Goal: Communication & Community: Answer question/provide support

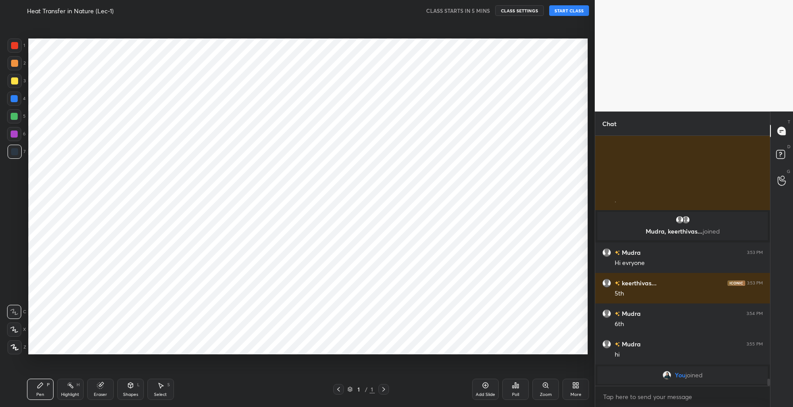
scroll to position [43898, 43689]
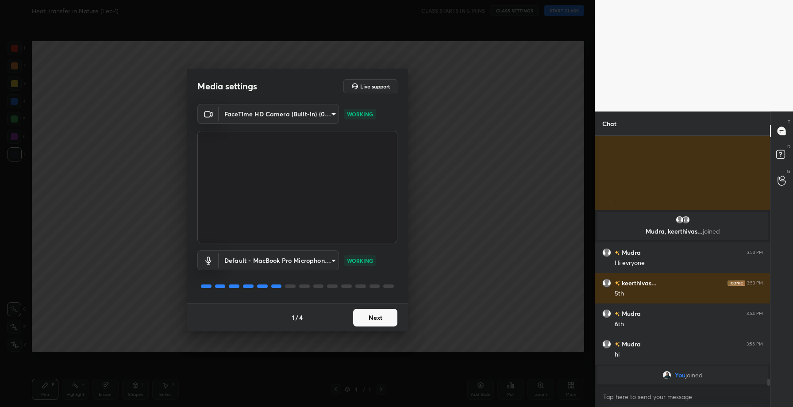
click at [378, 320] on button "Next" at bounding box center [375, 318] width 44 height 18
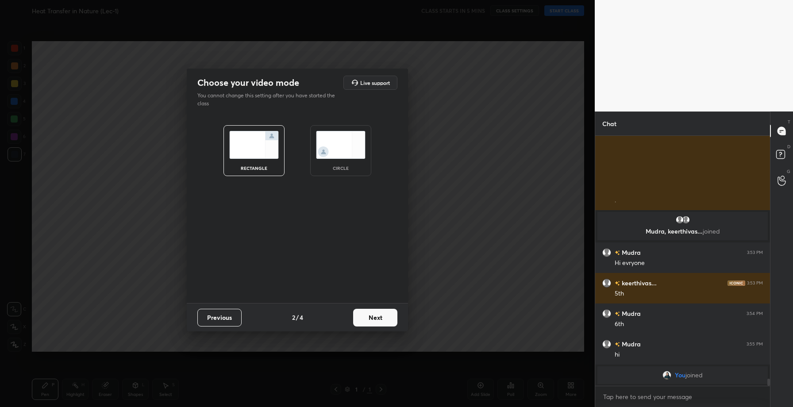
click at [378, 320] on button "Next" at bounding box center [375, 318] width 44 height 18
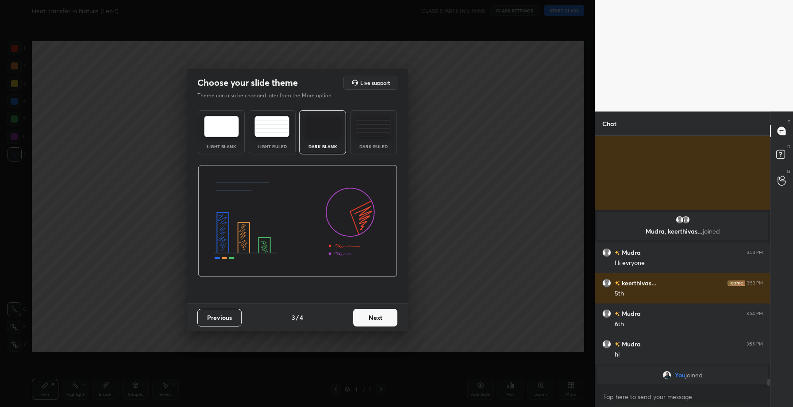
click at [378, 320] on button "Next" at bounding box center [375, 318] width 44 height 18
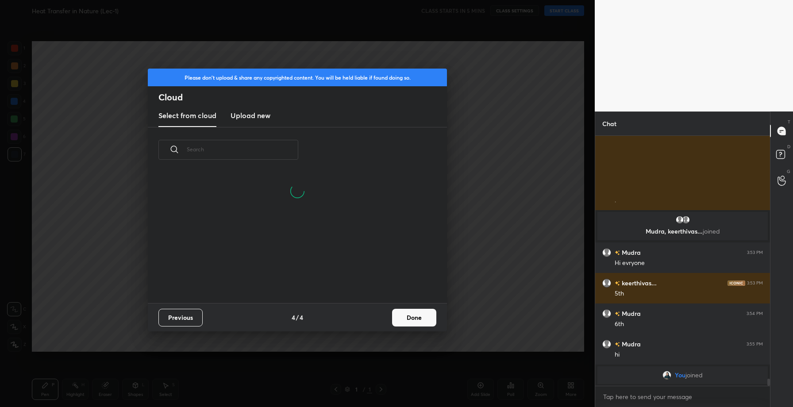
click at [245, 114] on h3 "Upload new" at bounding box center [251, 115] width 40 height 11
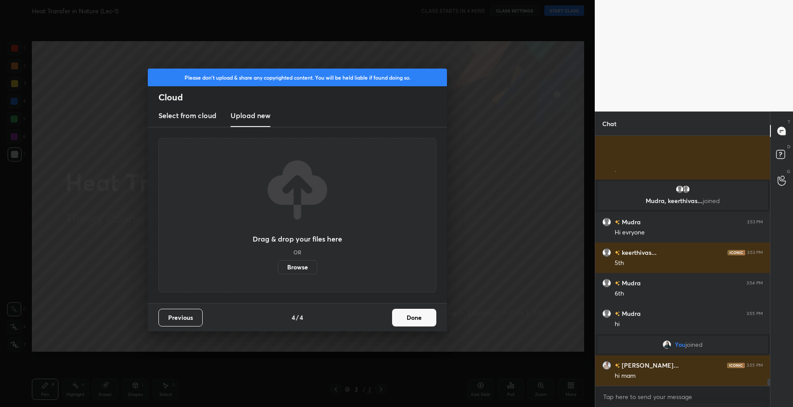
scroll to position [8751, 0]
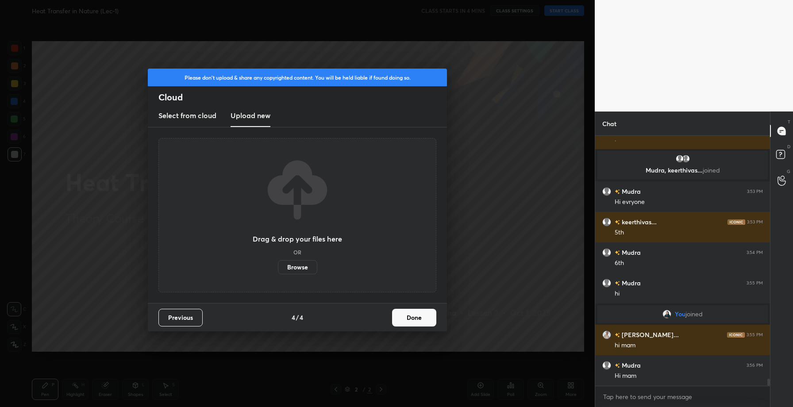
click at [290, 270] on label "Browse" at bounding box center [297, 267] width 39 height 14
click at [278, 270] on input "Browse" at bounding box center [278, 267] width 0 height 14
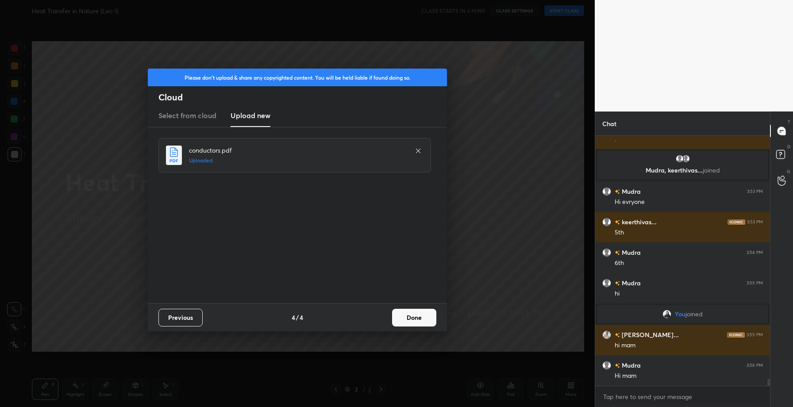
click at [423, 324] on button "Done" at bounding box center [414, 318] width 44 height 18
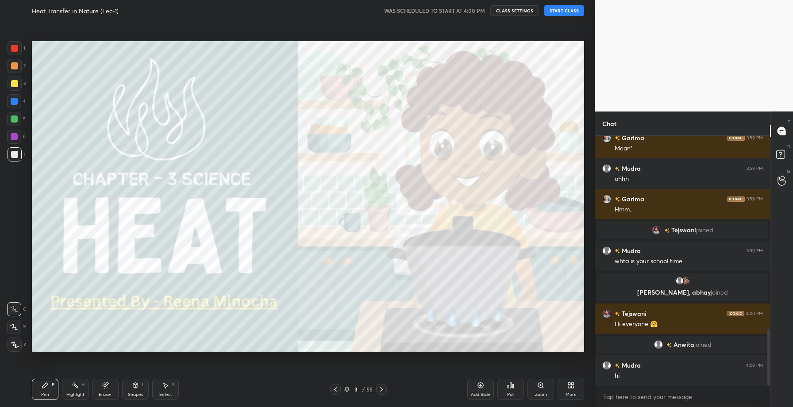
scroll to position [847, 0]
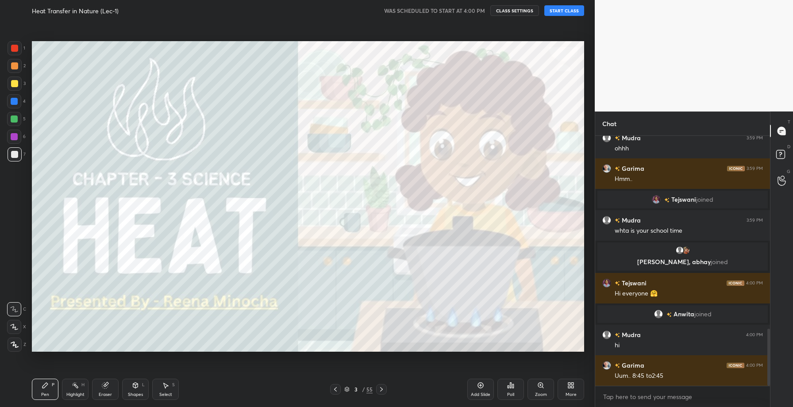
click at [567, 8] on button "START CLASS" at bounding box center [564, 10] width 40 height 11
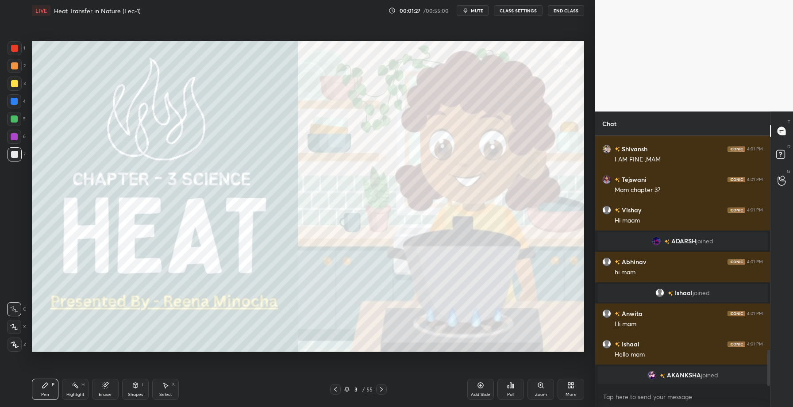
scroll to position [1498, 0]
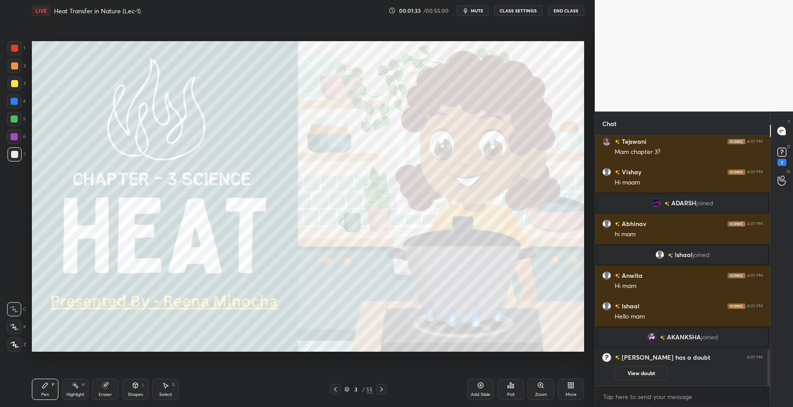
drag, startPoint x: 19, startPoint y: 135, endPoint x: 27, endPoint y: 136, distance: 8.9
click at [19, 135] on div at bounding box center [14, 137] width 14 height 14
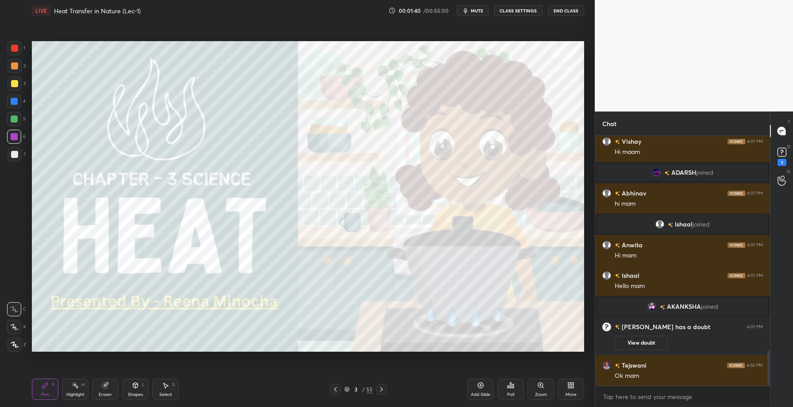
drag, startPoint x: 15, startPoint y: 52, endPoint x: 21, endPoint y: 58, distance: 7.8
click at [15, 53] on div at bounding box center [15, 48] width 14 height 14
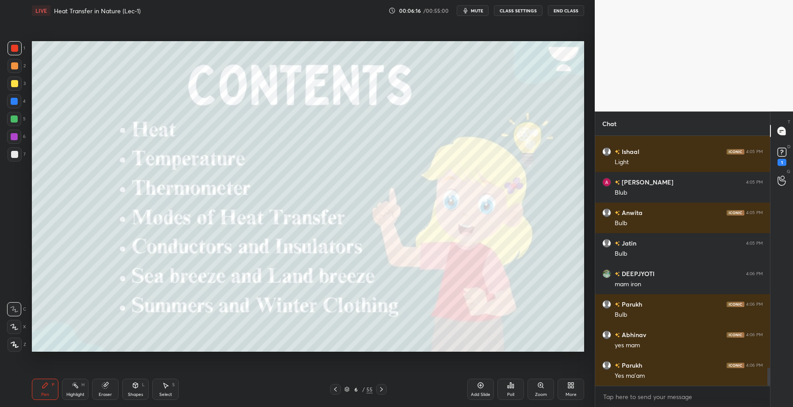
scroll to position [3233, 0]
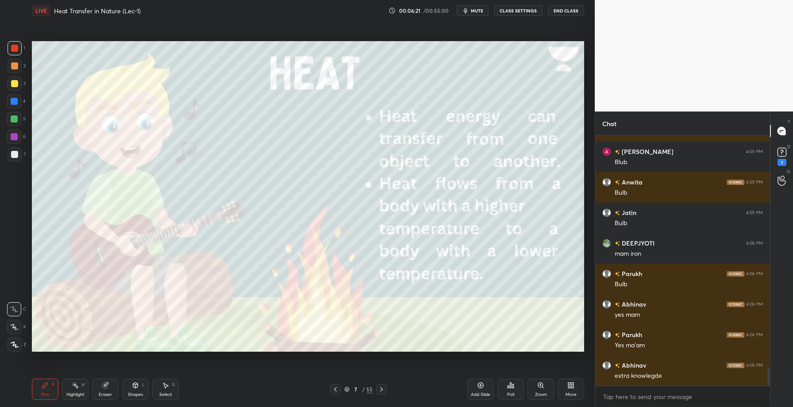
click at [17, 157] on div at bounding box center [15, 154] width 14 height 14
click at [14, 84] on div at bounding box center [14, 83] width 7 height 7
drag, startPoint x: 12, startPoint y: 322, endPoint x: 17, endPoint y: 327, distance: 6.9
click at [13, 322] on div at bounding box center [14, 327] width 14 height 14
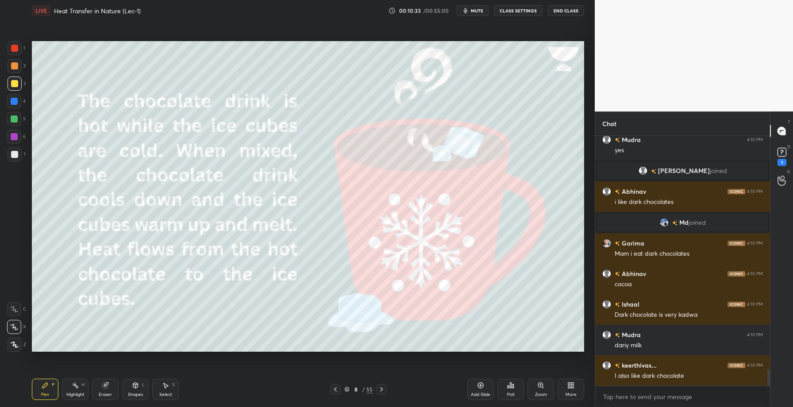
scroll to position [3597, 0]
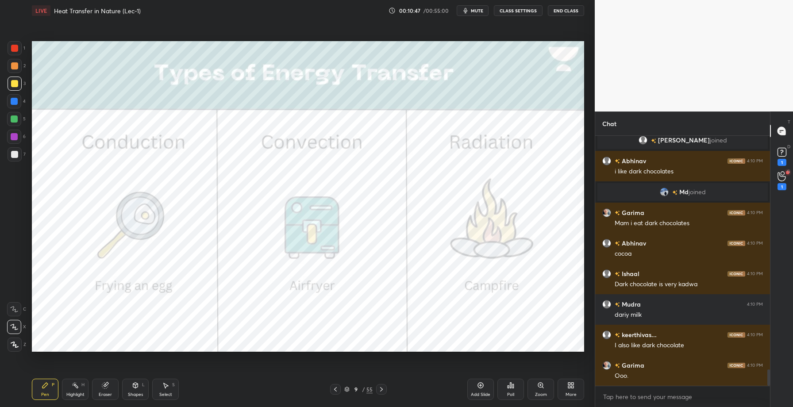
drag, startPoint x: 16, startPoint y: 52, endPoint x: 30, endPoint y: 64, distance: 18.5
click at [16, 52] on div at bounding box center [15, 48] width 14 height 14
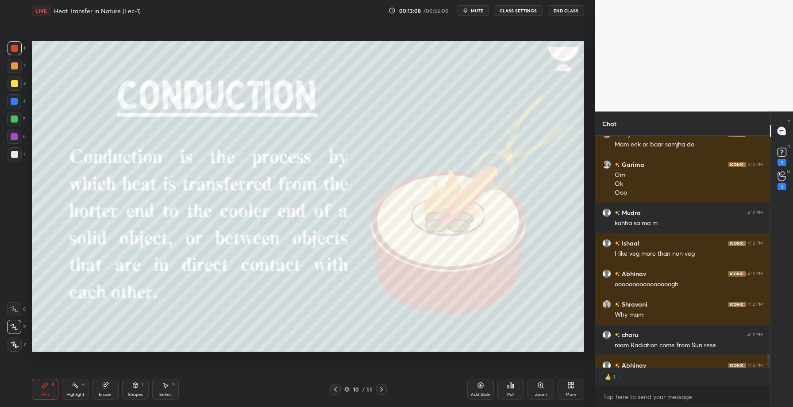
scroll to position [3949, 0]
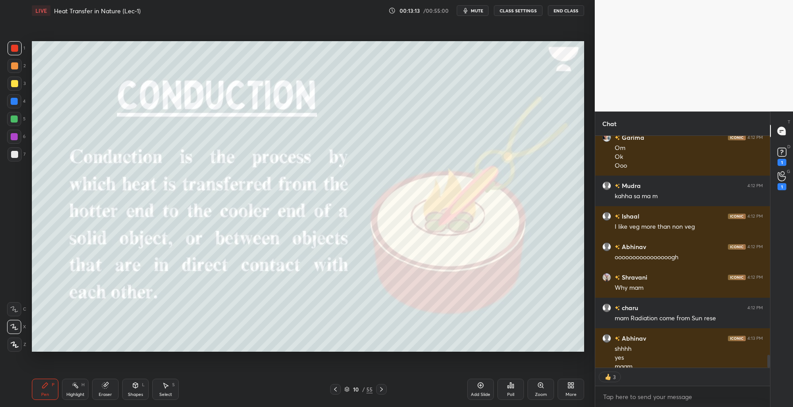
click at [13, 83] on div at bounding box center [14, 83] width 7 height 7
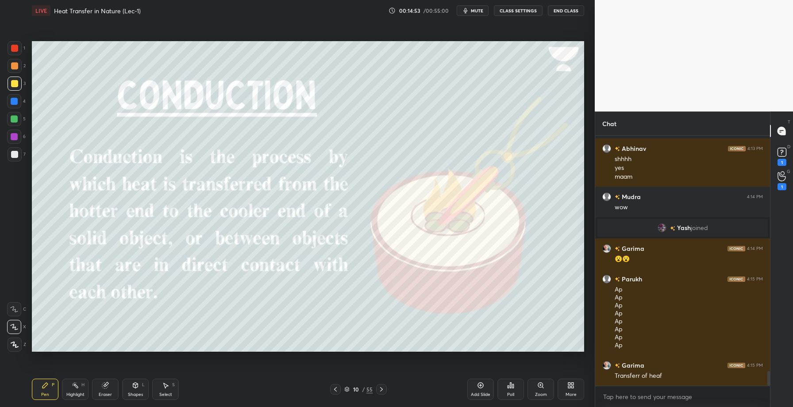
scroll to position [4087, 0]
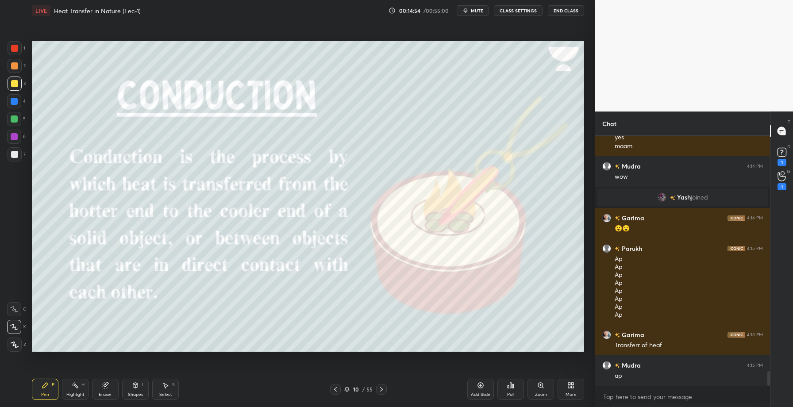
click at [515, 389] on div "Poll" at bounding box center [510, 389] width 27 height 21
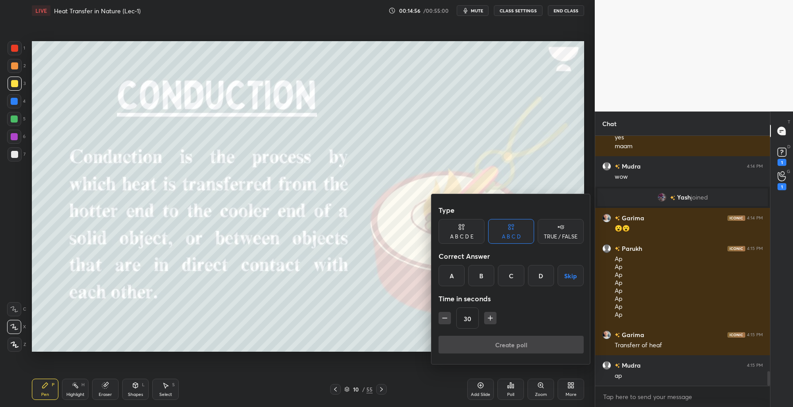
click at [486, 388] on div at bounding box center [396, 203] width 793 height 407
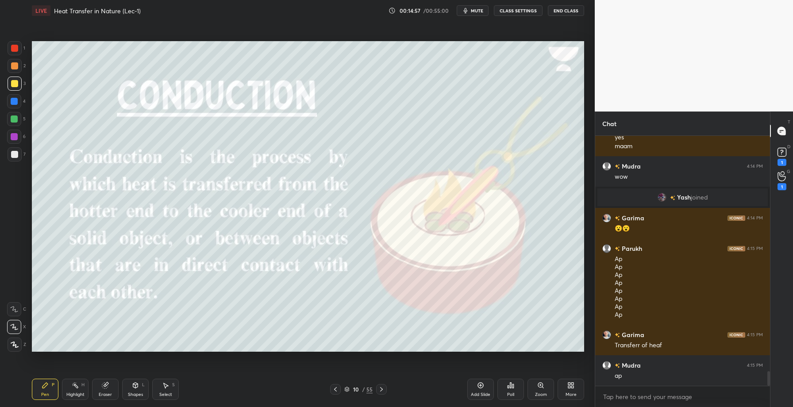
click at [486, 388] on div "Add Slide" at bounding box center [480, 389] width 27 height 21
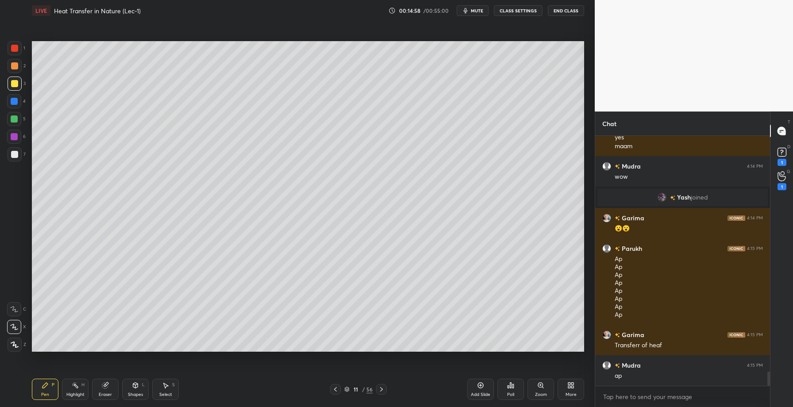
scroll to position [4117, 0]
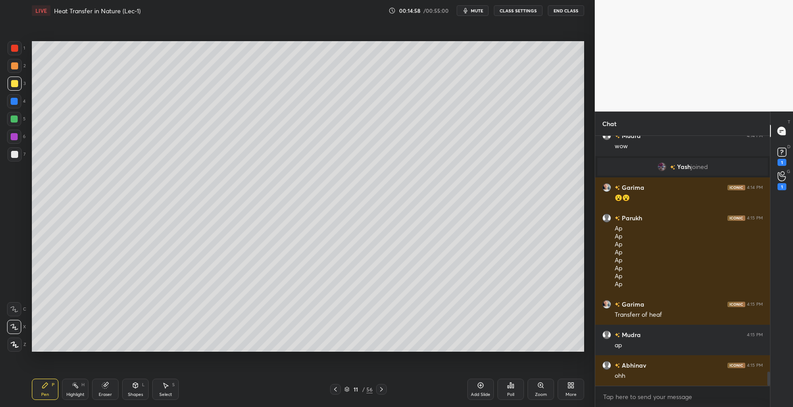
drag, startPoint x: 15, startPoint y: 49, endPoint x: 22, endPoint y: 50, distance: 6.7
click at [15, 49] on div at bounding box center [14, 48] width 7 height 7
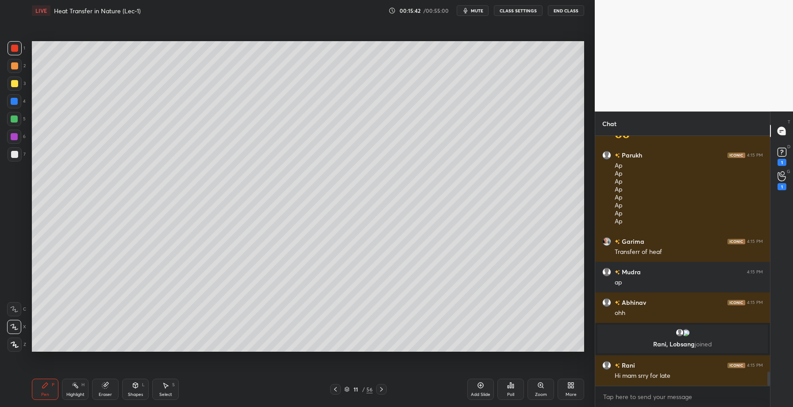
scroll to position [4184, 0]
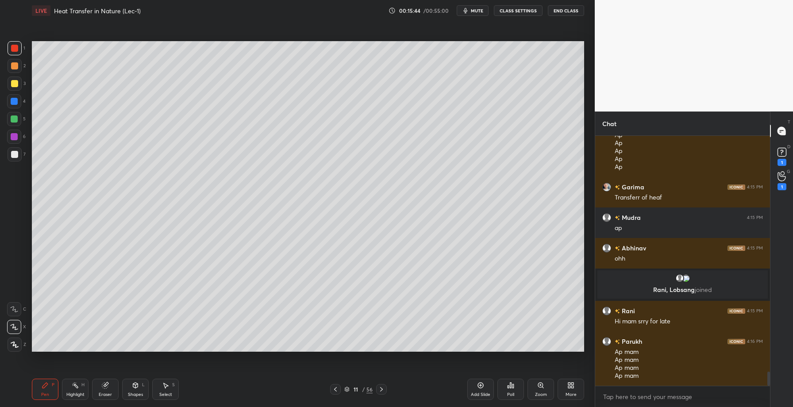
drag, startPoint x: 11, startPoint y: 84, endPoint x: 26, endPoint y: 97, distance: 19.7
click at [11, 85] on div at bounding box center [14, 83] width 7 height 7
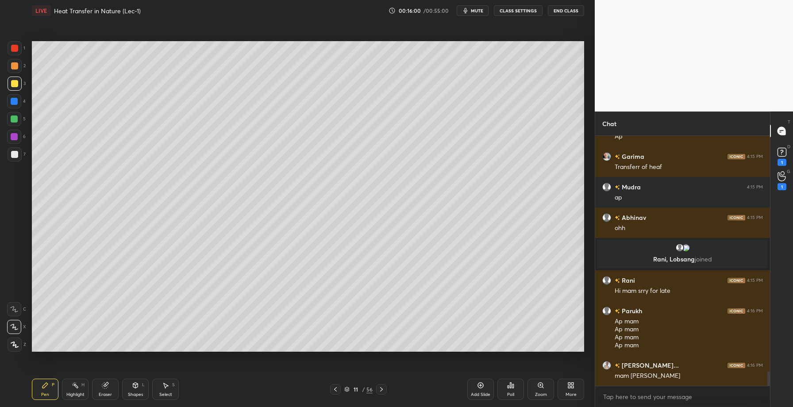
drag, startPoint x: 14, startPoint y: 137, endPoint x: 31, endPoint y: 130, distance: 17.8
click at [15, 137] on div at bounding box center [14, 136] width 7 height 7
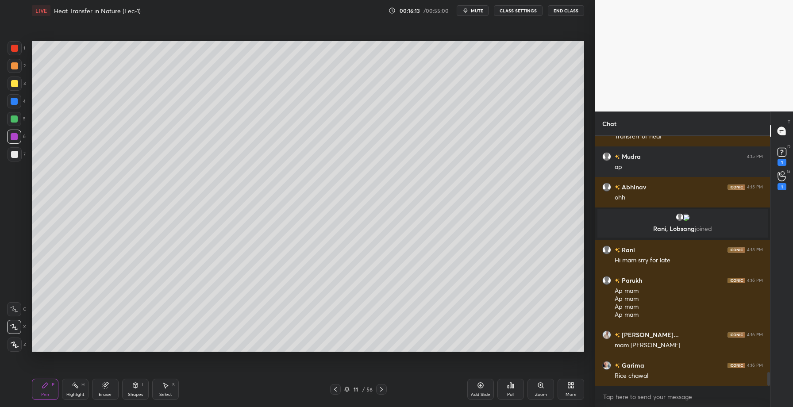
click at [13, 154] on div at bounding box center [14, 154] width 7 height 7
click at [76, 391] on div "Highlight H" at bounding box center [75, 389] width 27 height 21
drag, startPoint x: 15, startPoint y: 82, endPoint x: 25, endPoint y: 83, distance: 10.7
click at [15, 83] on div at bounding box center [14, 83] width 7 height 7
drag, startPoint x: 46, startPoint y: 394, endPoint x: 69, endPoint y: 386, distance: 24.3
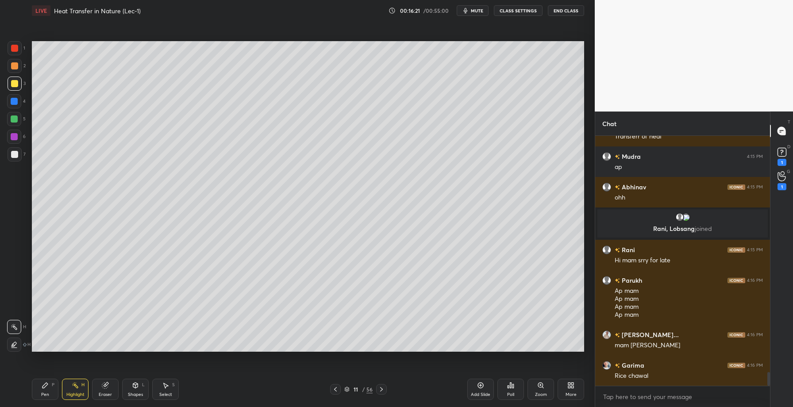
click at [46, 394] on div "Pen" at bounding box center [45, 394] width 8 height 4
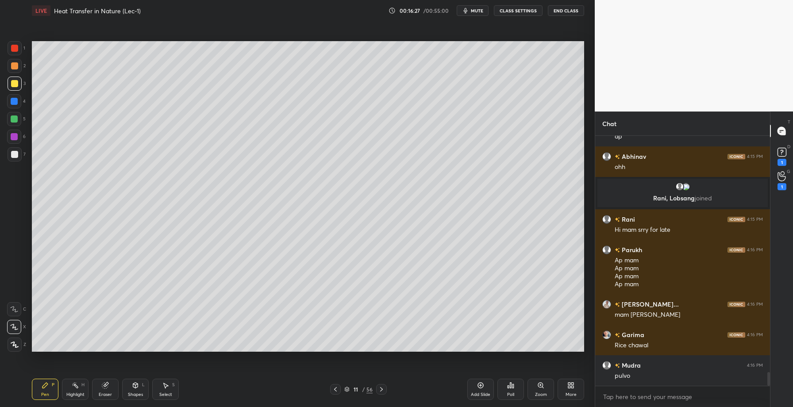
click at [14, 54] on div at bounding box center [15, 48] width 14 height 14
click at [15, 65] on div at bounding box center [14, 65] width 7 height 7
click at [77, 389] on icon at bounding box center [75, 385] width 7 height 7
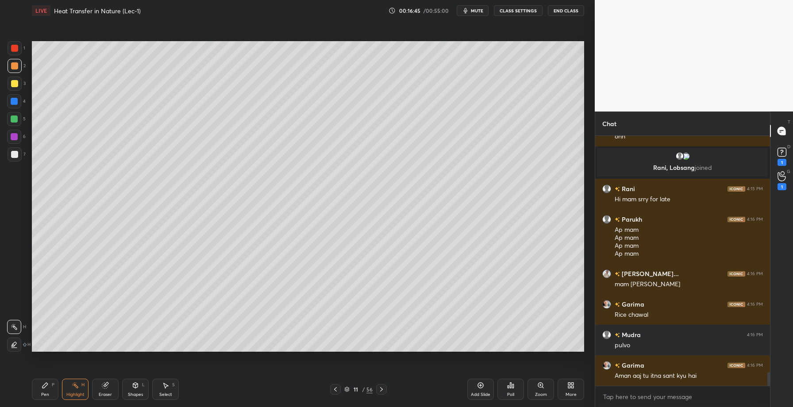
scroll to position [4337, 0]
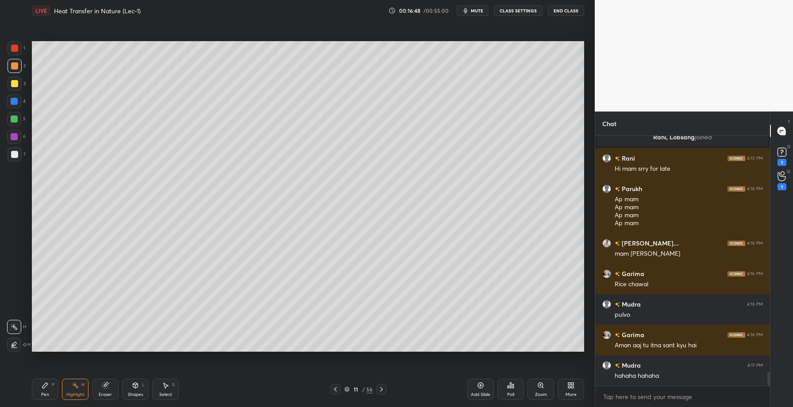
click at [477, 384] on div "Add Slide" at bounding box center [480, 389] width 27 height 21
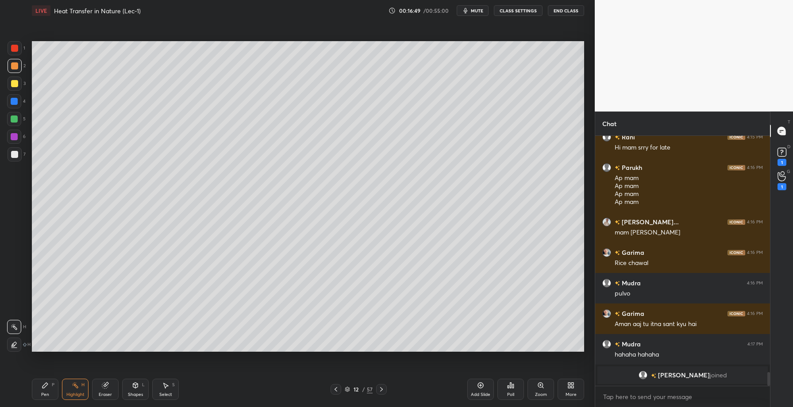
click at [16, 83] on div at bounding box center [14, 83] width 7 height 7
drag, startPoint x: 46, startPoint y: 386, endPoint x: 47, endPoint y: 371, distance: 15.1
click at [46, 385] on icon at bounding box center [44, 385] width 5 height 5
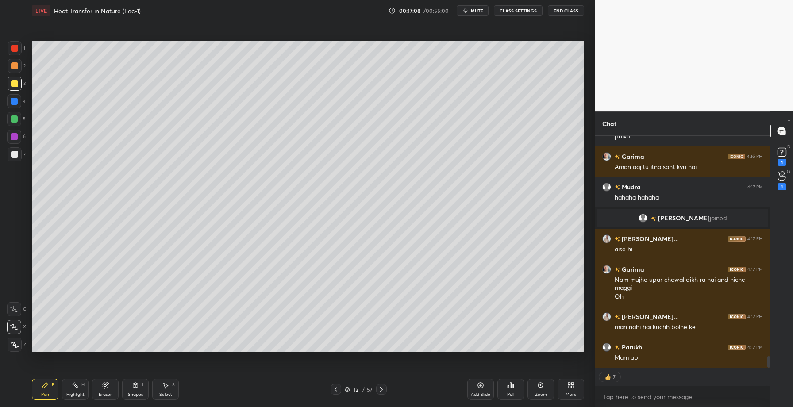
scroll to position [4495, 0]
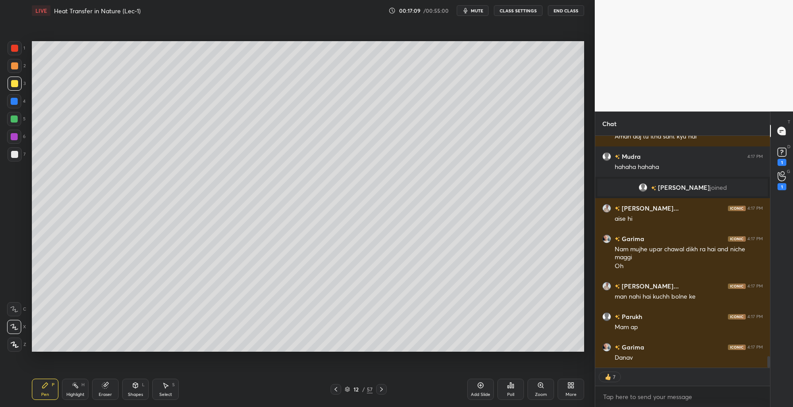
drag, startPoint x: 14, startPoint y: 138, endPoint x: 23, endPoint y: 135, distance: 9.8
click at [14, 138] on div at bounding box center [14, 136] width 7 height 7
click at [83, 386] on div "H" at bounding box center [82, 385] width 3 height 4
click at [44, 398] on div "Pen P" at bounding box center [45, 389] width 27 height 21
drag, startPoint x: 19, startPoint y: 119, endPoint x: 26, endPoint y: 115, distance: 8.6
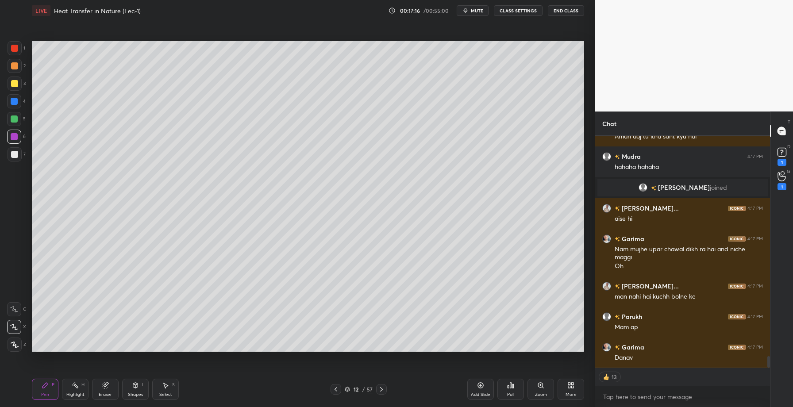
click at [19, 119] on div at bounding box center [14, 119] width 14 height 14
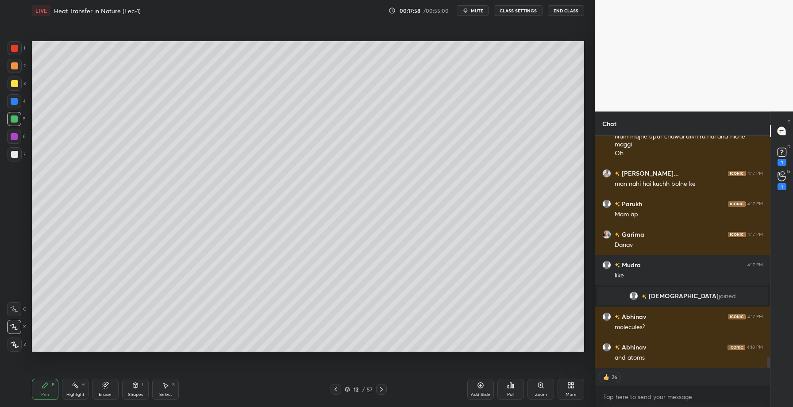
scroll to position [4578, 0]
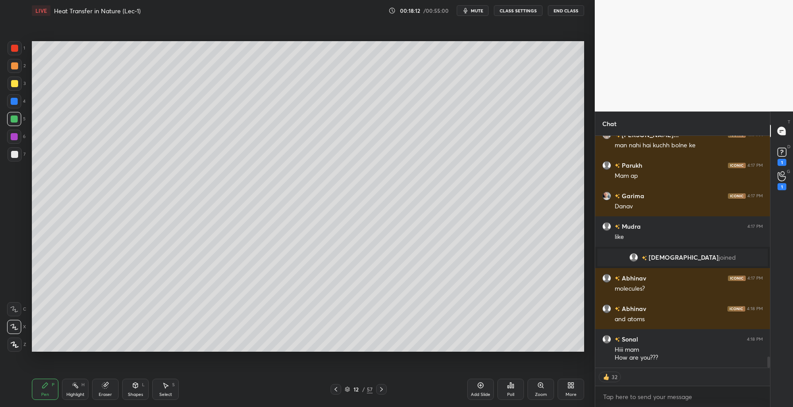
drag, startPoint x: 81, startPoint y: 385, endPoint x: 82, endPoint y: 358, distance: 27.5
click at [81, 385] on div "H" at bounding box center [82, 385] width 3 height 4
click at [10, 47] on div at bounding box center [15, 48] width 14 height 14
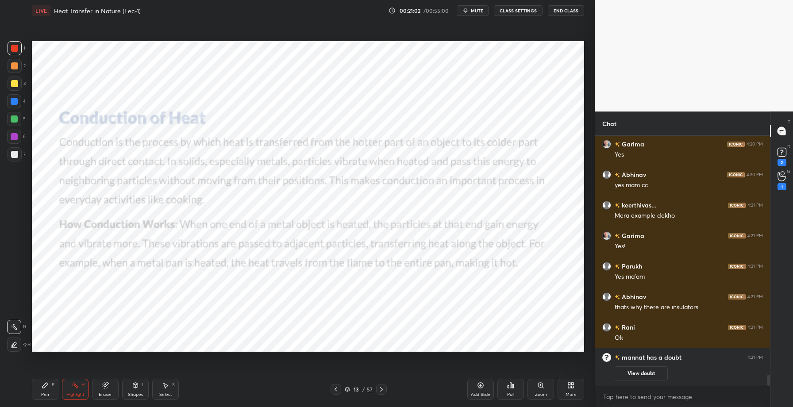
scroll to position [5104, 0]
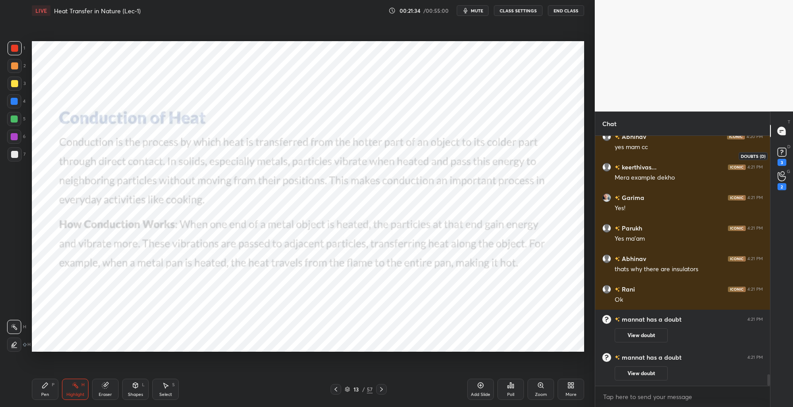
click at [779, 152] on rect at bounding box center [781, 152] width 8 height 8
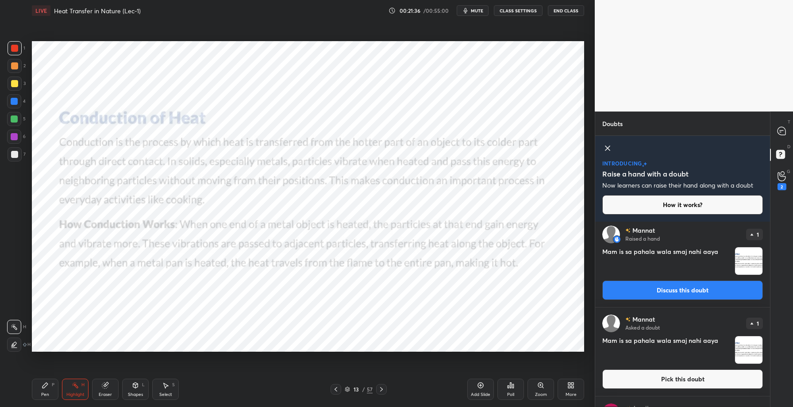
scroll to position [0, 0]
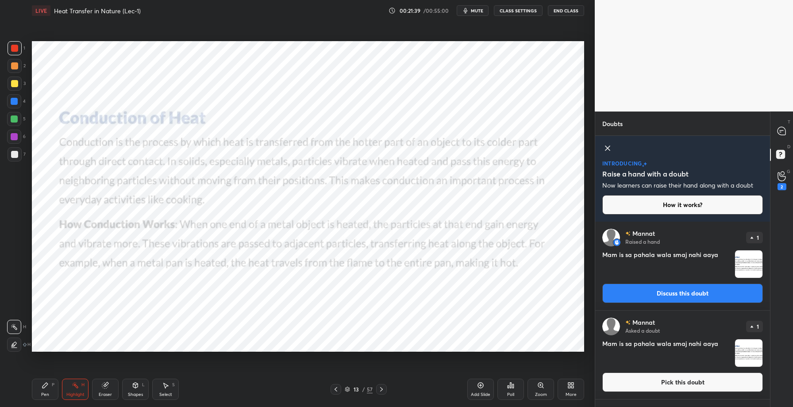
click at [337, 392] on icon at bounding box center [335, 389] width 7 height 7
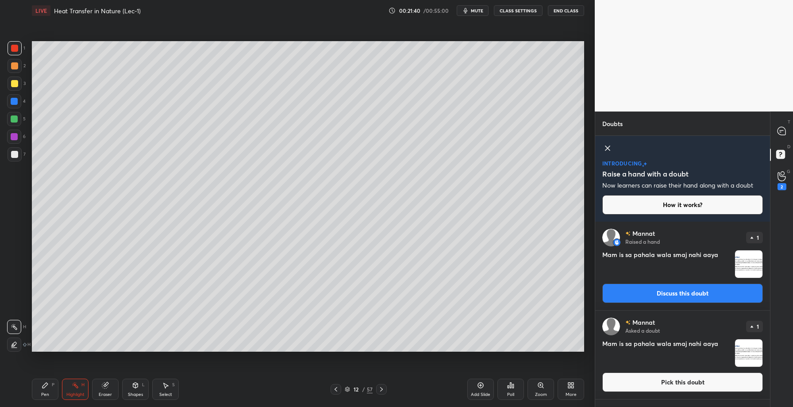
click at [337, 392] on icon at bounding box center [335, 389] width 7 height 7
click at [780, 127] on icon at bounding box center [781, 131] width 8 height 8
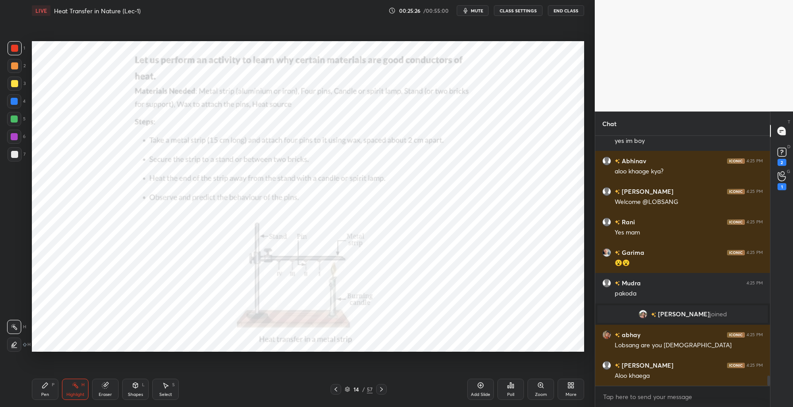
scroll to position [5908, 0]
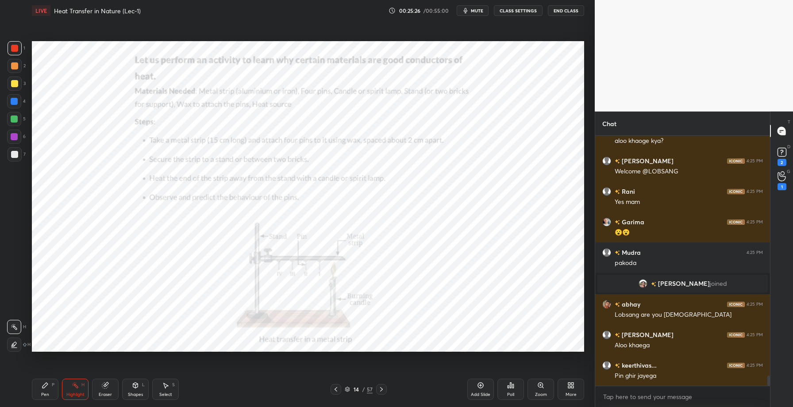
click at [51, 390] on div "Pen P" at bounding box center [45, 389] width 27 height 21
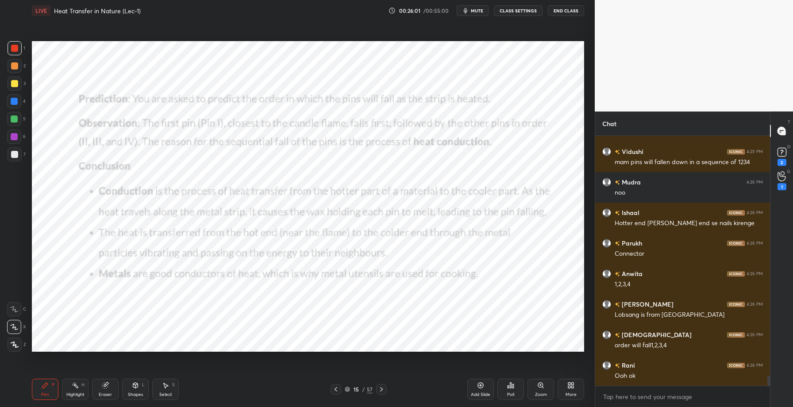
scroll to position [6274, 0]
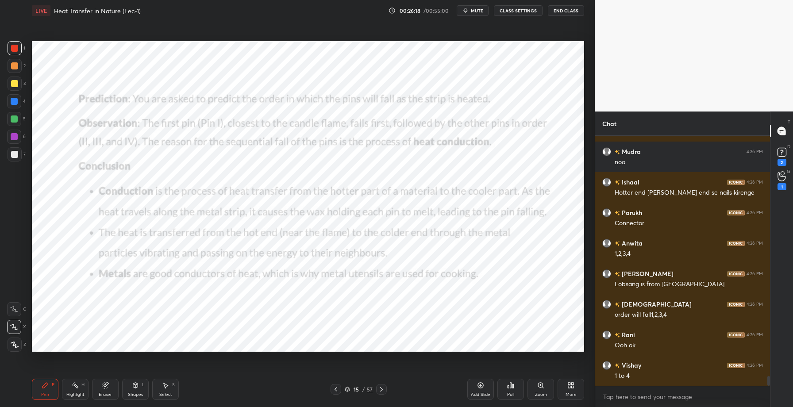
drag, startPoint x: 339, startPoint y: 393, endPoint x: 347, endPoint y: 387, distance: 10.4
click at [339, 393] on div at bounding box center [336, 389] width 11 height 11
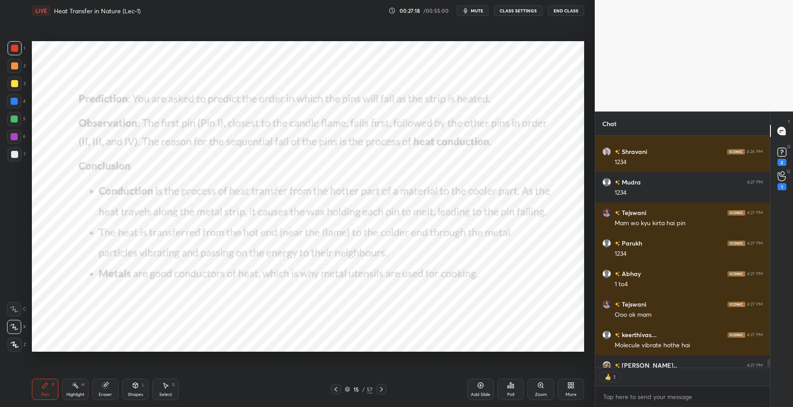
scroll to position [3, 3]
click at [782, 150] on icon at bounding box center [781, 152] width 3 height 4
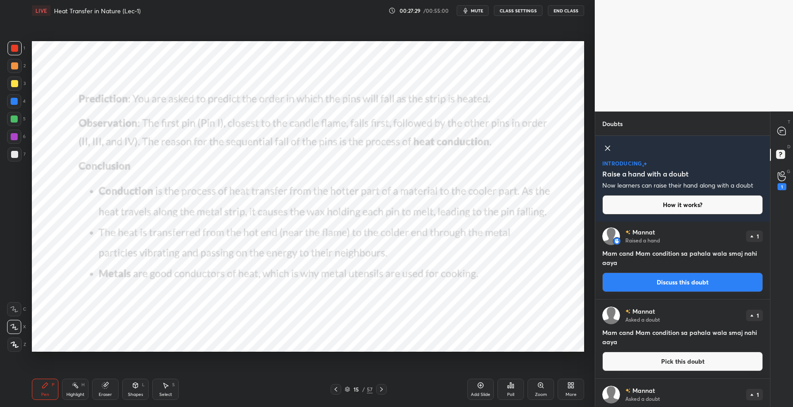
scroll to position [0, 0]
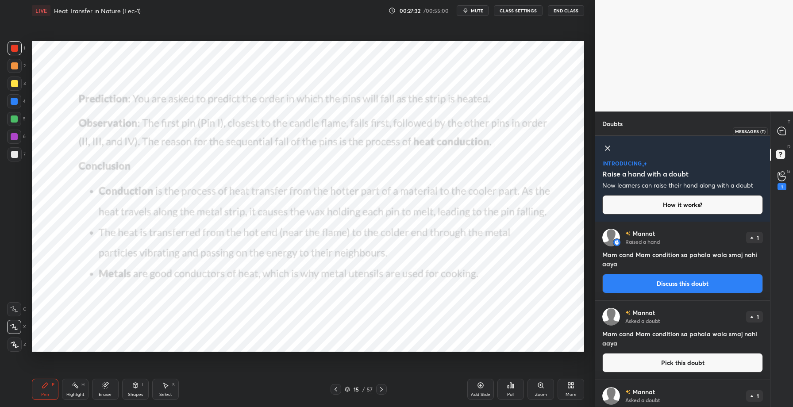
click at [785, 130] on icon at bounding box center [781, 131] width 8 height 8
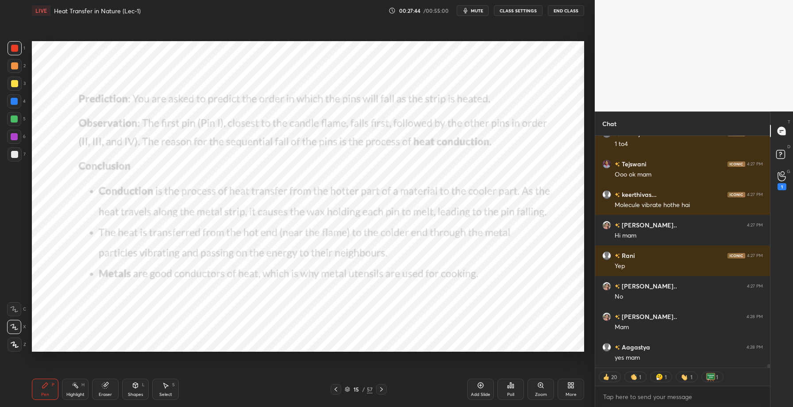
scroll to position [15377, 0]
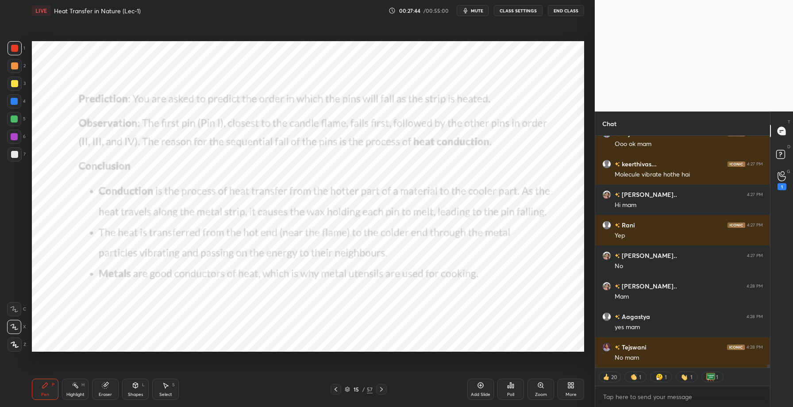
click at [381, 390] on icon at bounding box center [381, 389] width 7 height 7
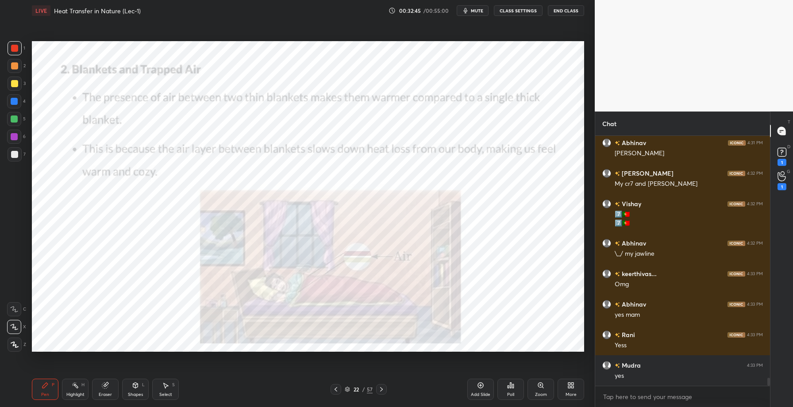
scroll to position [7640, 0]
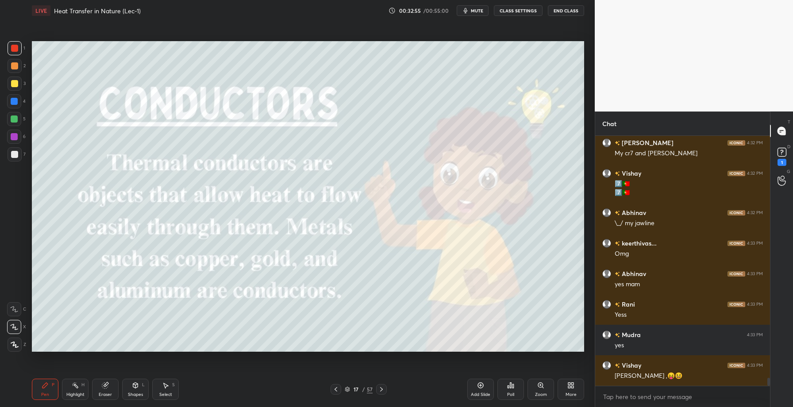
click at [11, 87] on div at bounding box center [14, 83] width 7 height 7
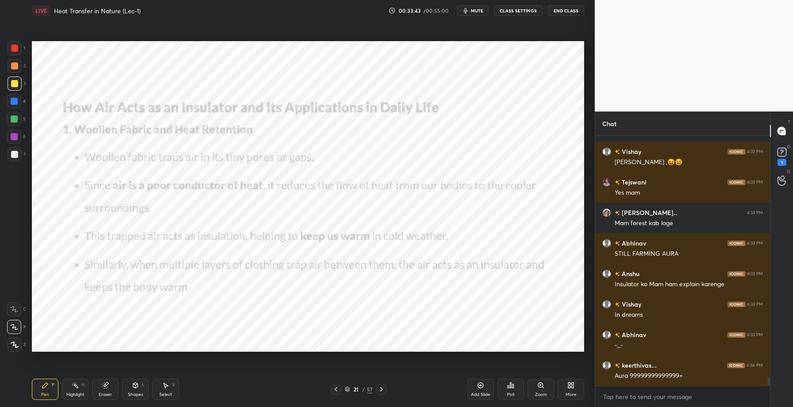
scroll to position [7659, 0]
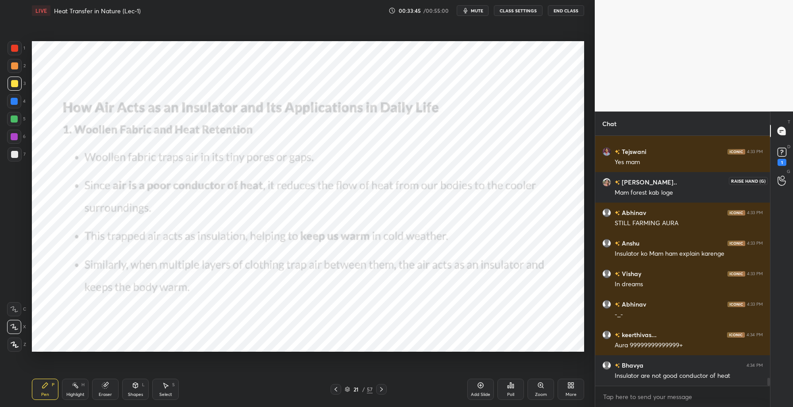
click at [781, 180] on icon at bounding box center [781, 181] width 8 height 9
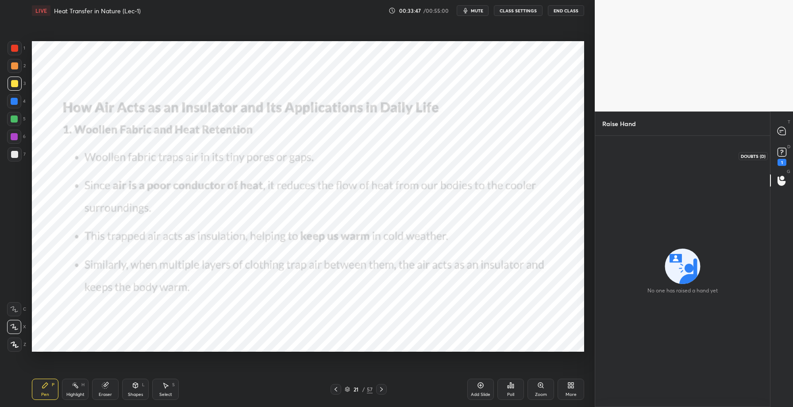
click at [782, 150] on rect at bounding box center [781, 152] width 8 height 8
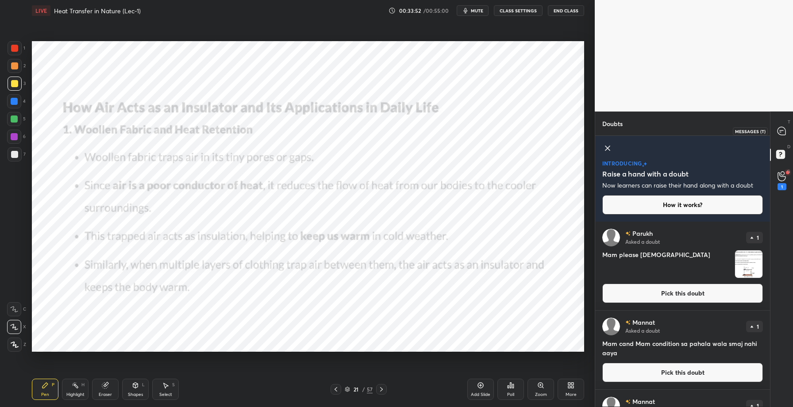
click at [778, 133] on icon at bounding box center [781, 131] width 8 height 8
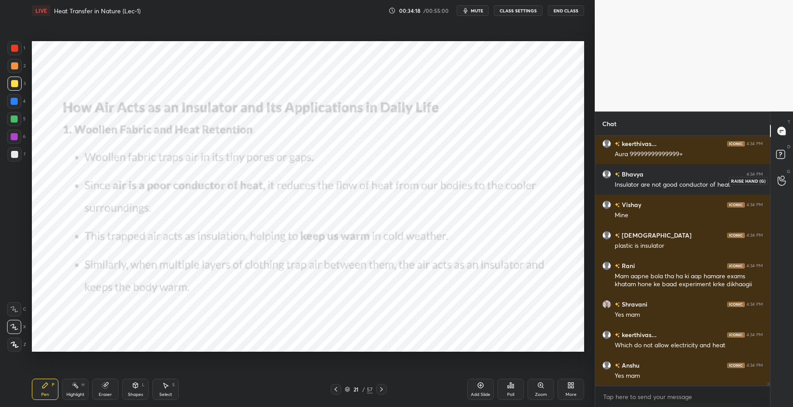
scroll to position [16494, 0]
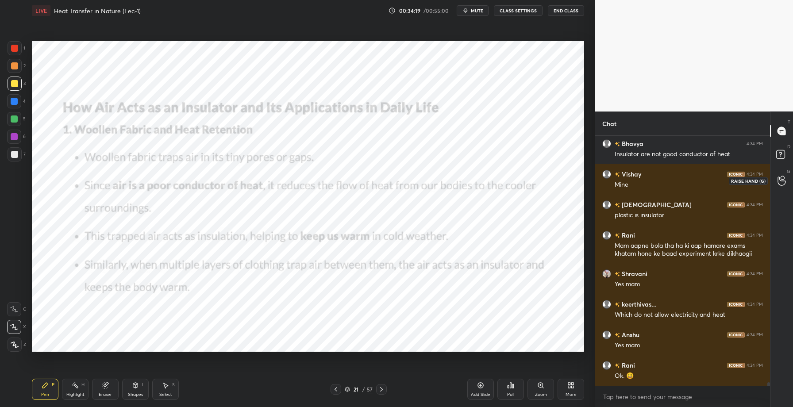
click at [785, 188] on div at bounding box center [782, 181] width 18 height 16
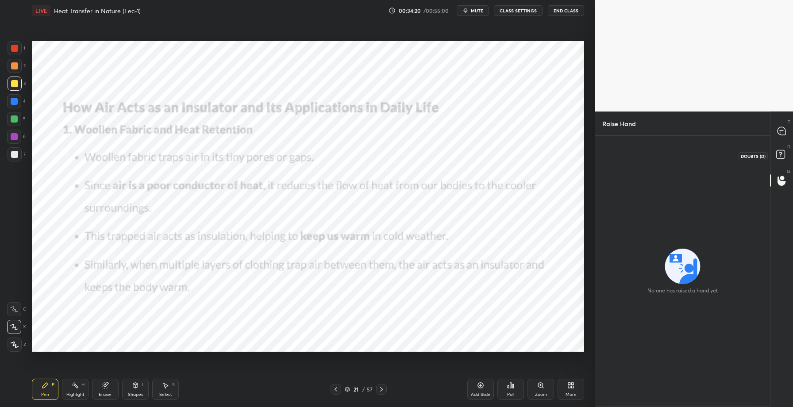
click at [786, 157] on icon at bounding box center [782, 156] width 16 height 16
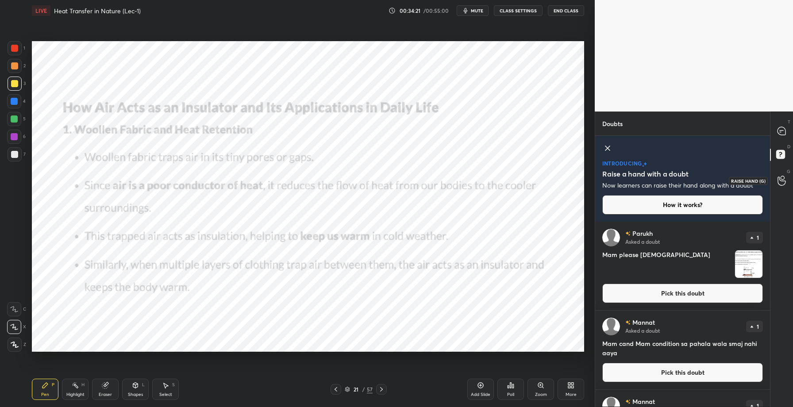
click at [778, 179] on icon at bounding box center [781, 181] width 8 height 9
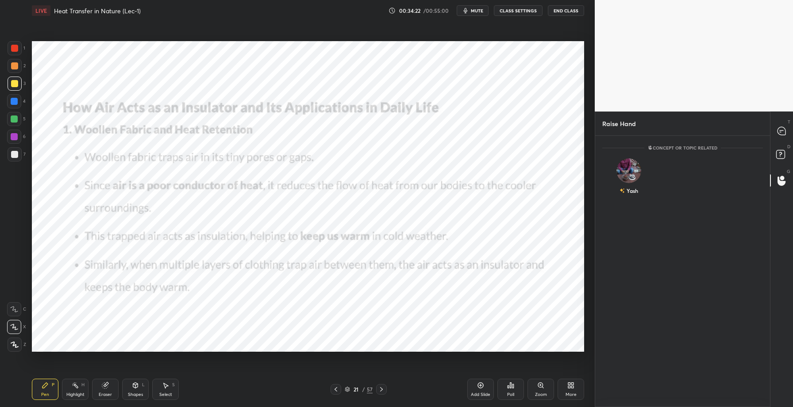
scroll to position [269, 172]
click at [632, 176] on div "Yash" at bounding box center [628, 178] width 53 height 51
click at [630, 198] on button "INVITE" at bounding box center [628, 197] width 45 height 12
click at [787, 131] on div at bounding box center [782, 131] width 18 height 16
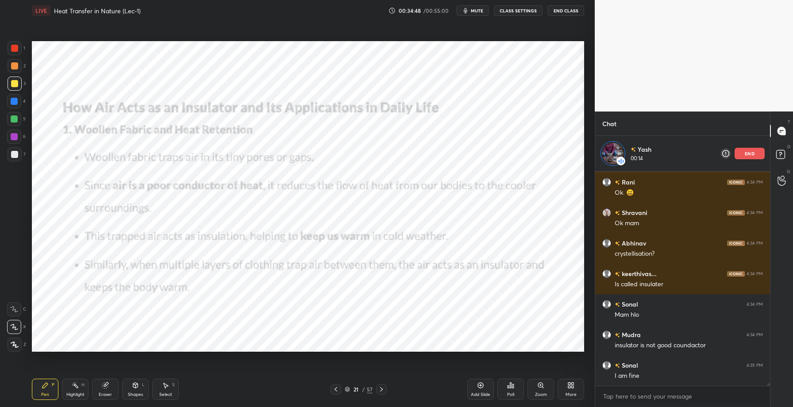
scroll to position [16722, 0]
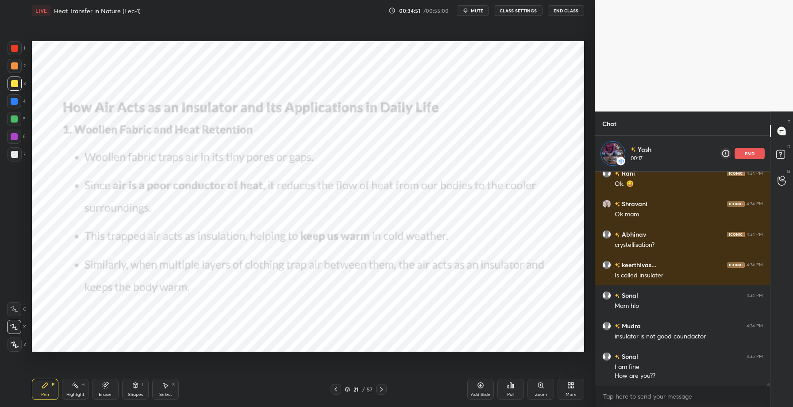
drag, startPoint x: 14, startPoint y: 46, endPoint x: 26, endPoint y: 44, distance: 12.5
click at [16, 45] on div at bounding box center [14, 48] width 7 height 7
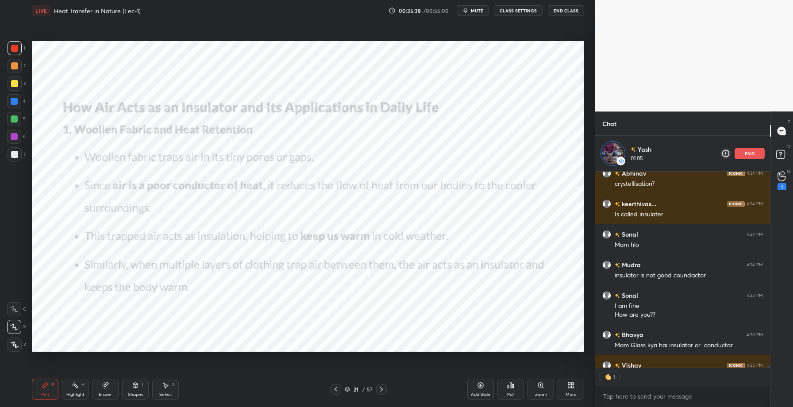
scroll to position [16832, 0]
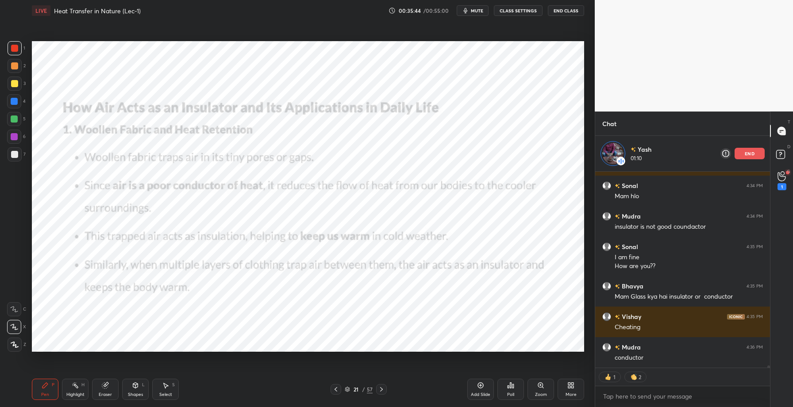
click at [746, 153] on p "end" at bounding box center [750, 153] width 10 height 4
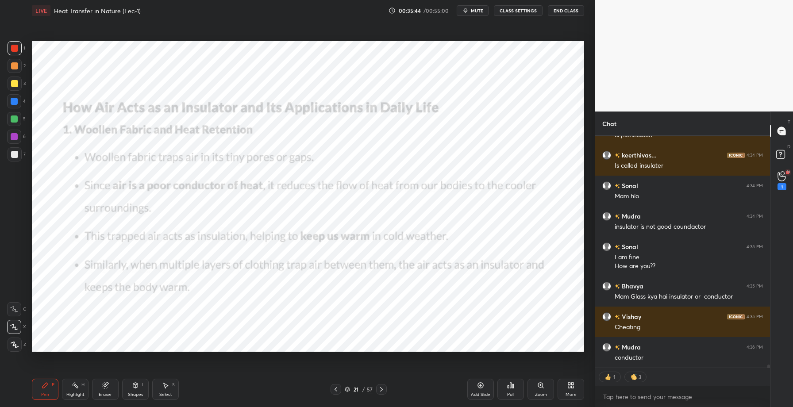
scroll to position [16796, 0]
click at [780, 176] on icon at bounding box center [781, 176] width 8 height 10
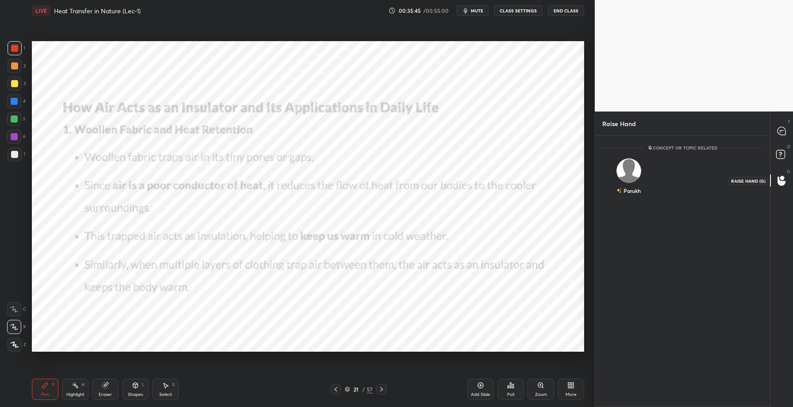
scroll to position [269, 172]
click at [779, 155] on rect at bounding box center [780, 154] width 8 height 8
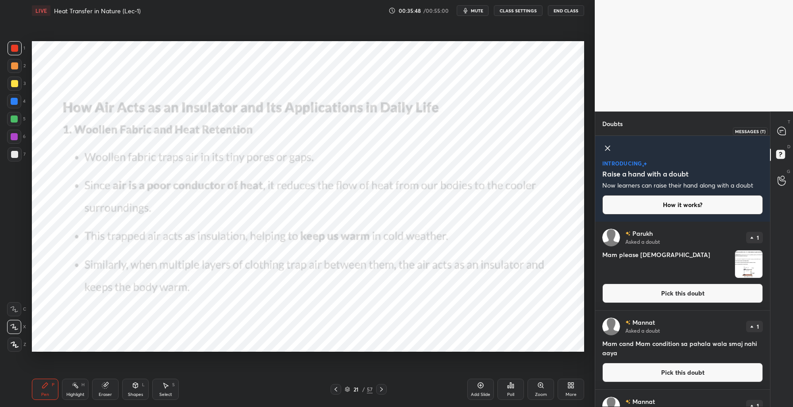
click at [783, 129] on icon at bounding box center [781, 131] width 8 height 8
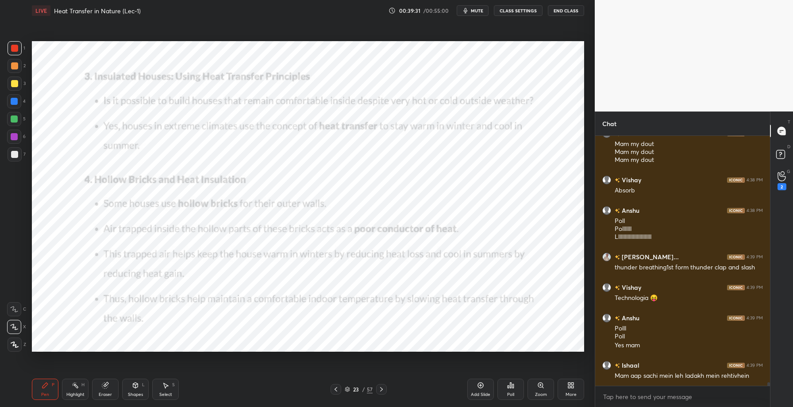
scroll to position [17708, 0]
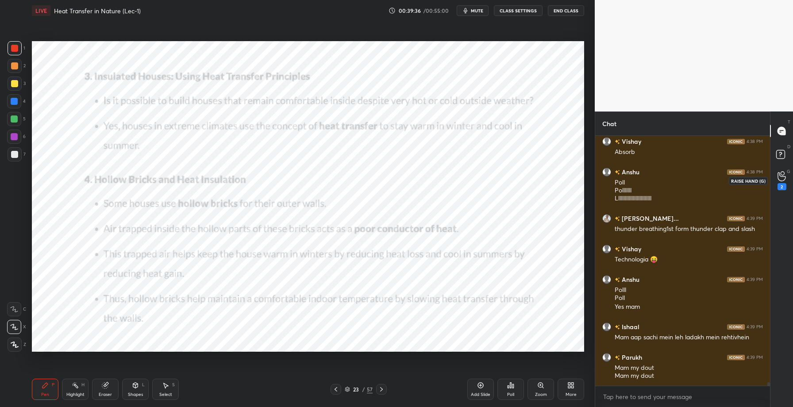
click at [781, 182] on div "2" at bounding box center [781, 180] width 9 height 19
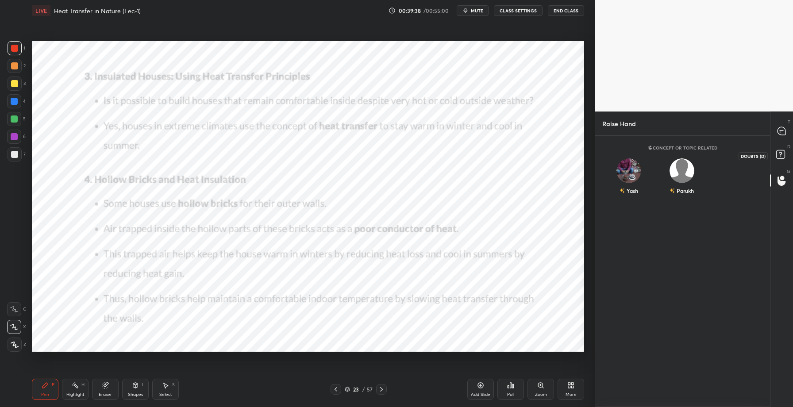
click at [783, 157] on rect at bounding box center [780, 154] width 8 height 8
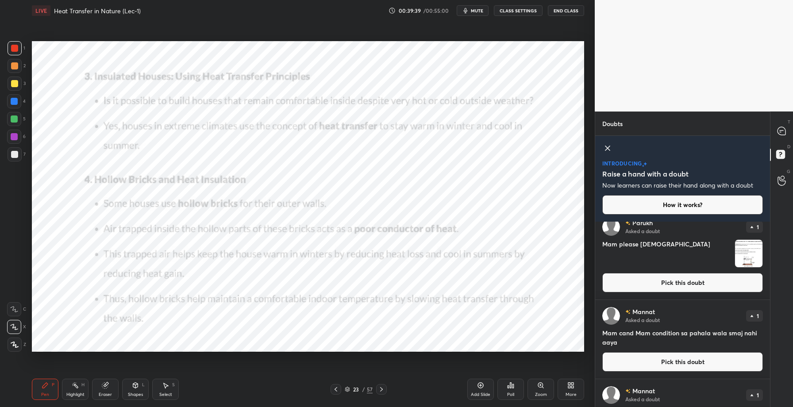
scroll to position [21, 0]
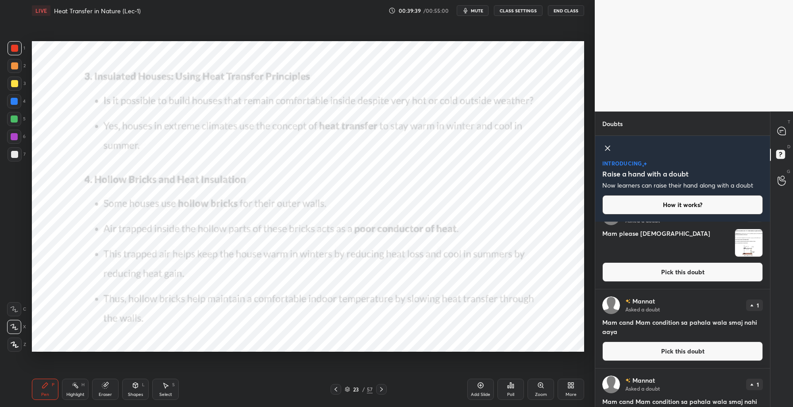
click at [680, 270] on button "Pick this doubt" at bounding box center [682, 271] width 161 height 19
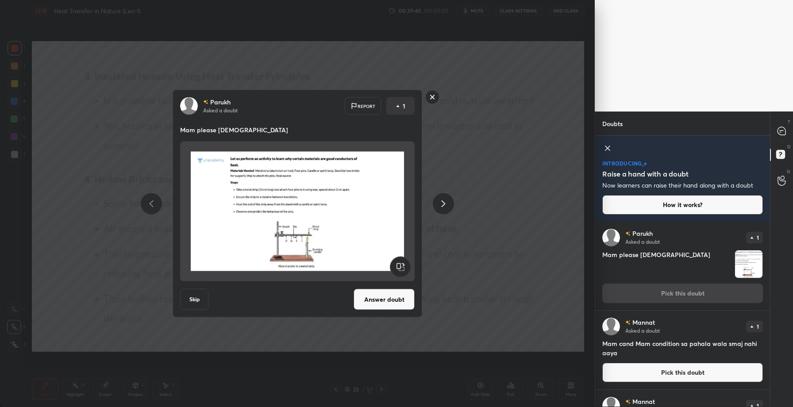
click at [386, 292] on button "Answer doubt" at bounding box center [384, 299] width 61 height 21
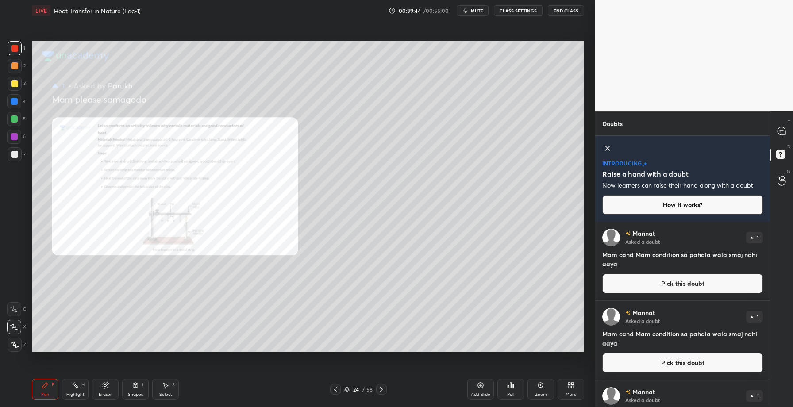
click at [682, 289] on button "Pick this doubt" at bounding box center [682, 283] width 161 height 19
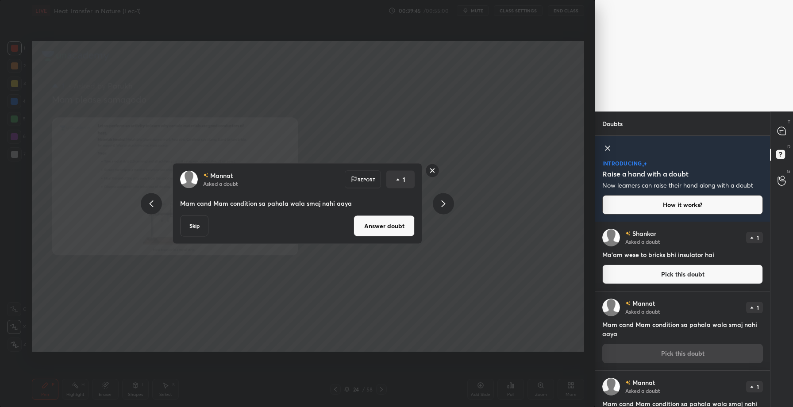
click at [384, 229] on button "Answer doubt" at bounding box center [384, 225] width 61 height 21
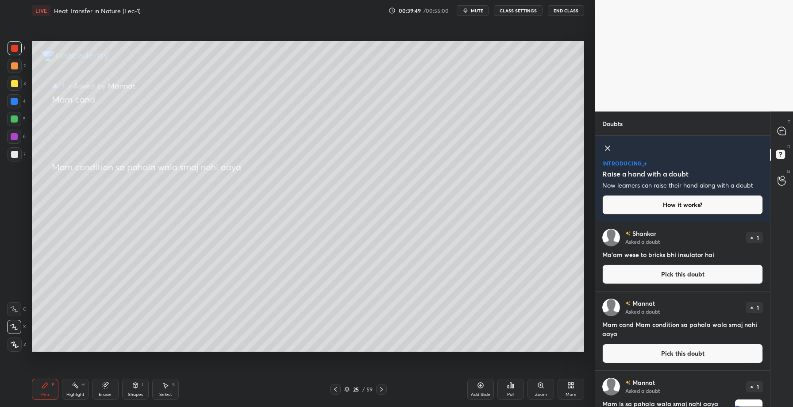
click at [645, 274] on button "Pick this doubt" at bounding box center [682, 274] width 161 height 19
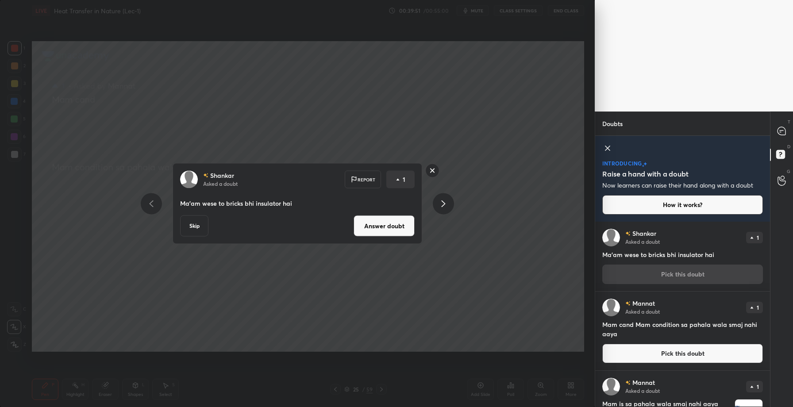
click at [429, 172] on rect at bounding box center [433, 171] width 14 height 14
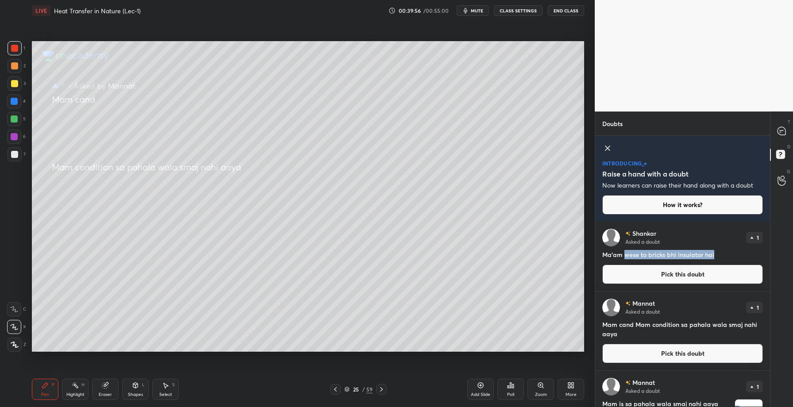
copy h4 "wese to bricks bhi insulator hai"
drag, startPoint x: 623, startPoint y: 255, endPoint x: 717, endPoint y: 254, distance: 93.8
click at [717, 254] on h4 "Ma'am wese to bricks bhi insulator hai" at bounding box center [682, 254] width 161 height 9
click at [672, 273] on button "Pick this doubt" at bounding box center [682, 274] width 161 height 19
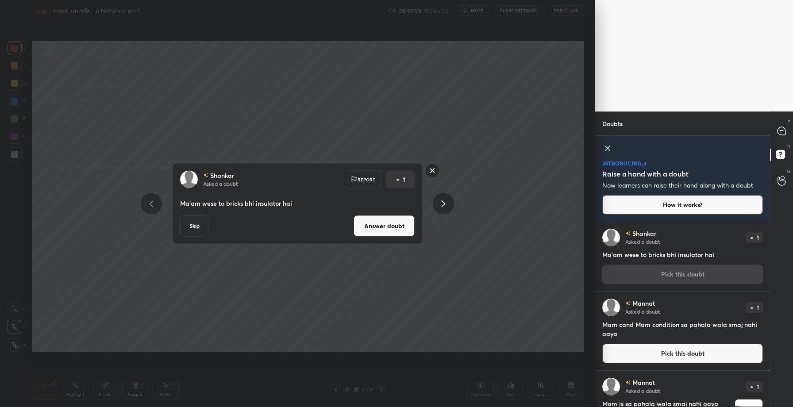
click at [376, 228] on button "Answer doubt" at bounding box center [384, 225] width 61 height 21
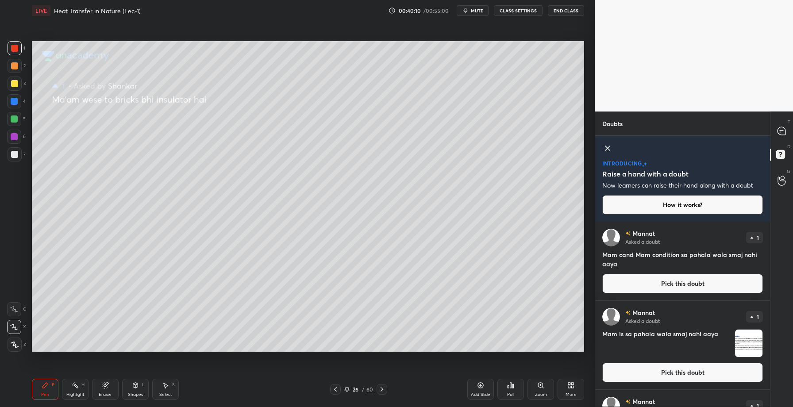
click at [336, 388] on icon at bounding box center [335, 389] width 7 height 7
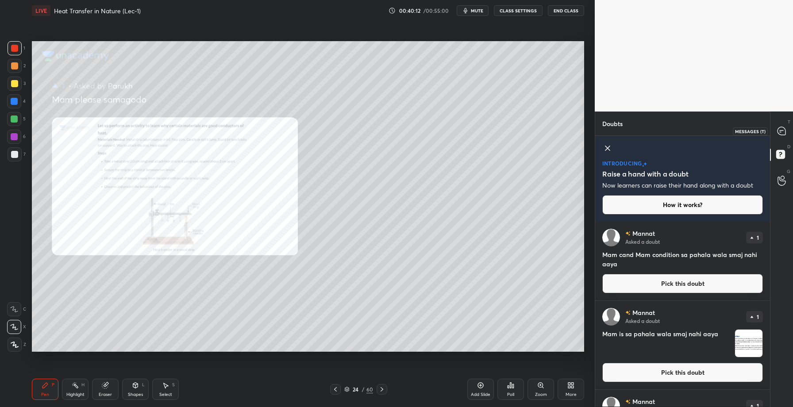
click at [784, 132] on icon at bounding box center [781, 131] width 8 height 8
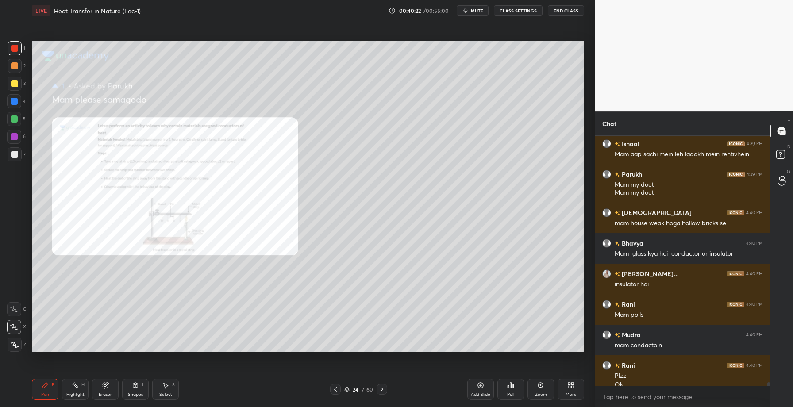
scroll to position [17856, 0]
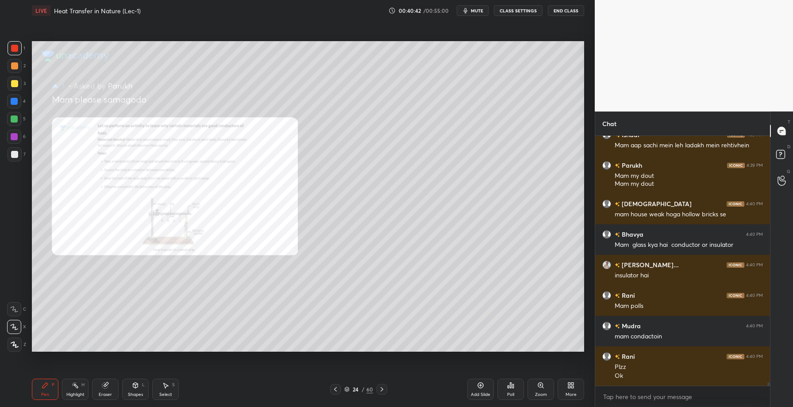
click at [103, 383] on icon at bounding box center [105, 386] width 6 height 6
click at [10, 343] on span "Erase all" at bounding box center [14, 345] width 13 height 6
drag, startPoint x: 80, startPoint y: 386, endPoint x: 81, endPoint y: 381, distance: 4.4
click at [80, 385] on div "Highlight H" at bounding box center [75, 389] width 27 height 21
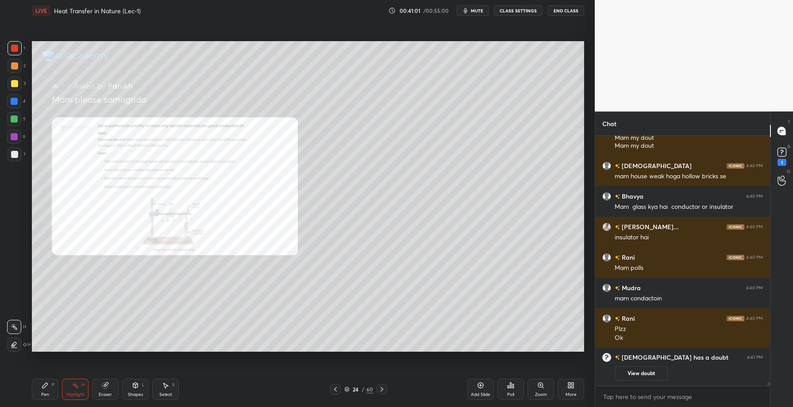
click at [15, 86] on div at bounding box center [14, 83] width 7 height 7
drag, startPoint x: 44, startPoint y: 401, endPoint x: 52, endPoint y: 365, distance: 36.2
click at [45, 400] on div "Pen P Highlight H Eraser Shapes L Select S 24 / 60 Add Slide Poll Zoom More" at bounding box center [308, 389] width 552 height 35
click at [49, 389] on div "Pen P" at bounding box center [45, 389] width 27 height 21
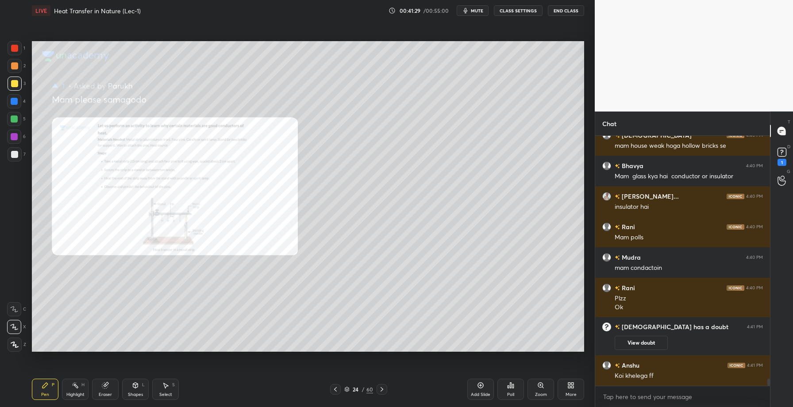
scroll to position [8747, 0]
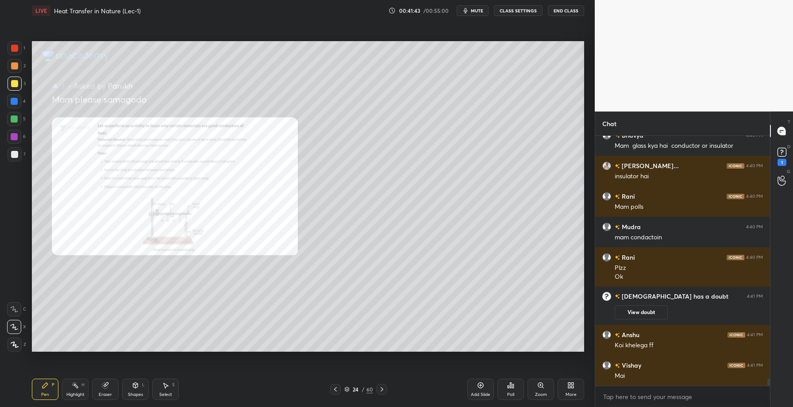
click at [107, 388] on div "Eraser" at bounding box center [105, 389] width 27 height 21
drag, startPoint x: 22, startPoint y: 344, endPoint x: 29, endPoint y: 343, distance: 6.7
click at [22, 343] on div "Erase all" at bounding box center [15, 345] width 16 height 14
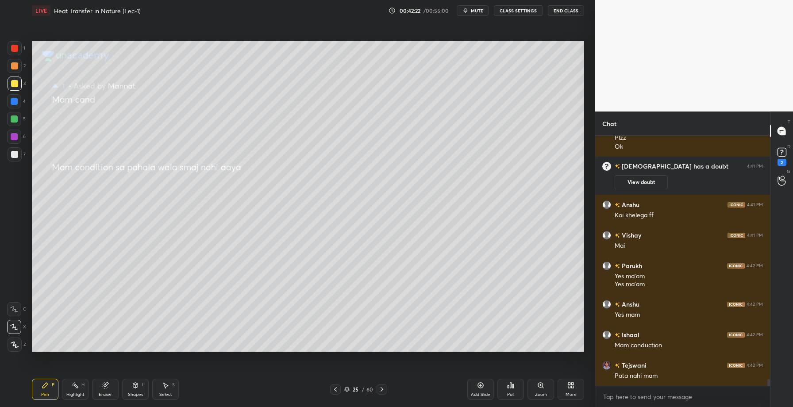
scroll to position [8878, 0]
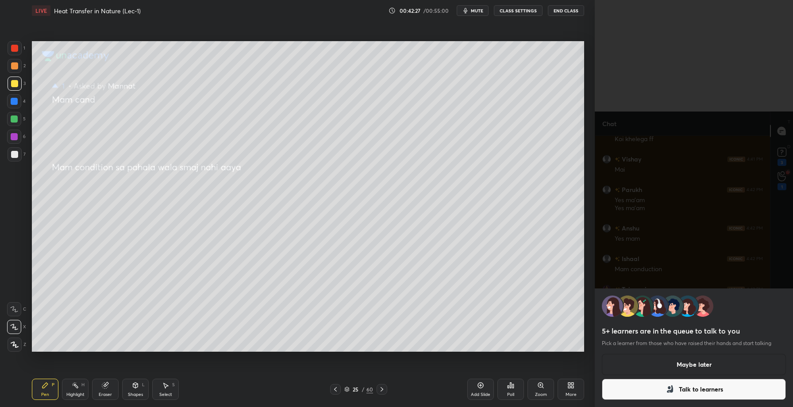
click at [659, 362] on button "Maybe later" at bounding box center [694, 364] width 184 height 21
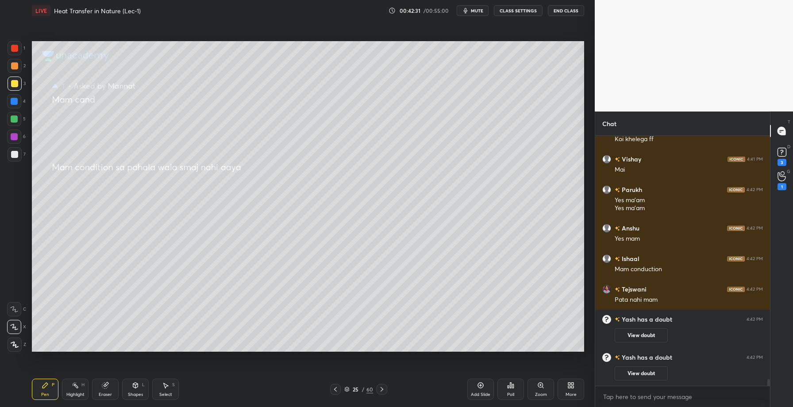
click at [382, 386] on icon at bounding box center [381, 389] width 7 height 7
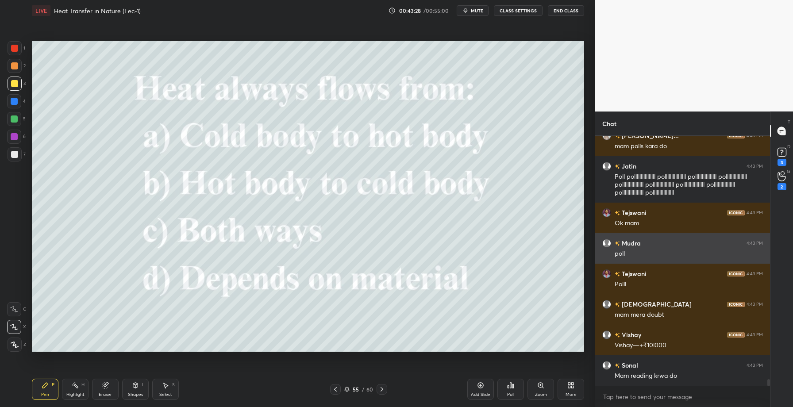
scroll to position [9236, 0]
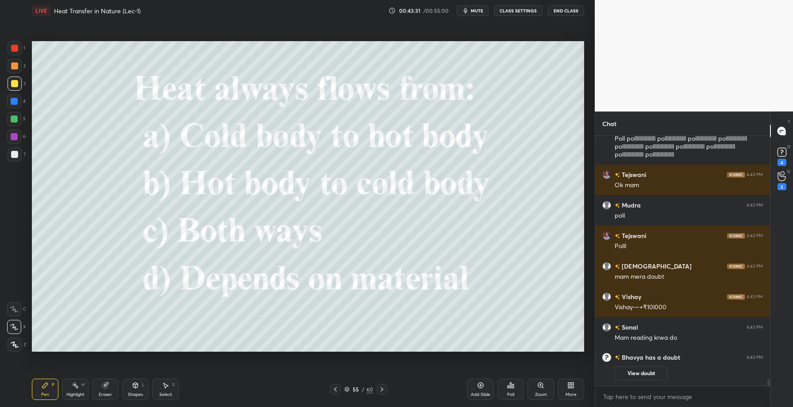
click at [508, 390] on div "Poll" at bounding box center [510, 389] width 27 height 21
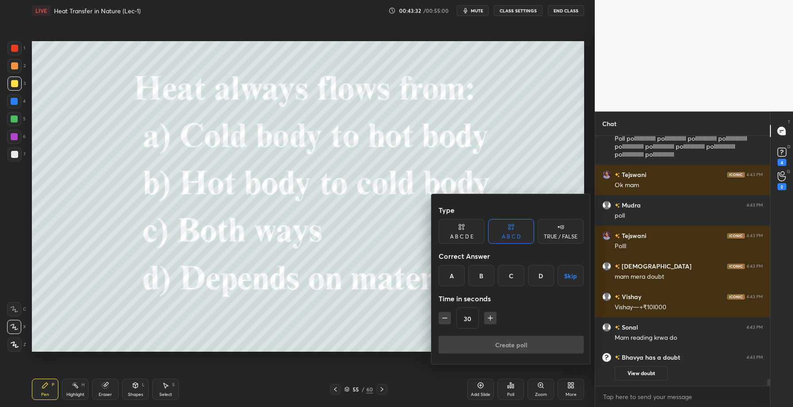
click at [484, 277] on div "B" at bounding box center [481, 275] width 26 height 21
click at [488, 345] on button "Create poll" at bounding box center [511, 345] width 145 height 18
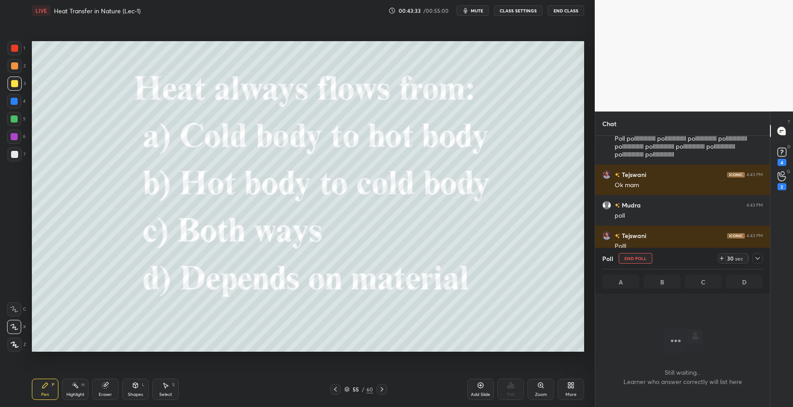
scroll to position [0, 0]
click at [754, 258] on icon at bounding box center [757, 258] width 7 height 7
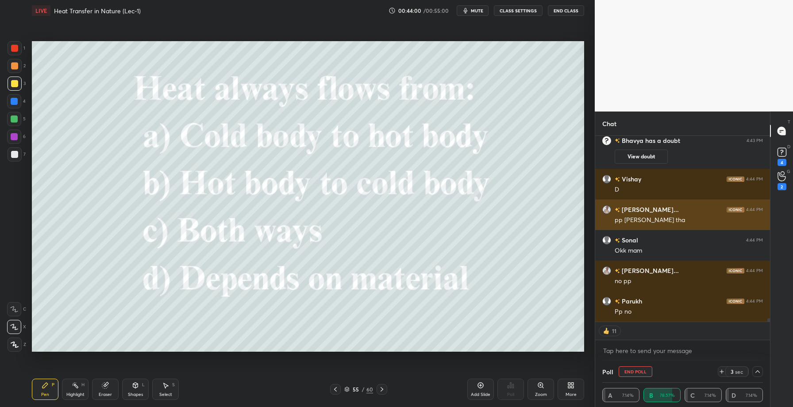
scroll to position [9341, 0]
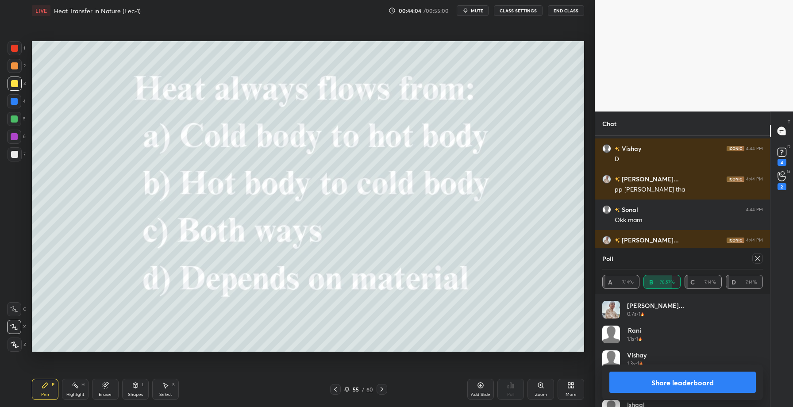
click at [674, 384] on button "Share leaderboard" at bounding box center [682, 382] width 146 height 21
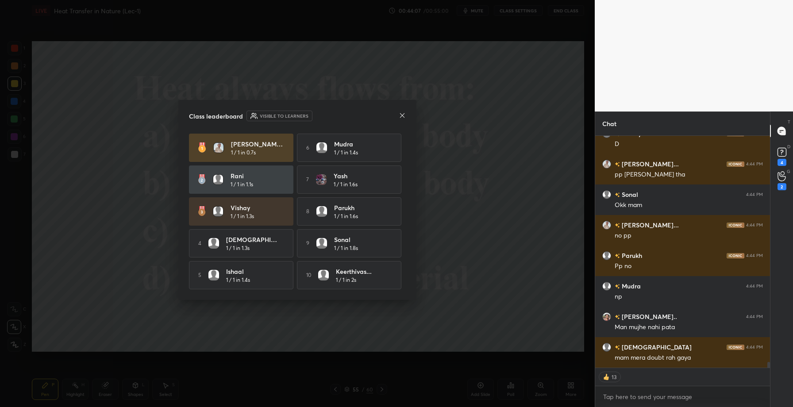
click at [404, 113] on icon at bounding box center [402, 115] width 7 height 7
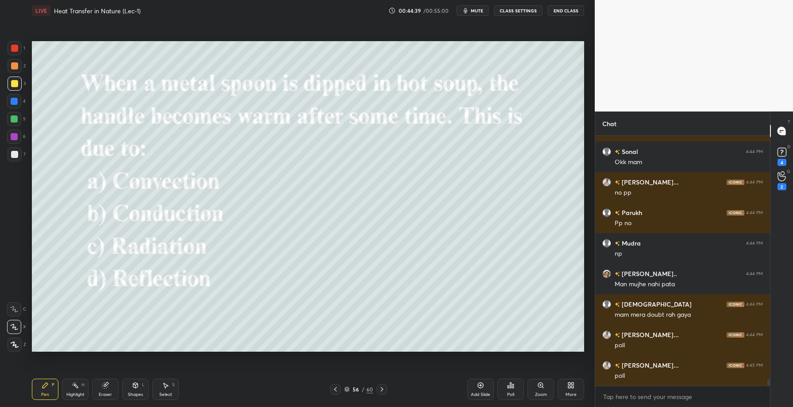
click at [511, 392] on div "Poll" at bounding box center [510, 394] width 7 height 4
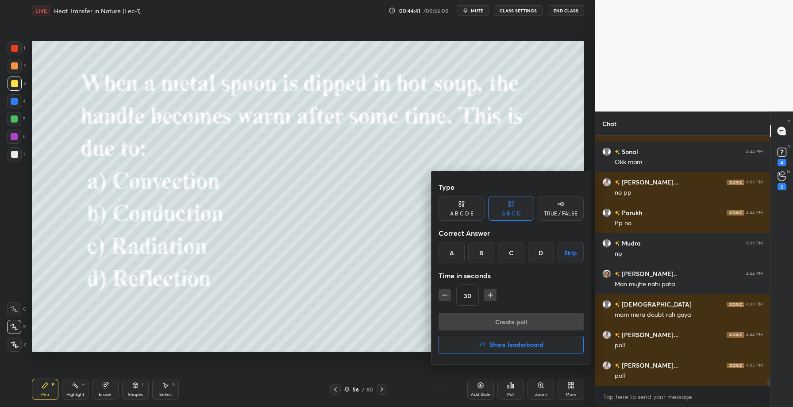
click at [481, 258] on div "B" at bounding box center [481, 252] width 26 height 21
click at [489, 320] on button "Create poll" at bounding box center [511, 322] width 145 height 18
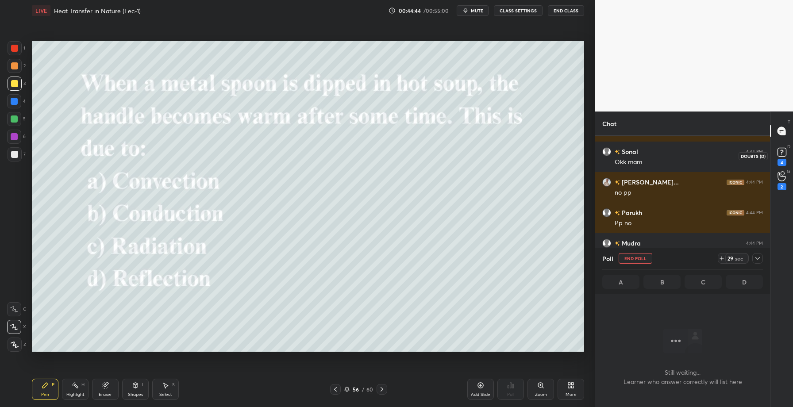
click at [782, 150] on icon at bounding box center [781, 152] width 3 height 4
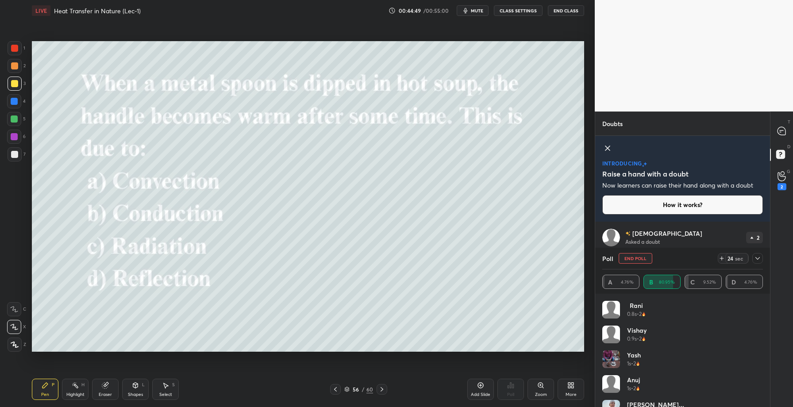
click at [757, 261] on icon at bounding box center [757, 258] width 7 height 7
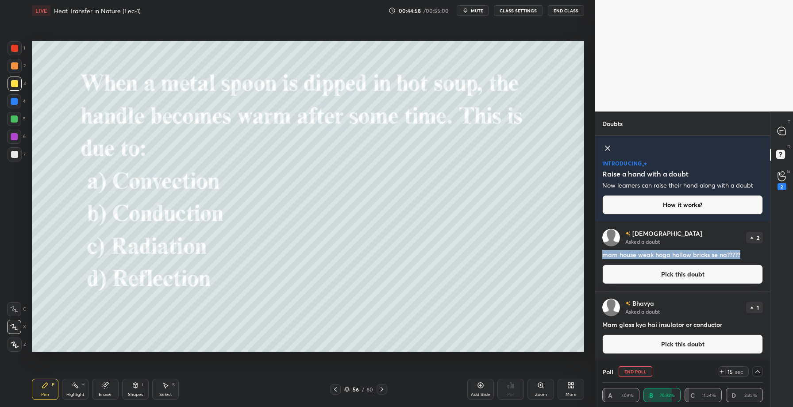
drag, startPoint x: 603, startPoint y: 257, endPoint x: 742, endPoint y: 250, distance: 139.5
click at [742, 251] on h4 "mam house weak hoga hollow bricks se na?????" at bounding box center [682, 254] width 161 height 9
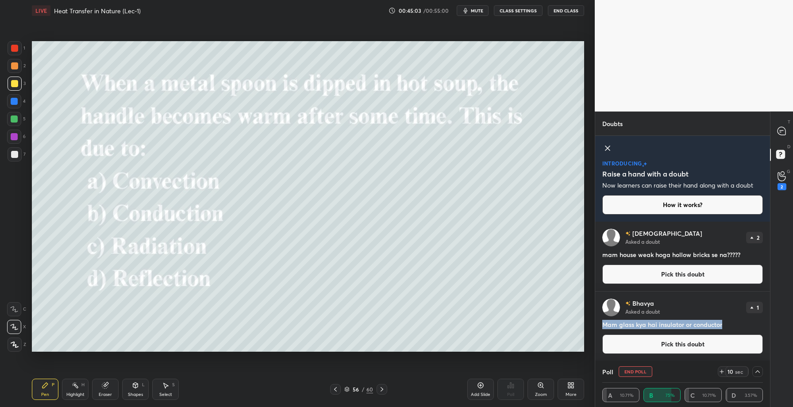
copy h4 "Mam glass kya hai insulator or conductor"
drag, startPoint x: 603, startPoint y: 325, endPoint x: 726, endPoint y: 321, distance: 123.5
click at [726, 321] on h4 "Mam glass kya hai insulator or conductor" at bounding box center [682, 324] width 161 height 9
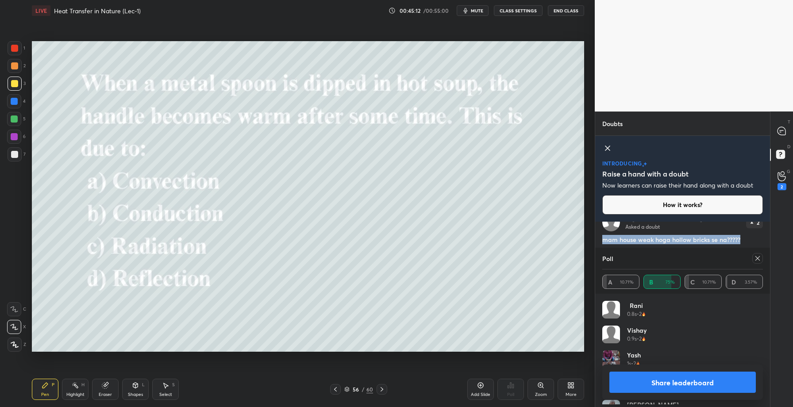
scroll to position [104, 158]
copy h4 "mam house weak hoga hollow bricks se na?????"
drag, startPoint x: 601, startPoint y: 240, endPoint x: 744, endPoint y: 236, distance: 143.0
click at [744, 236] on div "Advait Asked a doubt 2 mam house weak hoga hollow bricks se na????? Pick this d…" at bounding box center [682, 241] width 175 height 69
click at [653, 381] on button "Share leaderboard" at bounding box center [682, 382] width 146 height 21
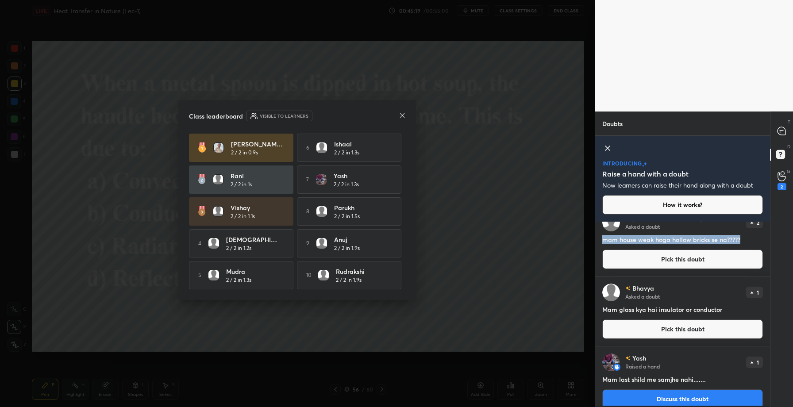
scroll to position [3, 3]
click at [402, 113] on icon at bounding box center [402, 115] width 7 height 7
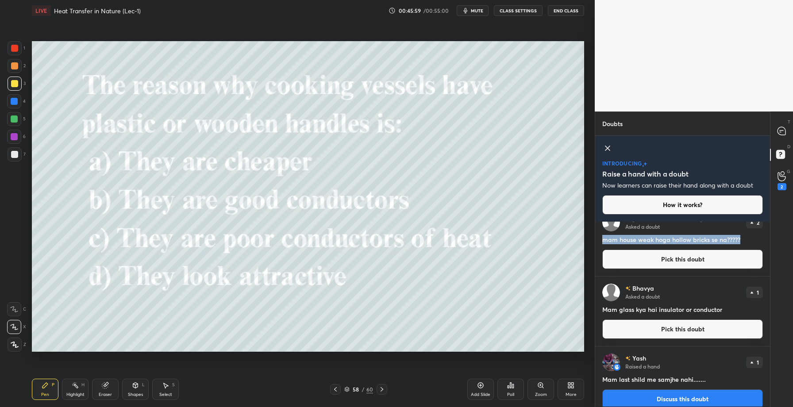
click at [512, 385] on icon at bounding box center [510, 385] width 7 height 7
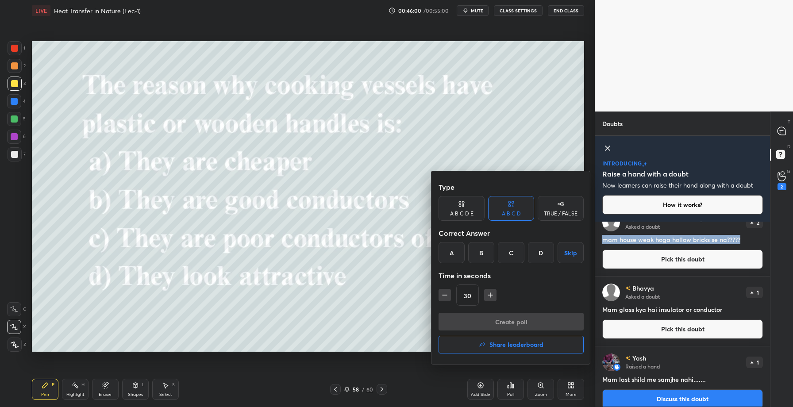
click at [510, 250] on div "C" at bounding box center [511, 252] width 26 height 21
click at [511, 321] on button "Create poll" at bounding box center [511, 322] width 145 height 18
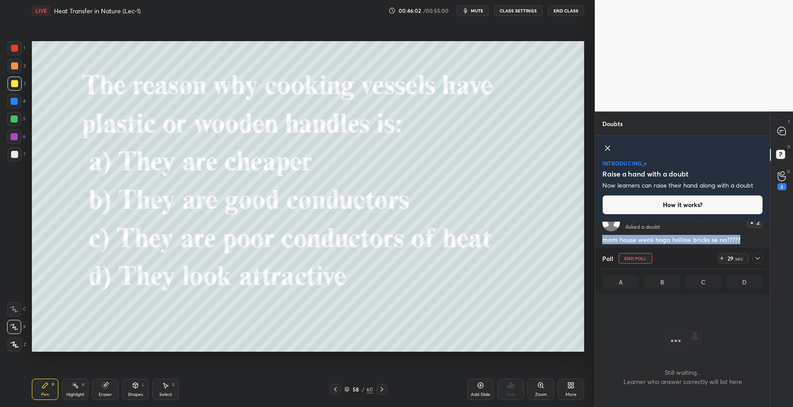
click at [756, 261] on icon at bounding box center [757, 258] width 7 height 7
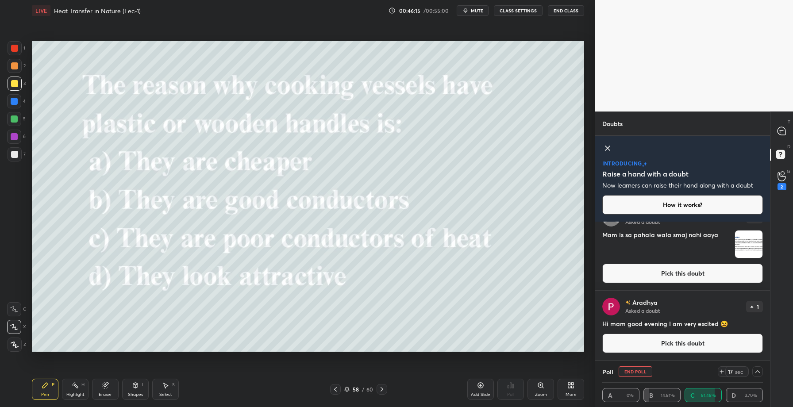
scroll to position [0, 0]
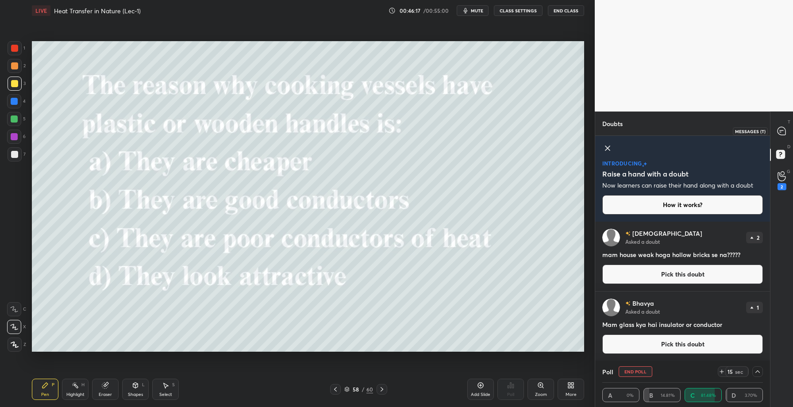
click at [781, 127] on icon at bounding box center [781, 131] width 8 height 8
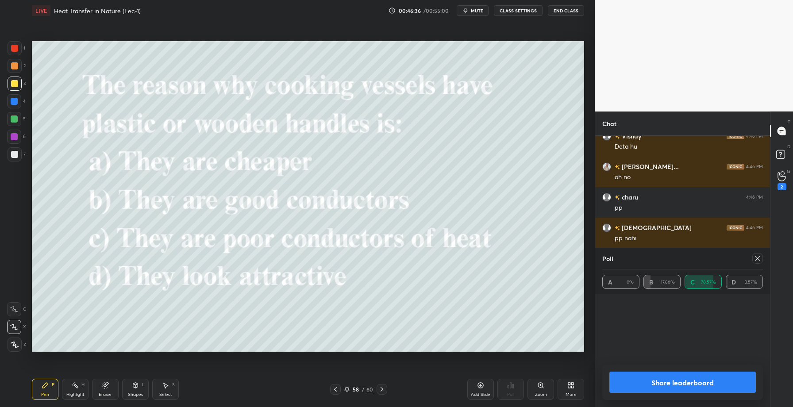
scroll to position [104, 158]
click at [680, 375] on button "Share leaderboard" at bounding box center [682, 382] width 146 height 21
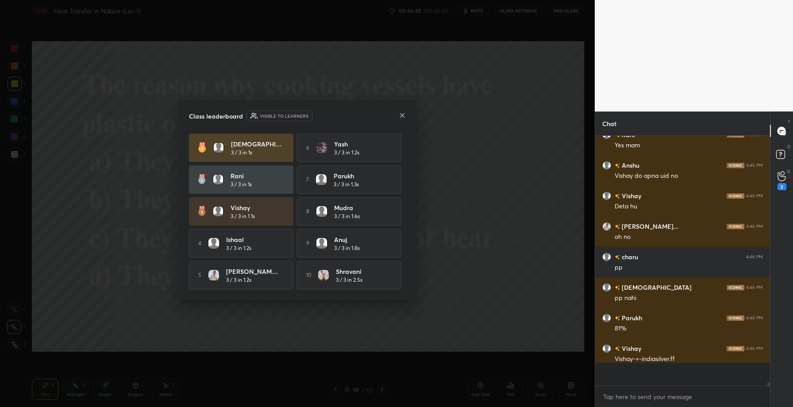
scroll to position [3, 3]
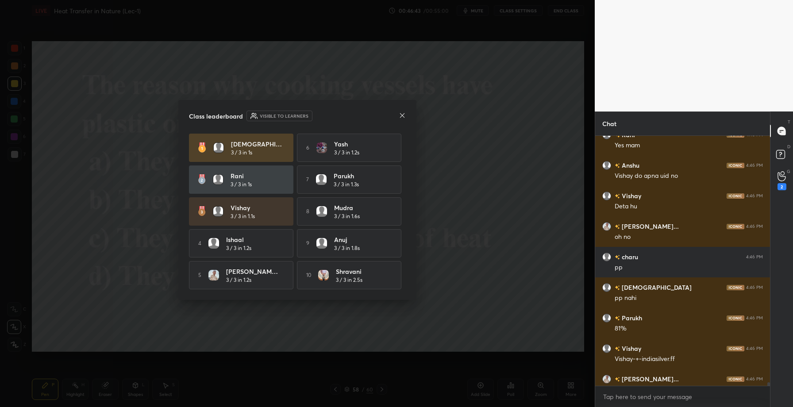
click at [402, 112] on icon at bounding box center [402, 115] width 7 height 7
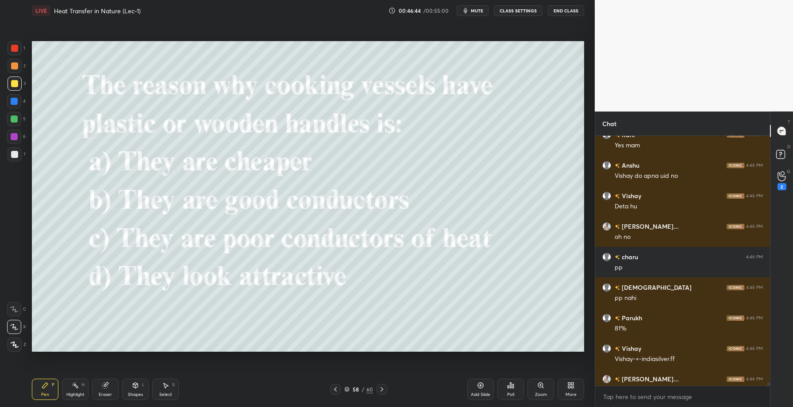
click at [379, 391] on icon at bounding box center [381, 389] width 7 height 7
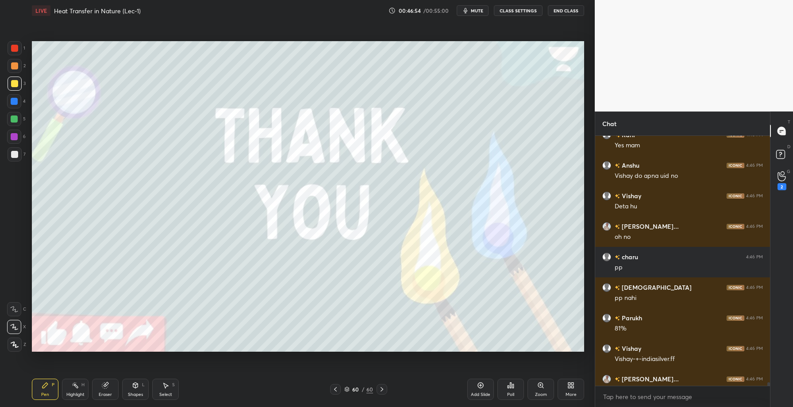
click at [512, 391] on div "Poll" at bounding box center [510, 389] width 27 height 21
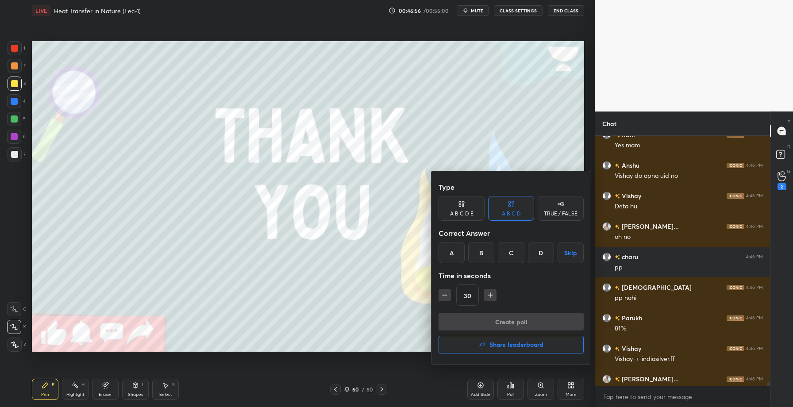
click at [573, 388] on div at bounding box center [396, 203] width 793 height 407
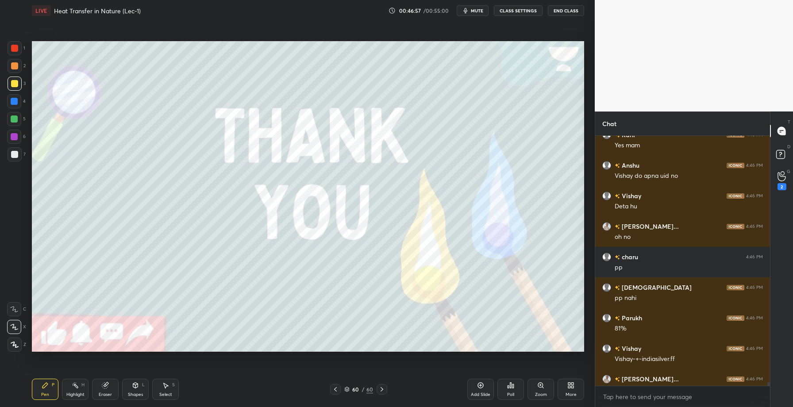
click at [568, 389] on icon at bounding box center [570, 385] width 7 height 7
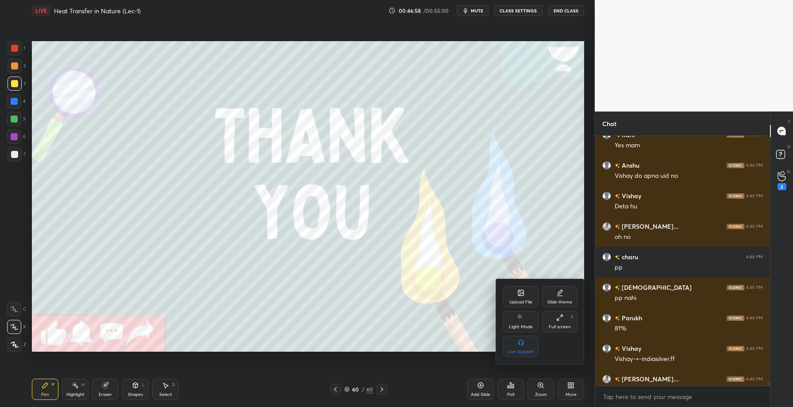
click at [529, 300] on div "Upload File" at bounding box center [520, 302] width 23 height 4
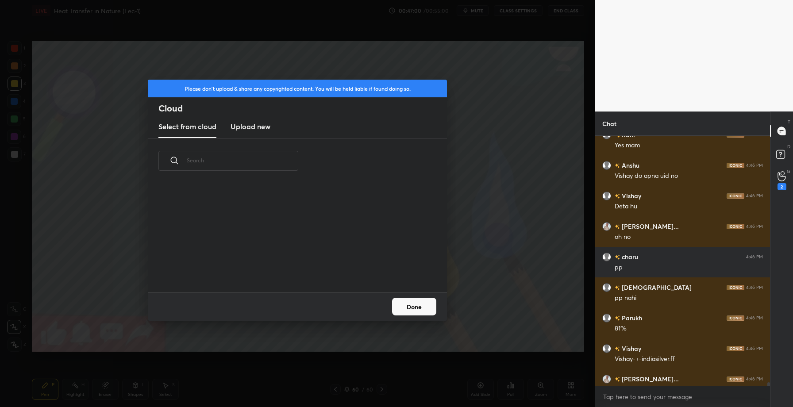
click at [242, 125] on h3 "Upload new" at bounding box center [251, 126] width 40 height 11
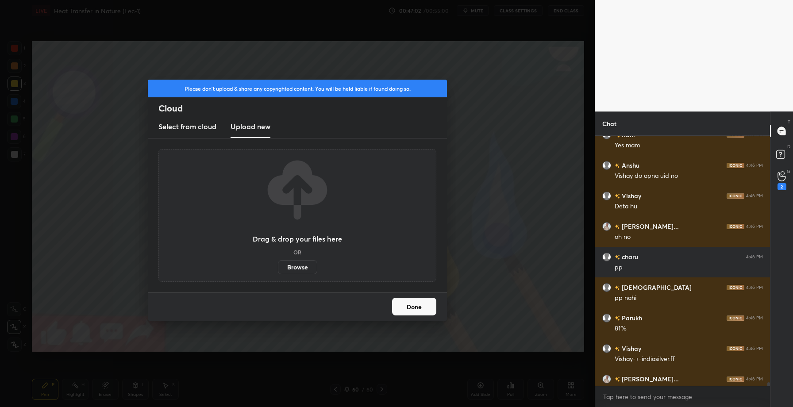
click at [297, 268] on label "Browse" at bounding box center [297, 267] width 39 height 14
click at [278, 268] on input "Browse" at bounding box center [278, 267] width 0 height 14
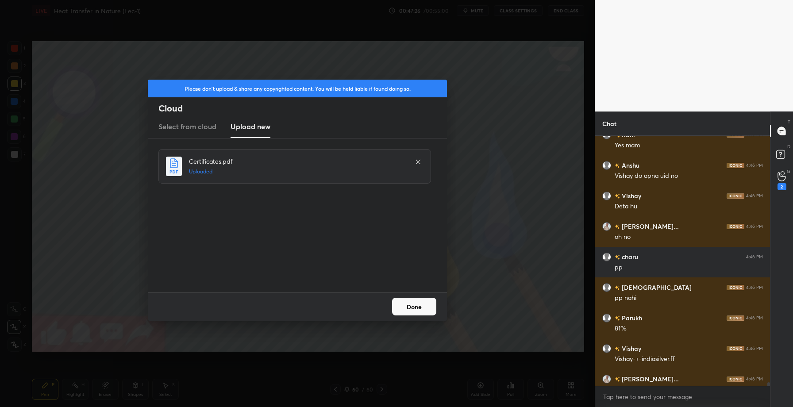
click at [400, 308] on button "Done" at bounding box center [414, 307] width 44 height 18
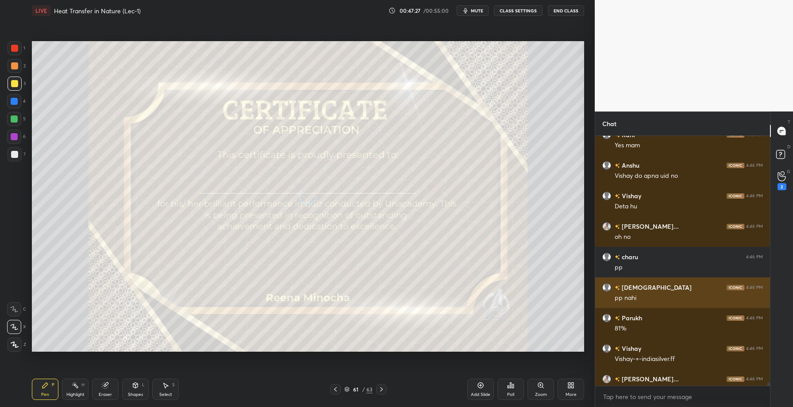
scroll to position [18537, 0]
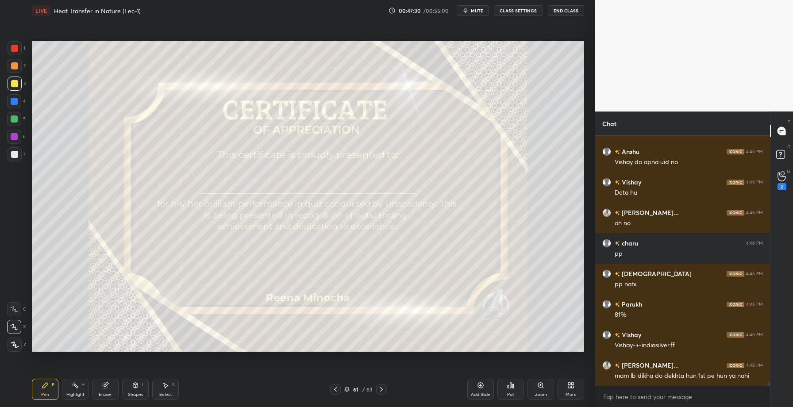
click at [510, 390] on div "Poll" at bounding box center [510, 389] width 27 height 21
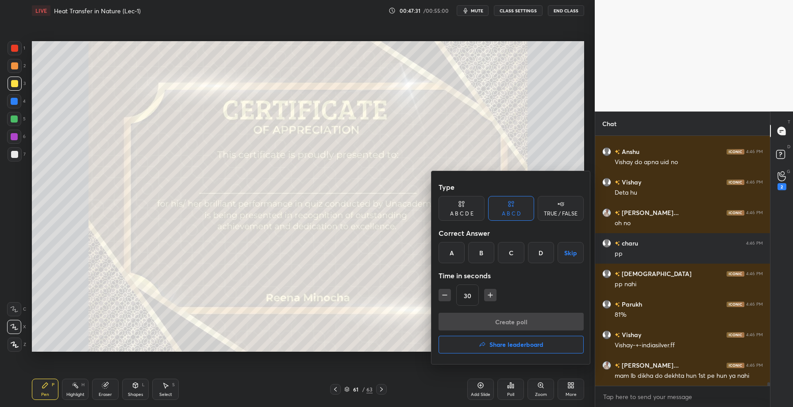
click at [491, 342] on h4 "Share leaderboard" at bounding box center [516, 345] width 54 height 6
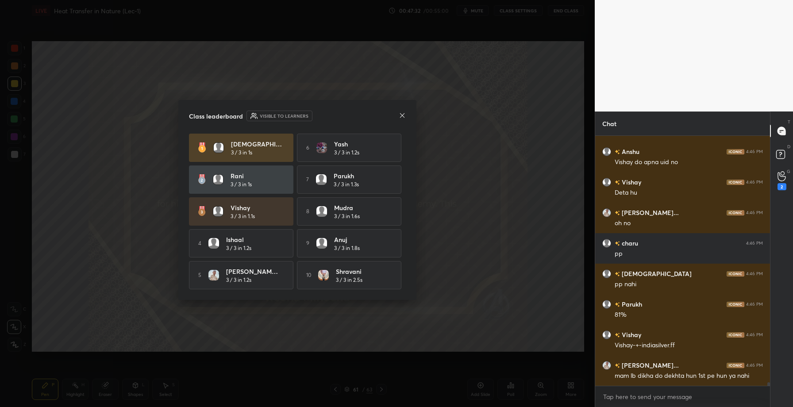
scroll to position [18567, 0]
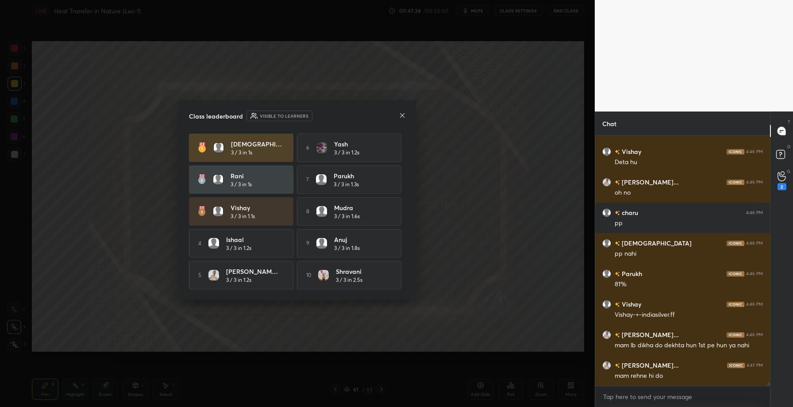
click at [404, 113] on icon at bounding box center [402, 115] width 4 height 4
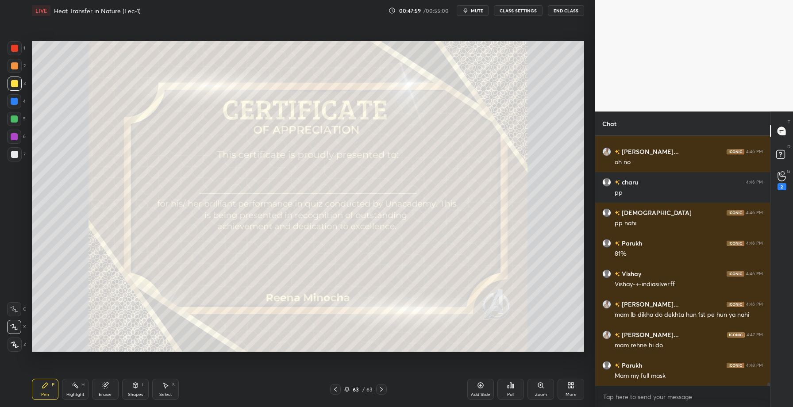
scroll to position [18628, 0]
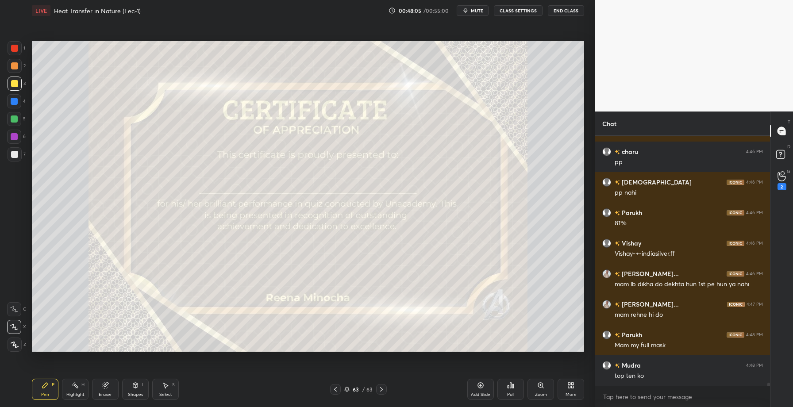
click at [508, 391] on div "Poll" at bounding box center [510, 389] width 27 height 21
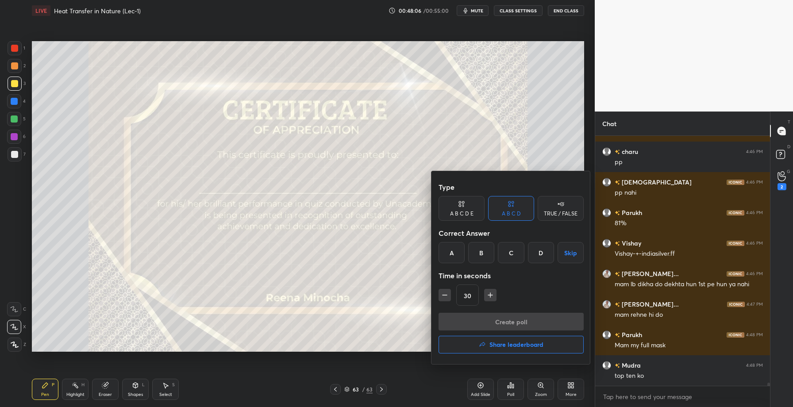
click at [497, 344] on h4 "Share leaderboard" at bounding box center [516, 345] width 54 height 6
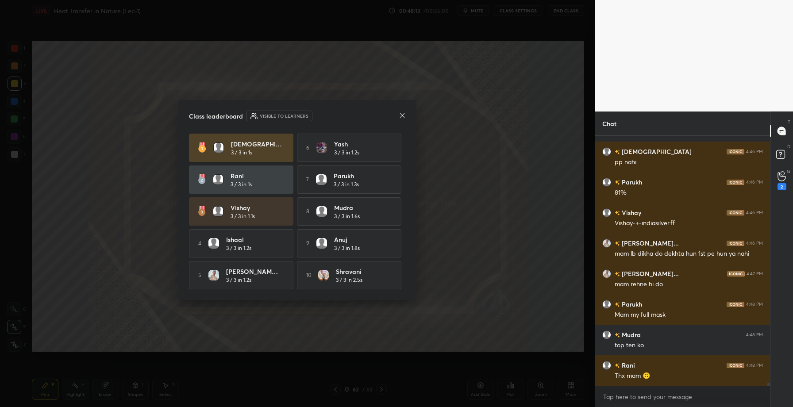
scroll to position [18668, 0]
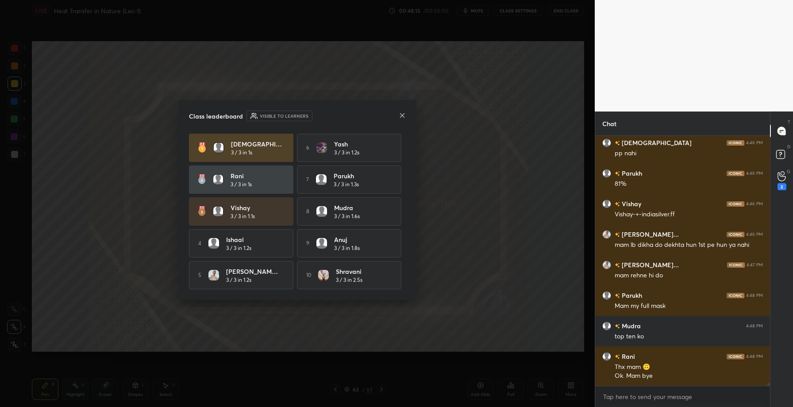
click at [402, 115] on icon at bounding box center [402, 115] width 7 height 7
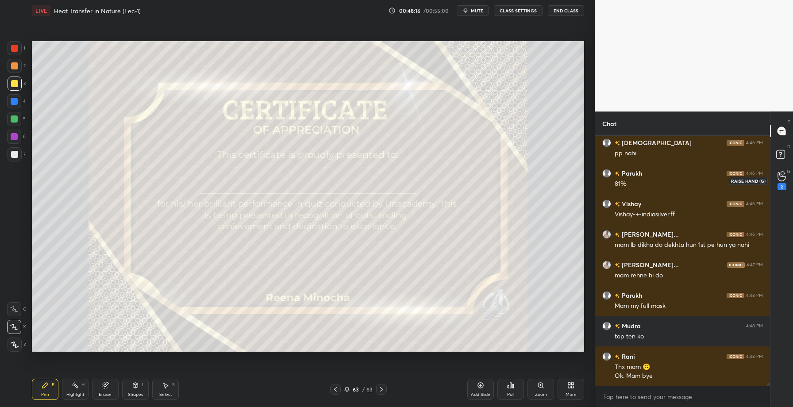
click at [781, 178] on icon at bounding box center [781, 176] width 8 height 10
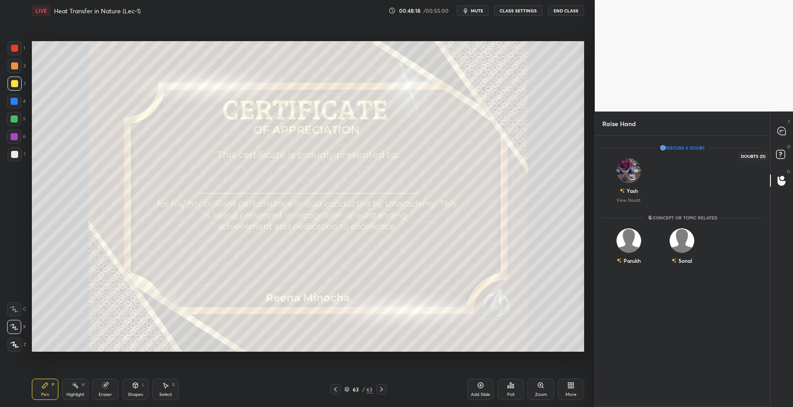
click at [777, 158] on rect at bounding box center [780, 154] width 8 height 8
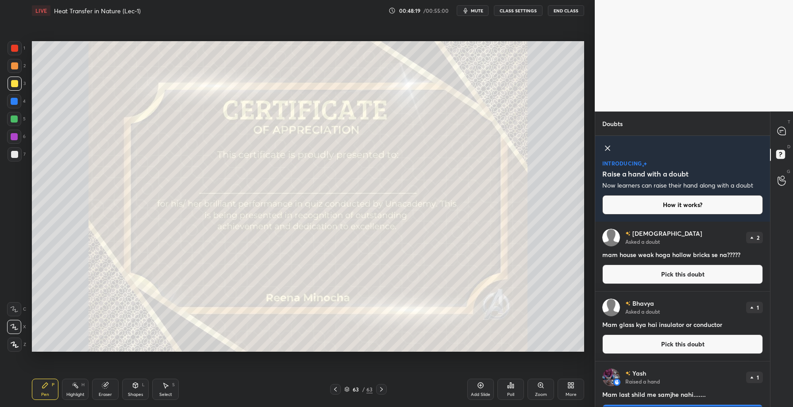
click at [678, 277] on button "Pick this doubt" at bounding box center [682, 274] width 161 height 19
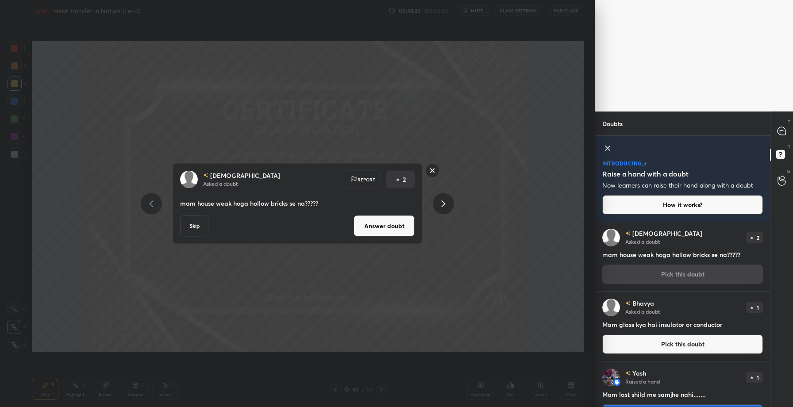
click at [385, 224] on button "Answer doubt" at bounding box center [384, 225] width 61 height 21
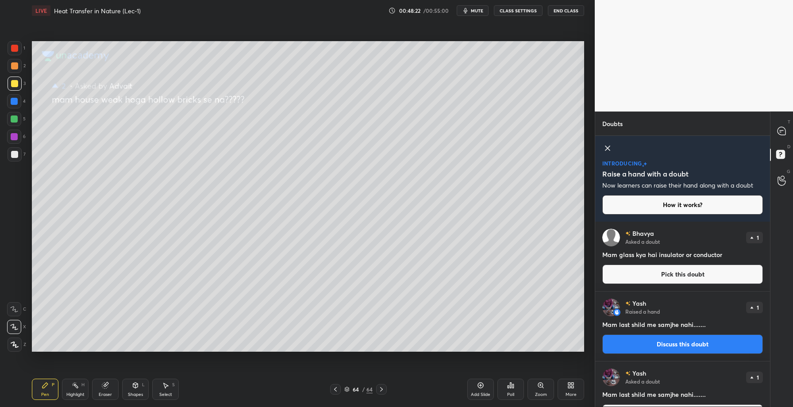
click at [662, 345] on button "Discuss this doubt" at bounding box center [682, 344] width 161 height 19
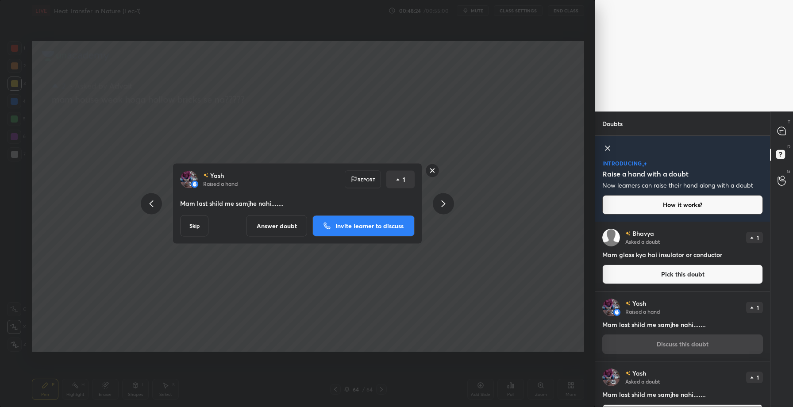
click at [271, 231] on button "Answer doubt" at bounding box center [276, 225] width 61 height 21
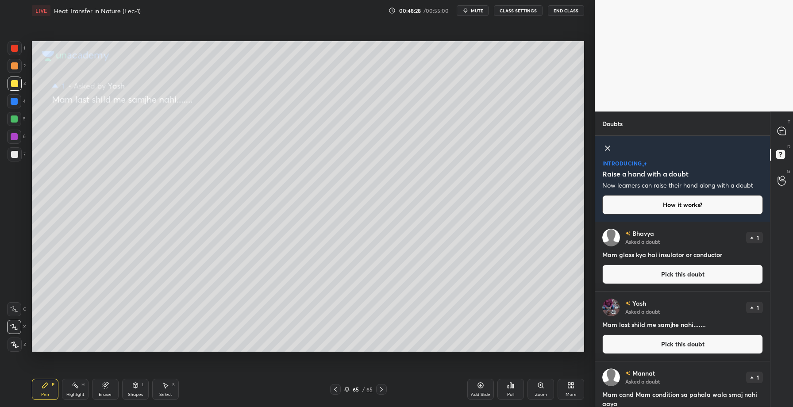
click at [679, 274] on button "Pick this doubt" at bounding box center [682, 274] width 161 height 19
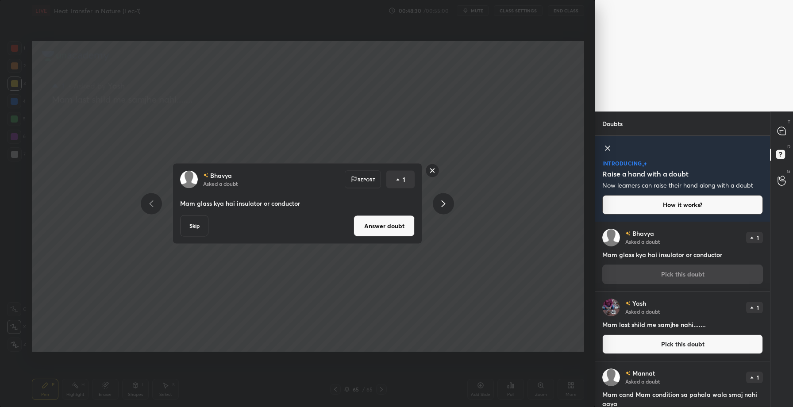
click at [380, 231] on button "Answer doubt" at bounding box center [384, 225] width 61 height 21
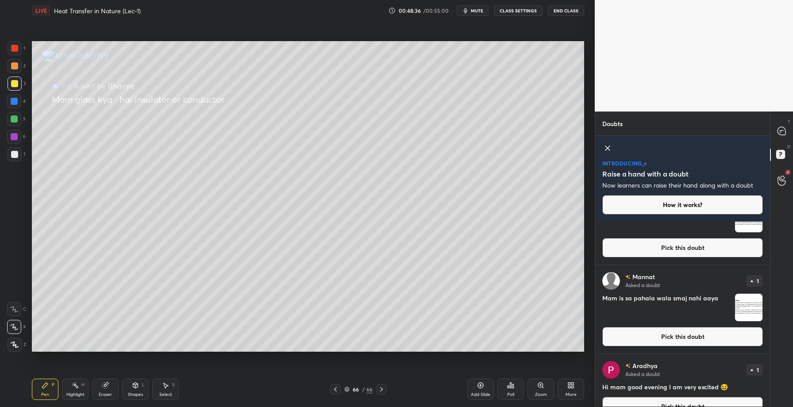
scroll to position [0, 0]
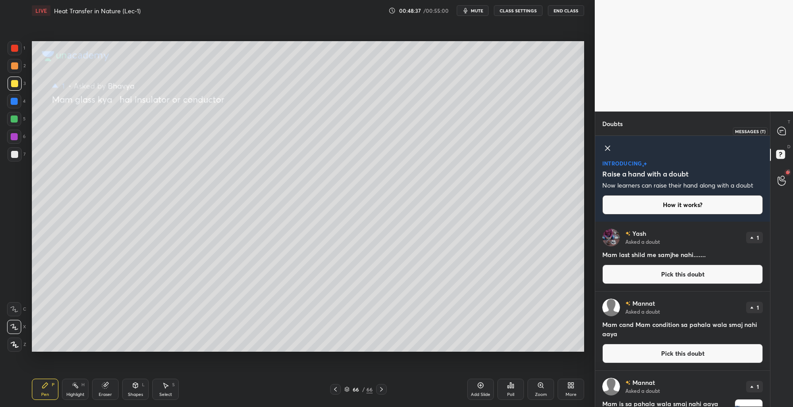
click at [785, 130] on icon at bounding box center [781, 131] width 8 height 8
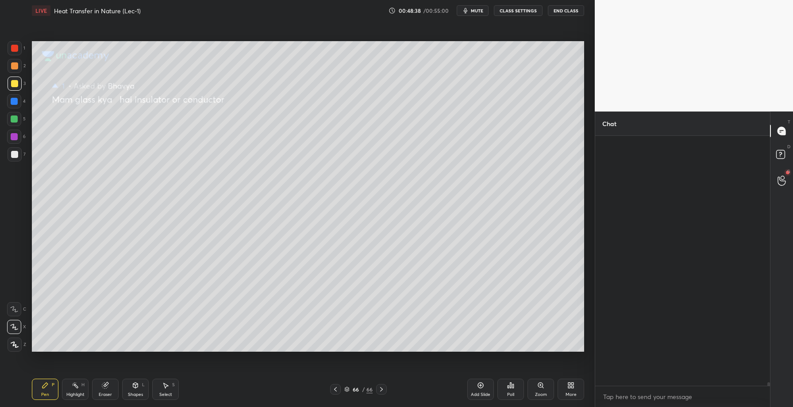
scroll to position [247, 172]
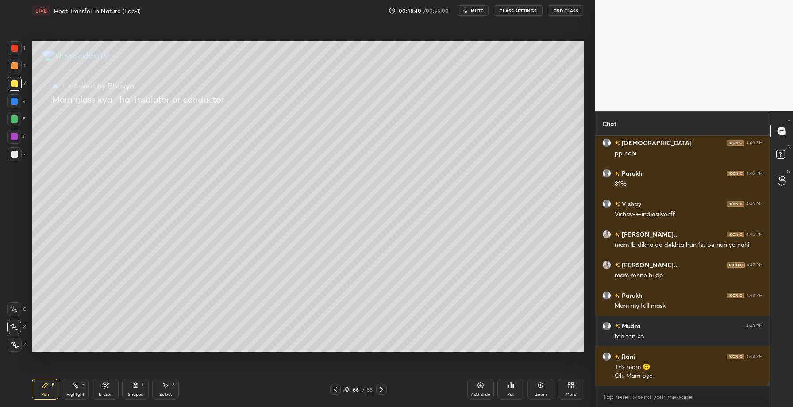
click at [335, 389] on icon at bounding box center [335, 389] width 7 height 7
click at [79, 390] on div "LIVE Heat Transfer in Nature (Lec-1) 00:48:46 / 00:55:00 mute CLASS SETTINGS En…" at bounding box center [307, 203] width 559 height 407
click at [106, 385] on icon at bounding box center [105, 386] width 6 height 6
drag, startPoint x: 17, startPoint y: 348, endPoint x: 19, endPoint y: 340, distance: 8.3
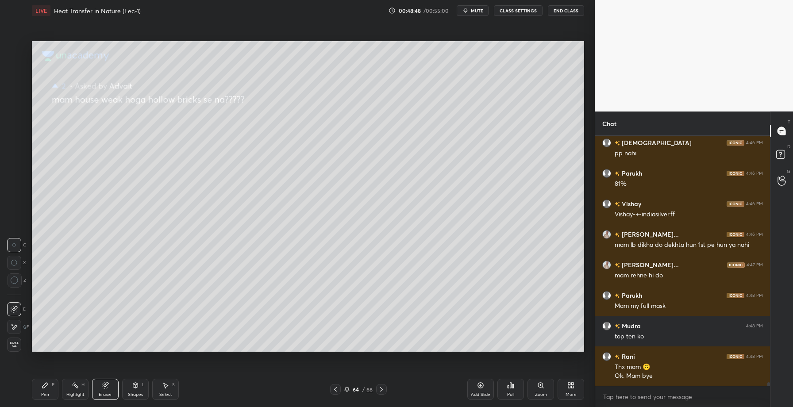
click at [17, 349] on div "Erase all" at bounding box center [14, 345] width 14 height 14
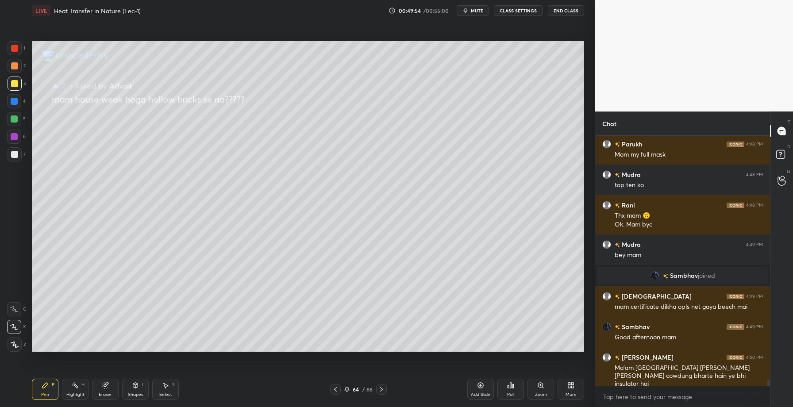
scroll to position [9846, 0]
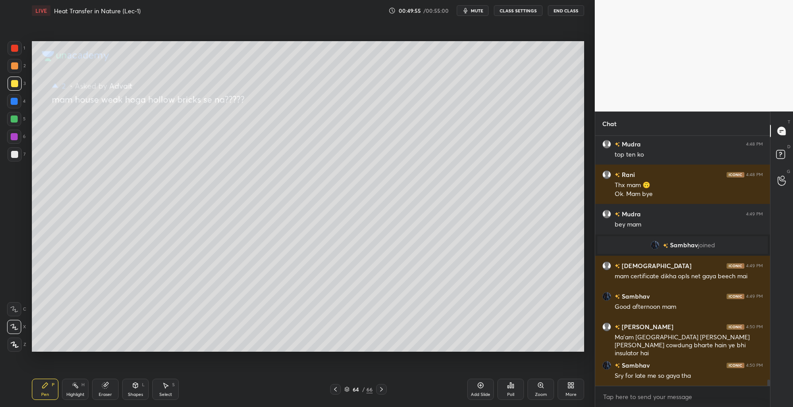
click at [380, 389] on icon at bounding box center [381, 389] width 7 height 7
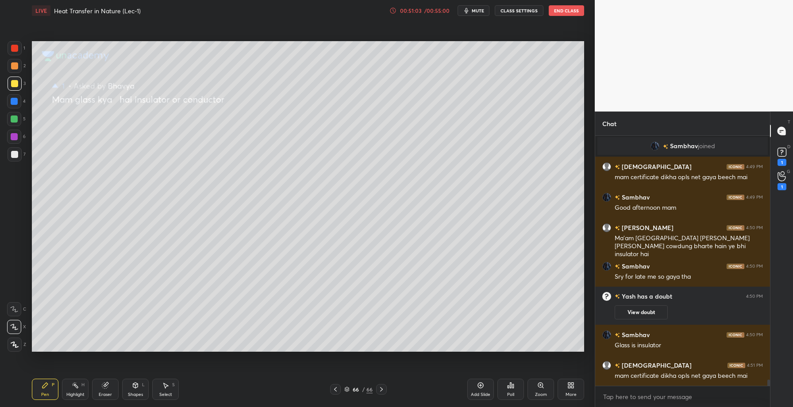
scroll to position [9967, 0]
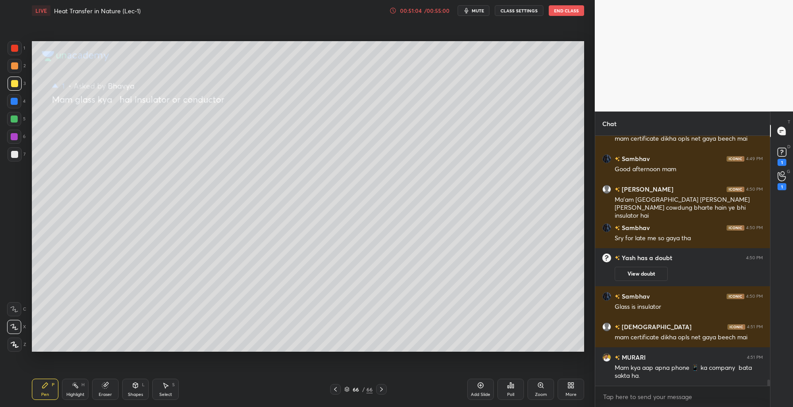
click at [336, 390] on icon at bounding box center [335, 389] width 3 height 4
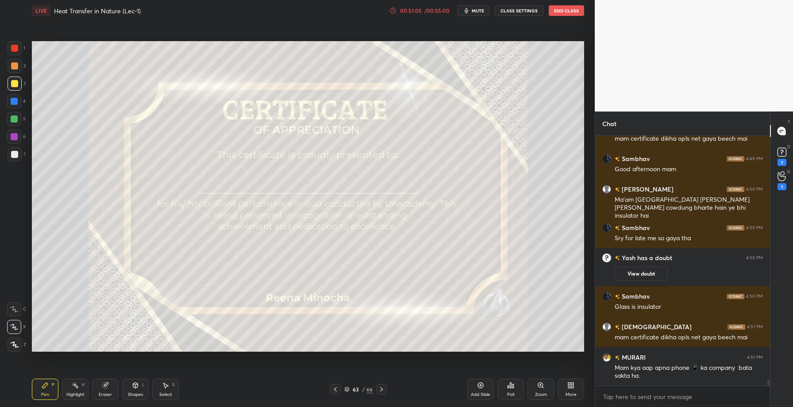
click at [336, 390] on icon at bounding box center [335, 389] width 3 height 4
click at [786, 159] on div "1" at bounding box center [781, 156] width 13 height 20
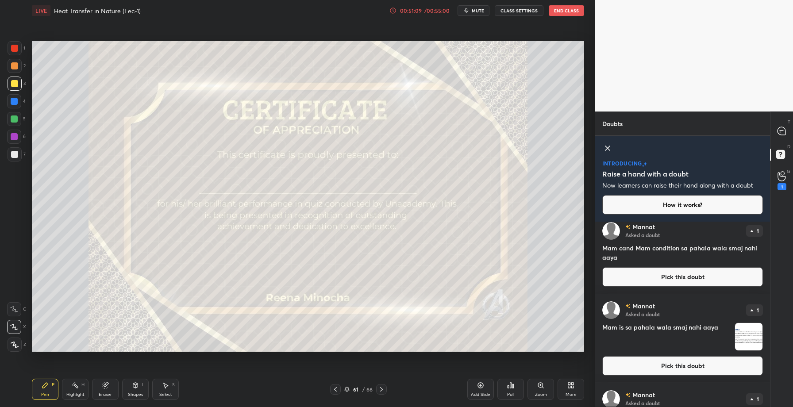
scroll to position [0, 0]
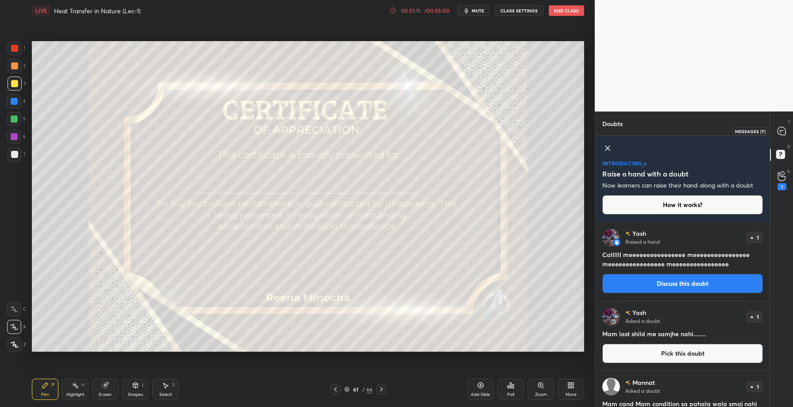
click at [781, 132] on icon at bounding box center [780, 132] width 1 height 0
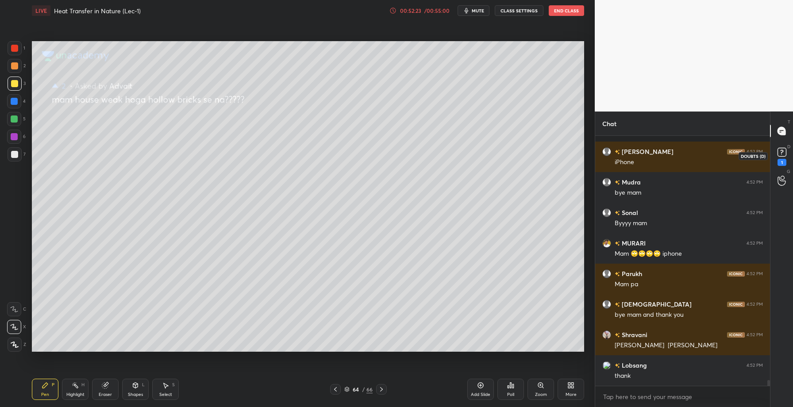
scroll to position [10268, 0]
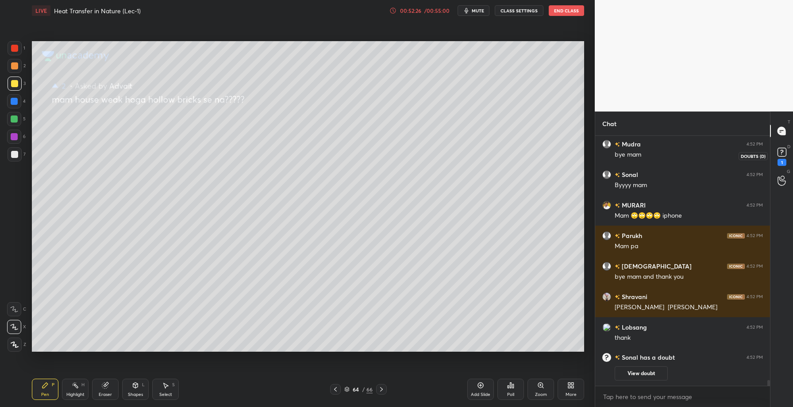
click at [778, 155] on rect at bounding box center [781, 152] width 8 height 8
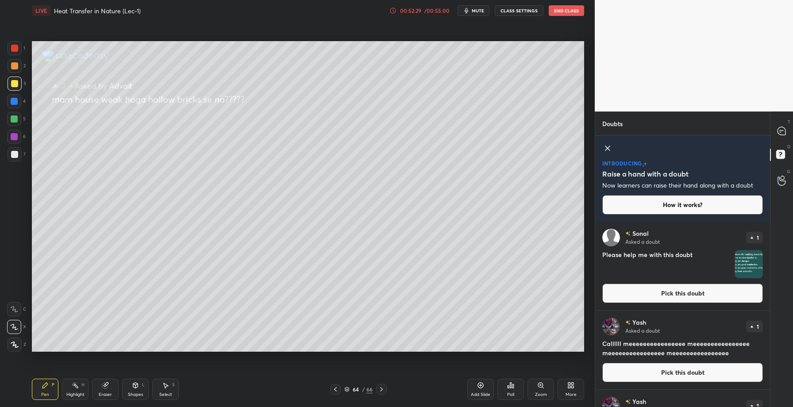
click at [693, 288] on button "Pick this doubt" at bounding box center [682, 293] width 161 height 19
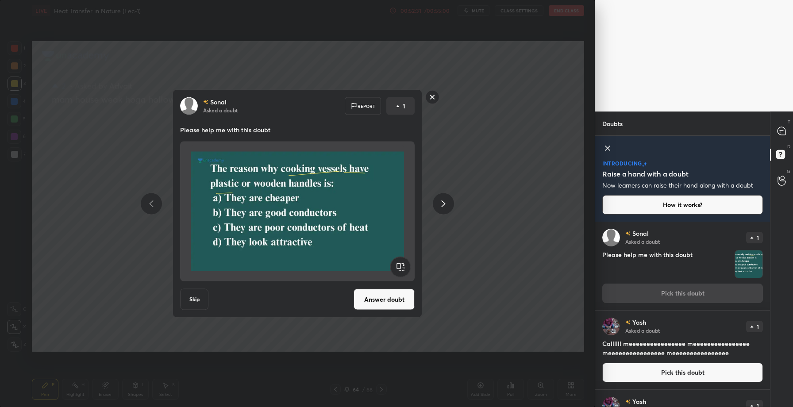
click at [377, 300] on button "Answer doubt" at bounding box center [384, 299] width 61 height 21
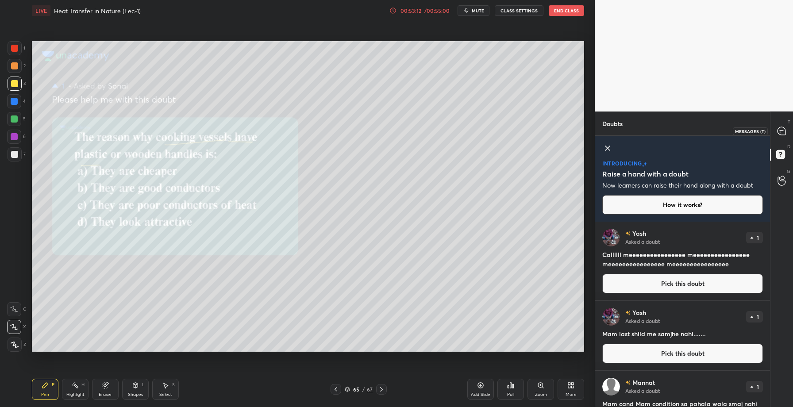
click at [784, 132] on icon at bounding box center [781, 131] width 8 height 8
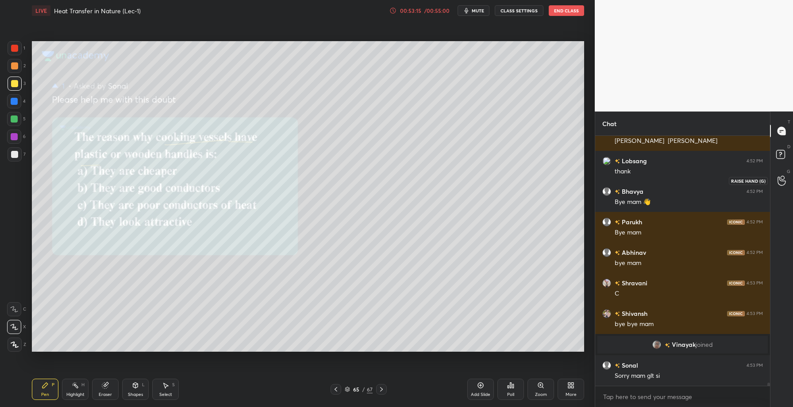
scroll to position [18994, 0]
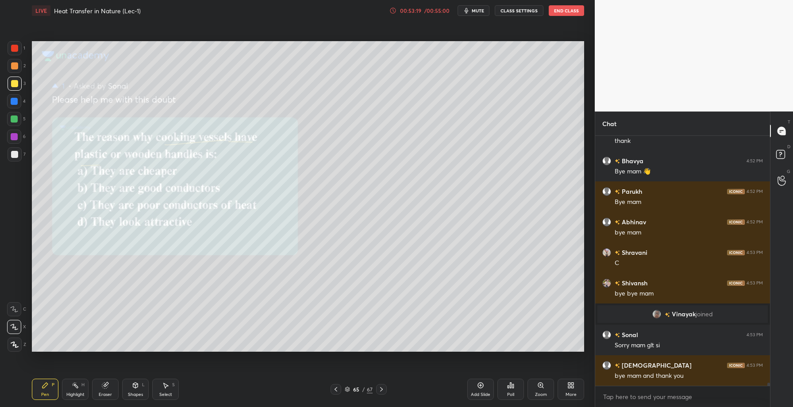
click at [556, 11] on button "End Class" at bounding box center [566, 10] width 35 height 11
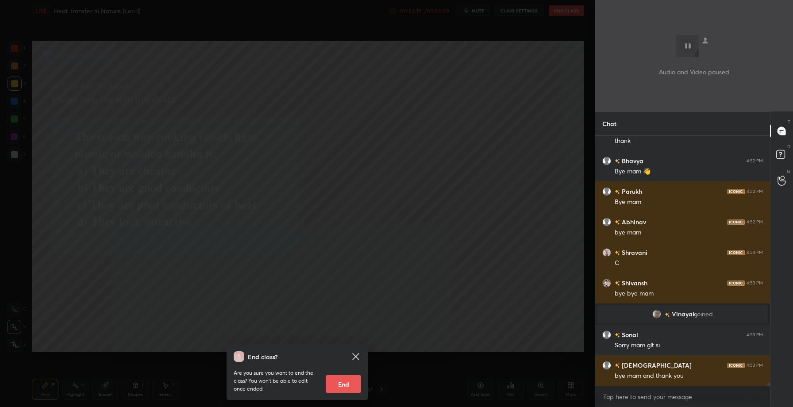
scroll to position [19025, 0]
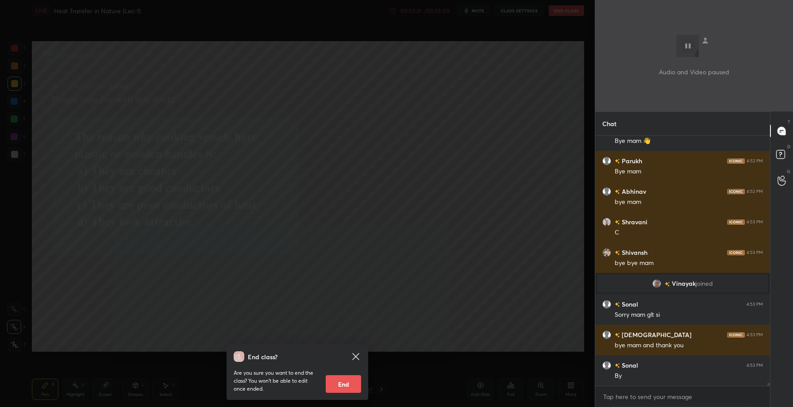
click at [342, 386] on button "End" at bounding box center [343, 384] width 35 height 18
type textarea "x"
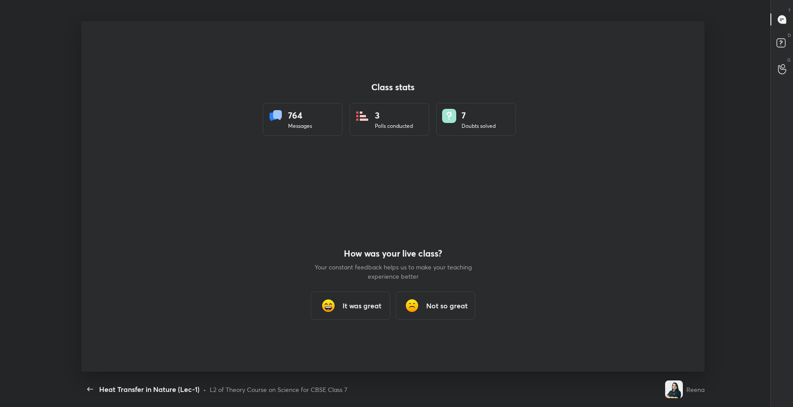
scroll to position [0, 0]
click at [353, 312] on div "It was great" at bounding box center [351, 306] width 80 height 28
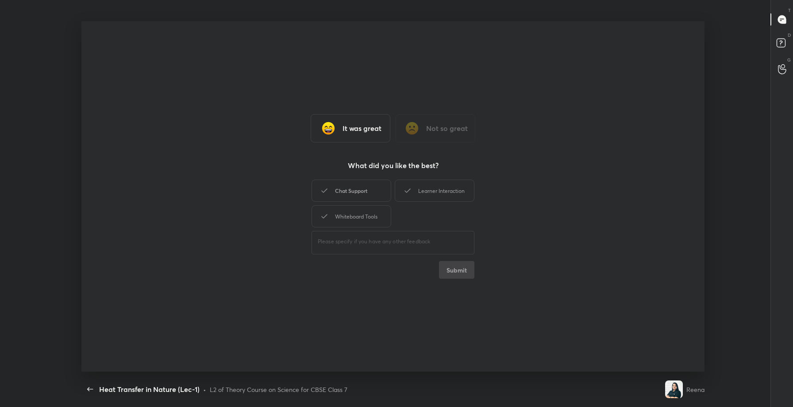
click at [358, 195] on div "Chat Support" at bounding box center [352, 191] width 80 height 22
click at [467, 277] on button "Submit" at bounding box center [456, 270] width 35 height 18
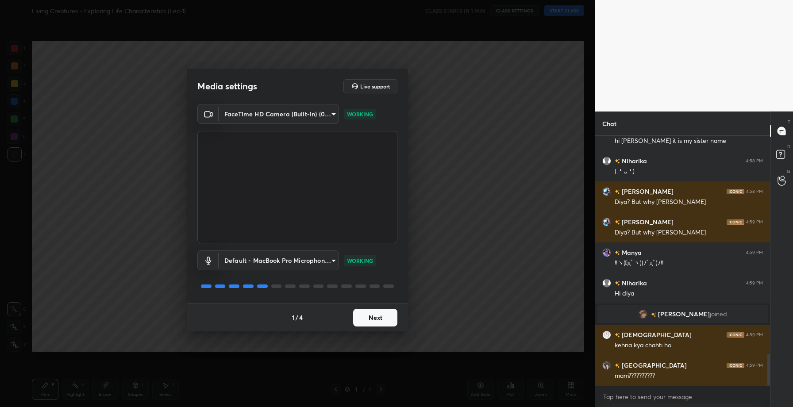
scroll to position [1712, 0]
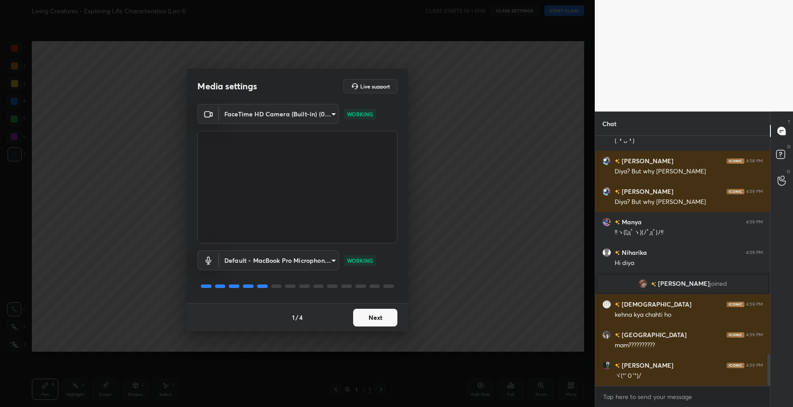
click at [385, 321] on button "Next" at bounding box center [375, 318] width 44 height 18
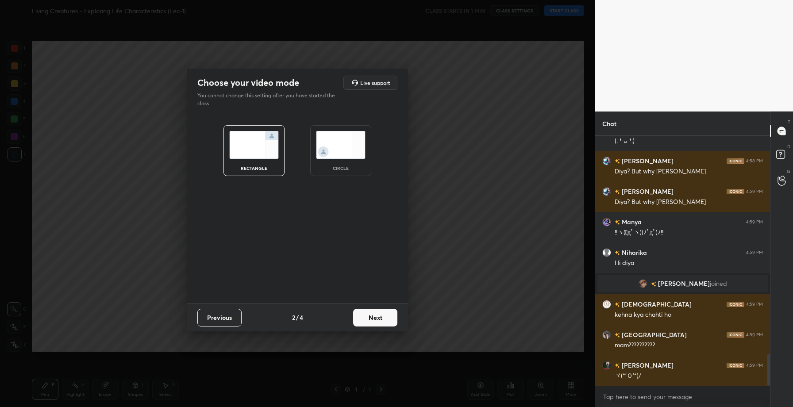
click at [373, 316] on button "Next" at bounding box center [375, 318] width 44 height 18
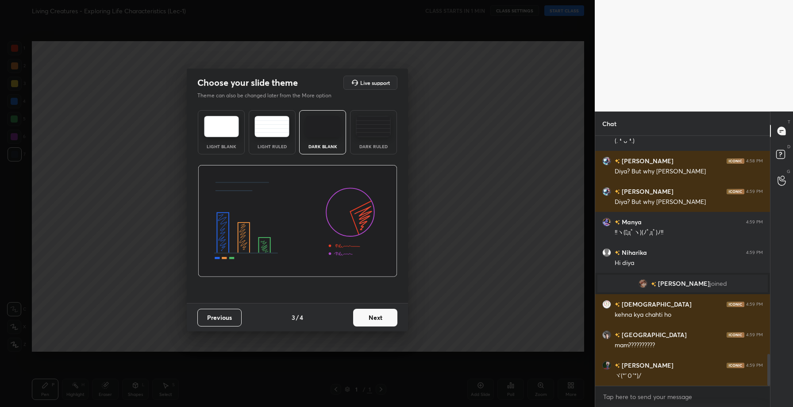
click at [367, 312] on button "Next" at bounding box center [375, 318] width 44 height 18
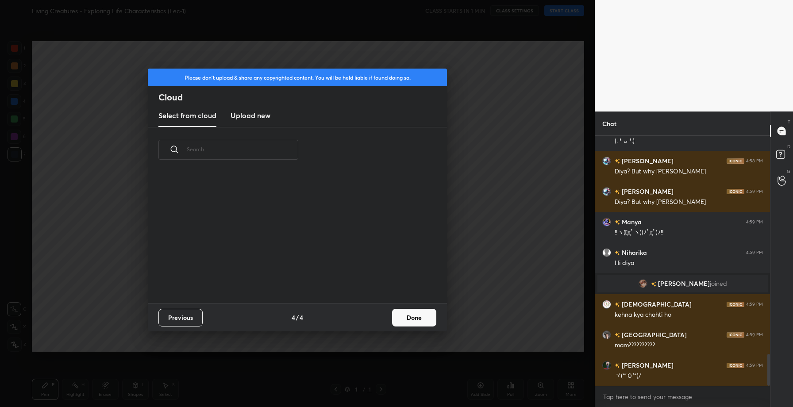
scroll to position [131, 284]
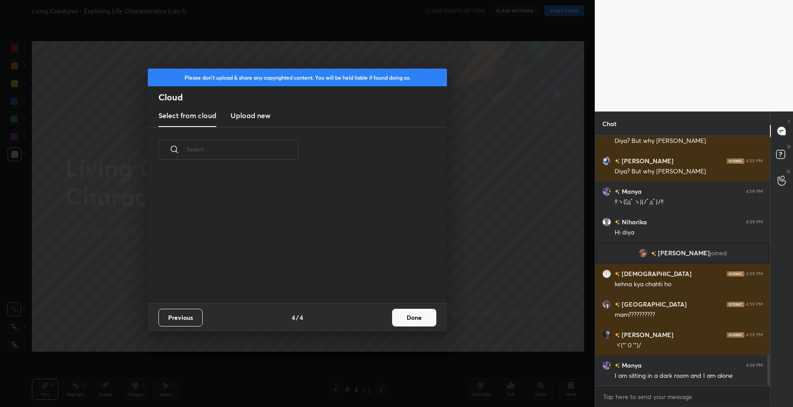
click at [254, 112] on h3 "Upload new" at bounding box center [251, 115] width 40 height 11
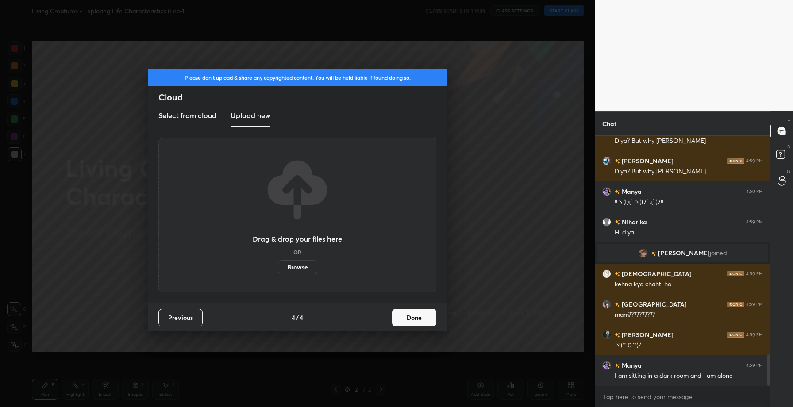
click at [301, 265] on label "Browse" at bounding box center [297, 267] width 39 height 14
click at [278, 265] on input "Browse" at bounding box center [278, 267] width 0 height 14
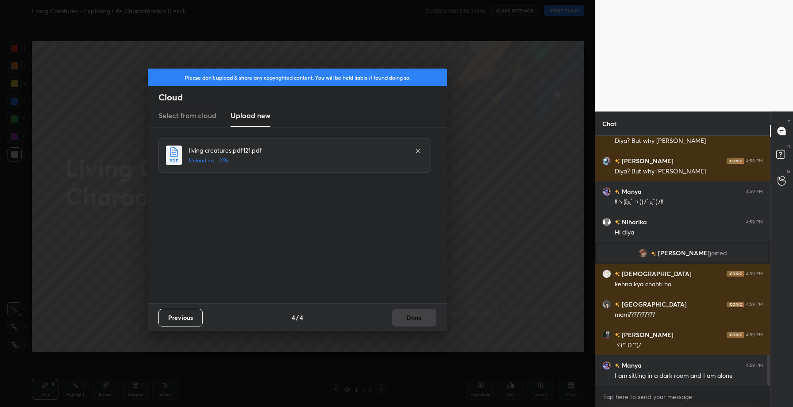
scroll to position [1773, 0]
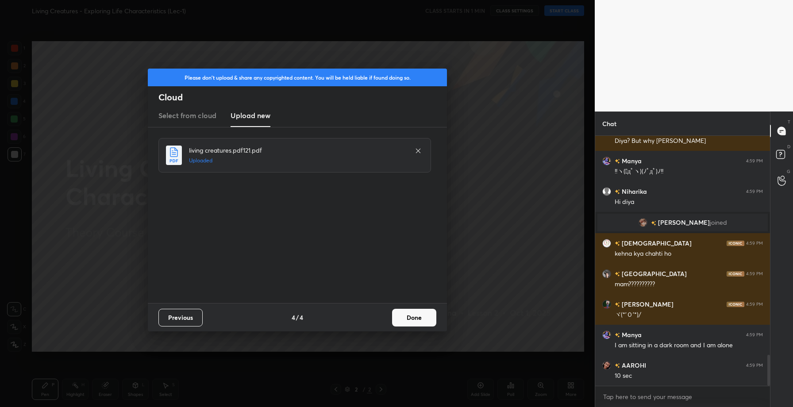
click at [414, 312] on button "Done" at bounding box center [414, 318] width 44 height 18
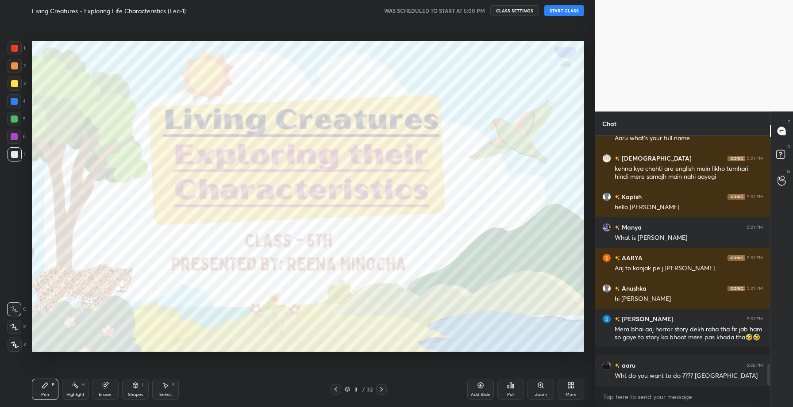
scroll to position [2647, 0]
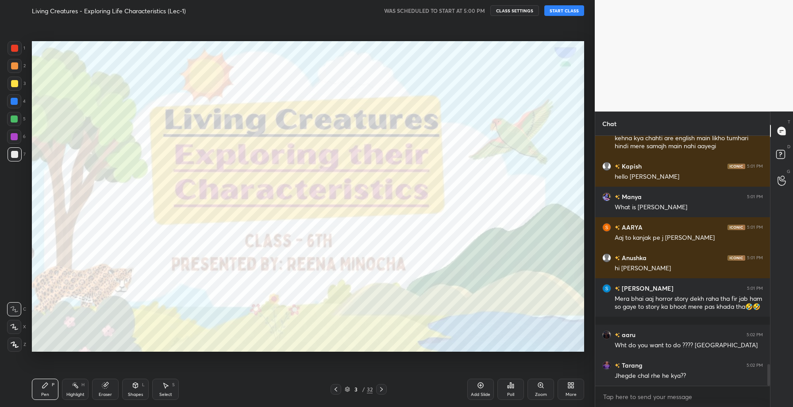
click at [567, 10] on button "START CLASS" at bounding box center [564, 10] width 40 height 11
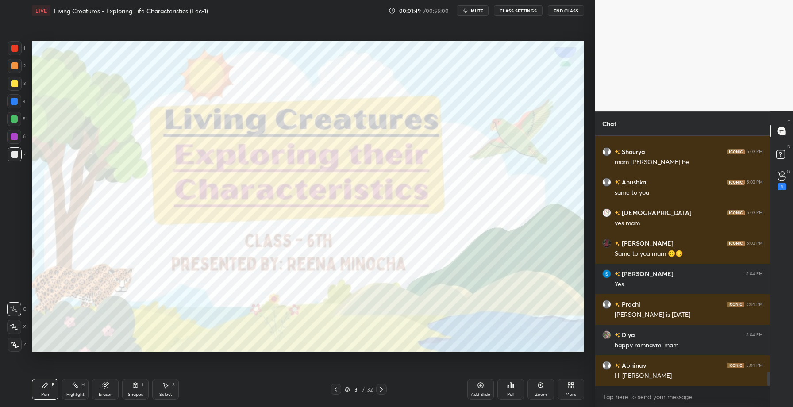
scroll to position [4219, 0]
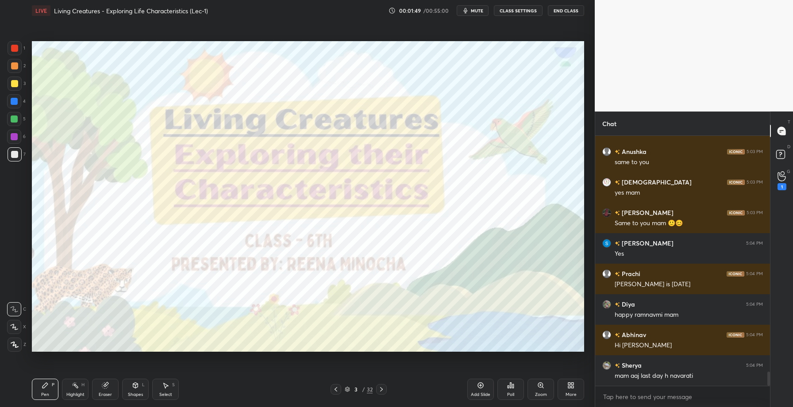
drag, startPoint x: 15, startPoint y: 49, endPoint x: 15, endPoint y: 53, distance: 4.4
click at [15, 50] on div at bounding box center [14, 48] width 7 height 7
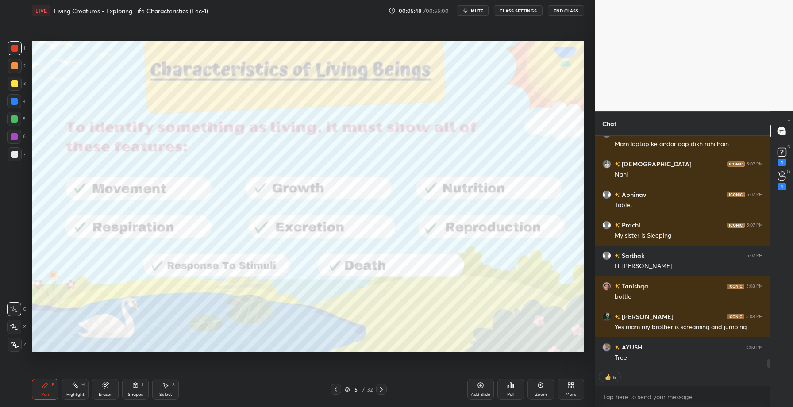
scroll to position [6067, 0]
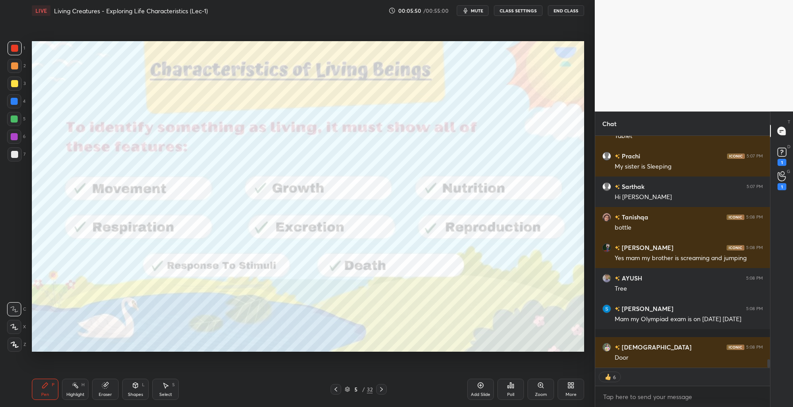
click at [478, 391] on div "Add Slide" at bounding box center [480, 389] width 27 height 21
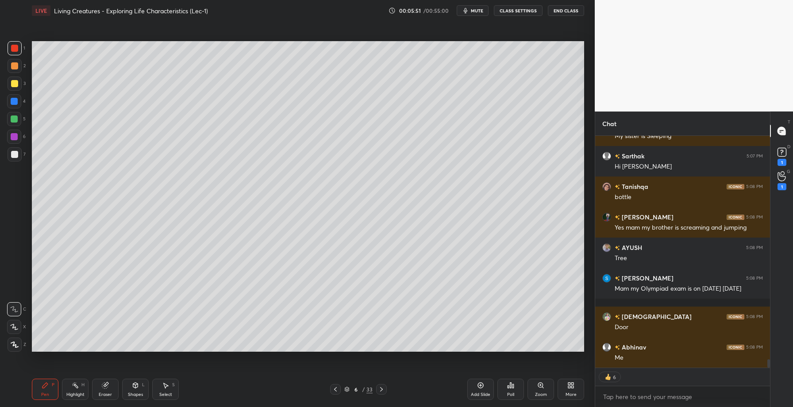
scroll to position [6167, 0]
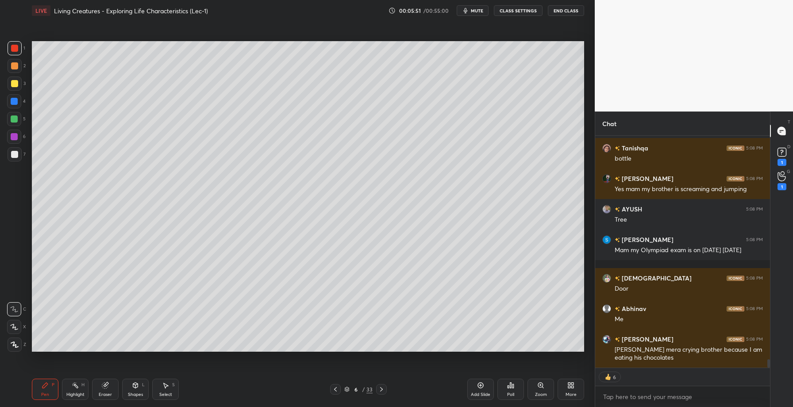
type textarea "x"
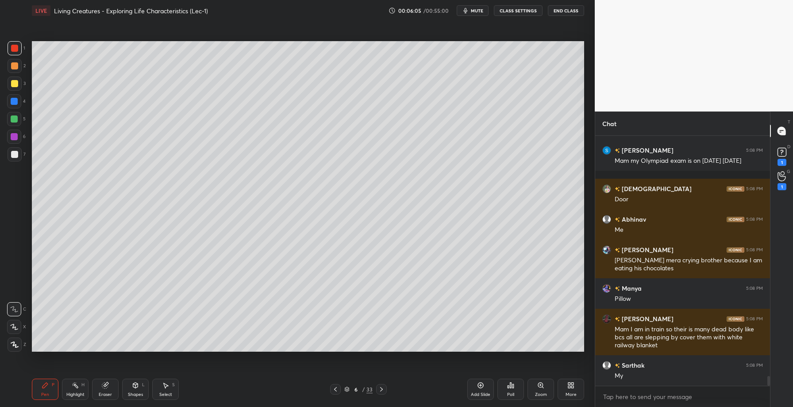
scroll to position [6287, 0]
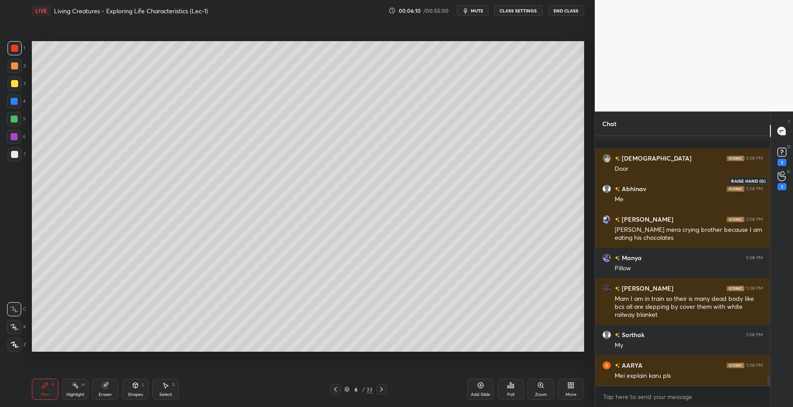
click at [783, 181] on div "1" at bounding box center [781, 180] width 9 height 19
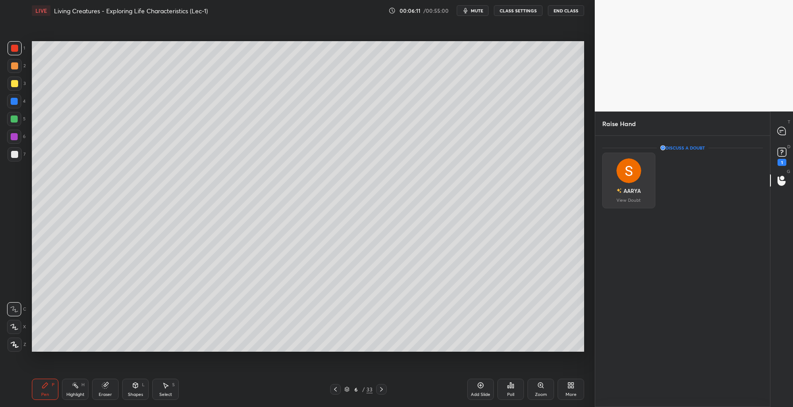
click at [625, 166] on img "grid" at bounding box center [628, 170] width 25 height 25
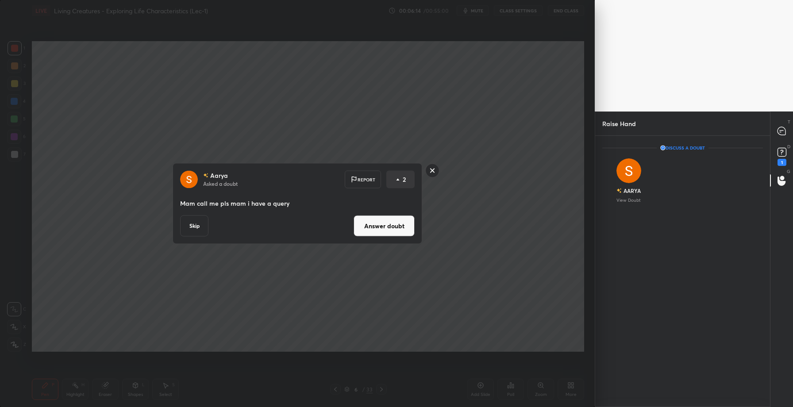
click at [385, 225] on button "Answer doubt" at bounding box center [384, 225] width 61 height 21
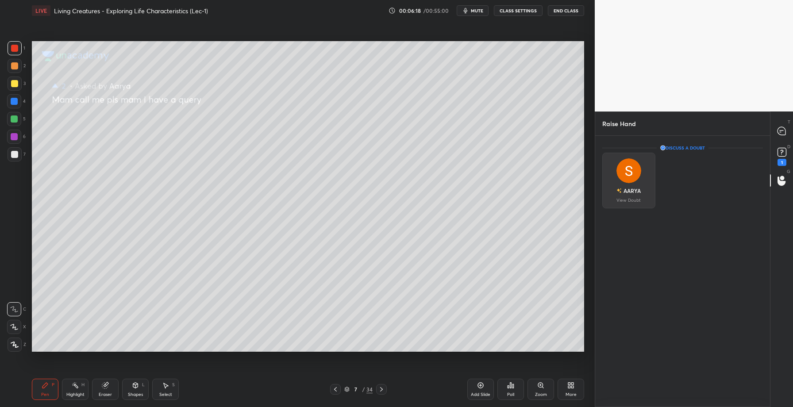
click at [620, 175] on img "grid" at bounding box center [628, 170] width 25 height 25
click at [777, 131] on icon at bounding box center [781, 131] width 9 height 9
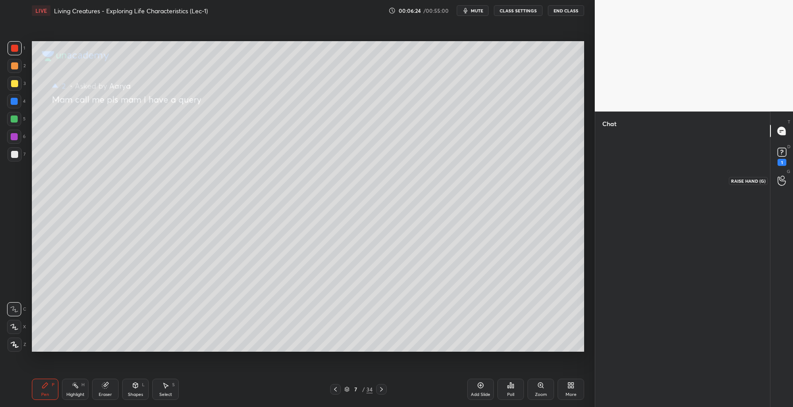
click at [779, 180] on icon at bounding box center [781, 181] width 8 height 10
click at [784, 150] on rect at bounding box center [781, 152] width 8 height 8
click at [777, 130] on icon at bounding box center [781, 131] width 8 height 8
click at [336, 394] on div at bounding box center [335, 389] width 11 height 11
click at [781, 181] on icon at bounding box center [781, 181] width 8 height 10
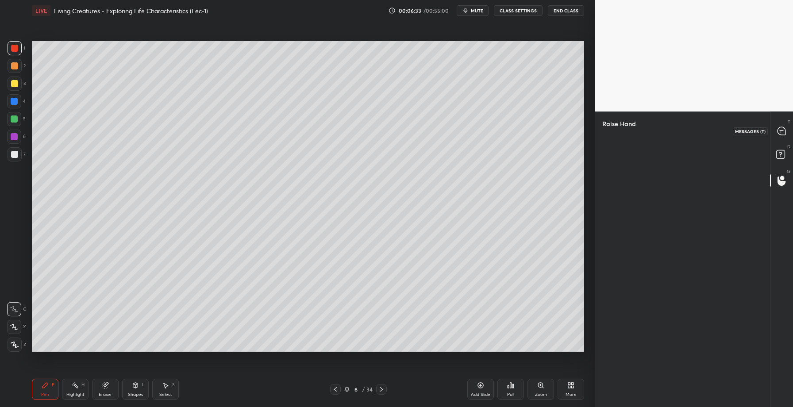
click at [783, 132] on icon at bounding box center [781, 131] width 8 height 8
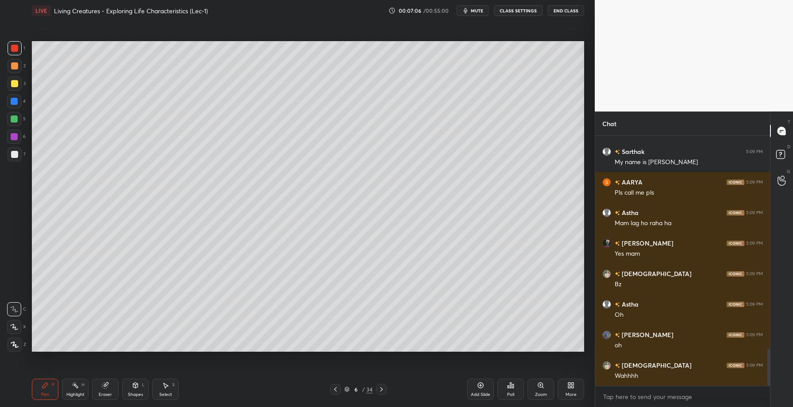
scroll to position [1426, 0]
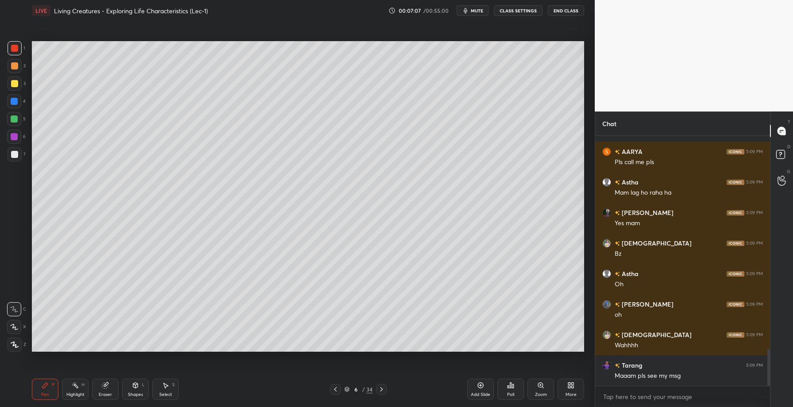
click at [19, 105] on div at bounding box center [14, 101] width 14 height 14
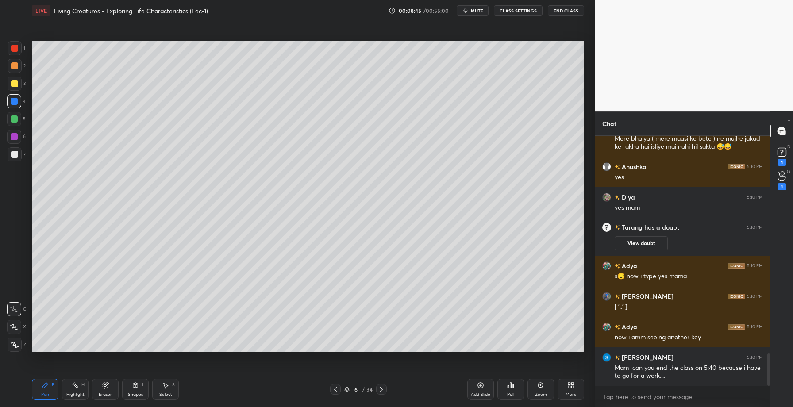
scroll to position [1678, 0]
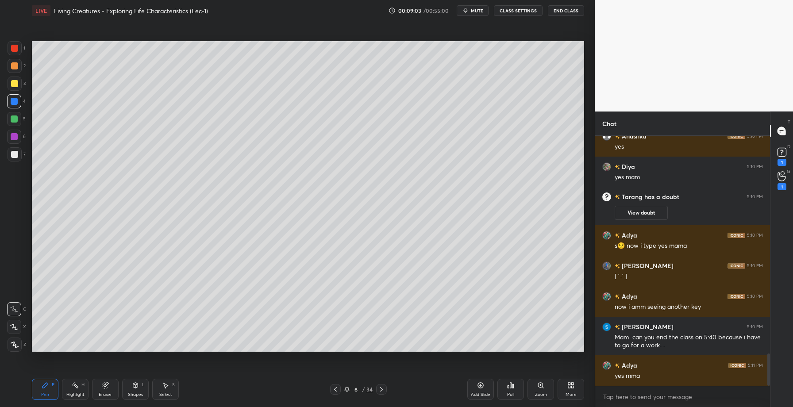
click at [14, 85] on div at bounding box center [14, 83] width 7 height 7
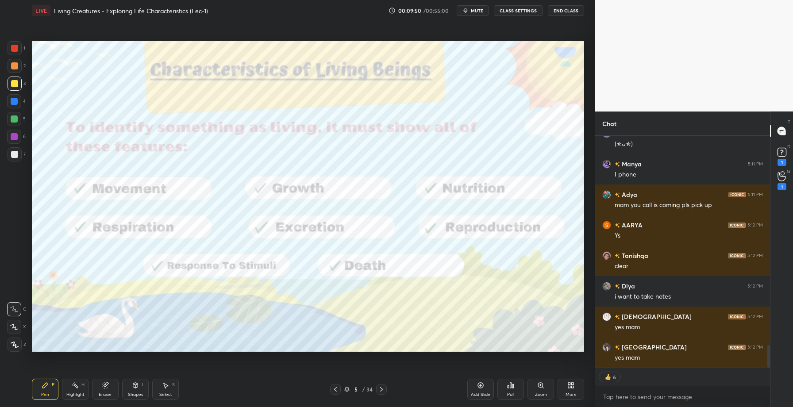
scroll to position [2158, 0]
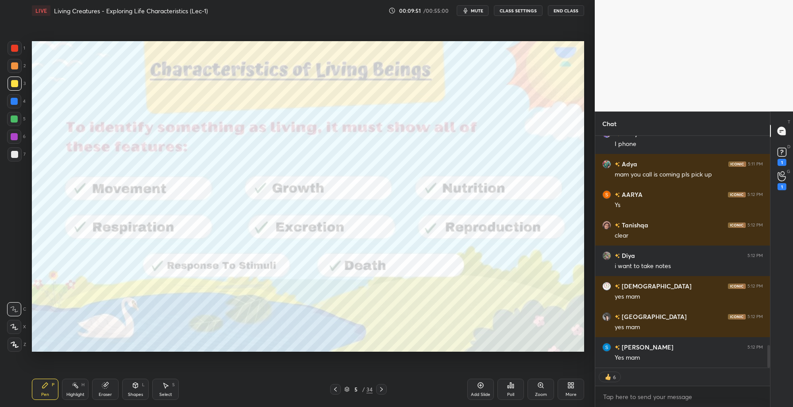
click at [14, 138] on div at bounding box center [14, 136] width 7 height 7
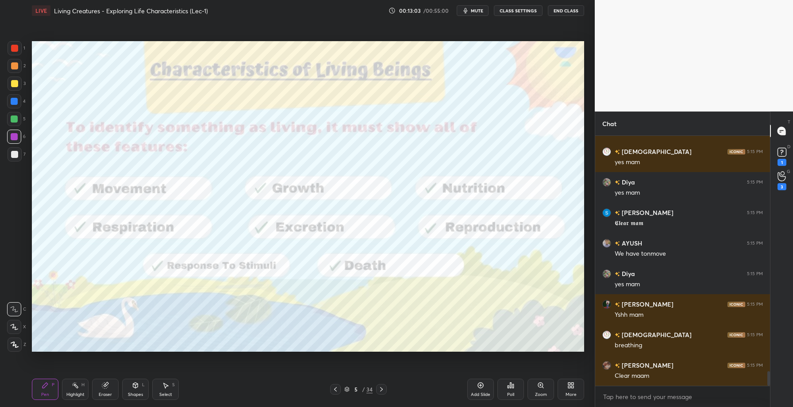
scroll to position [4124, 0]
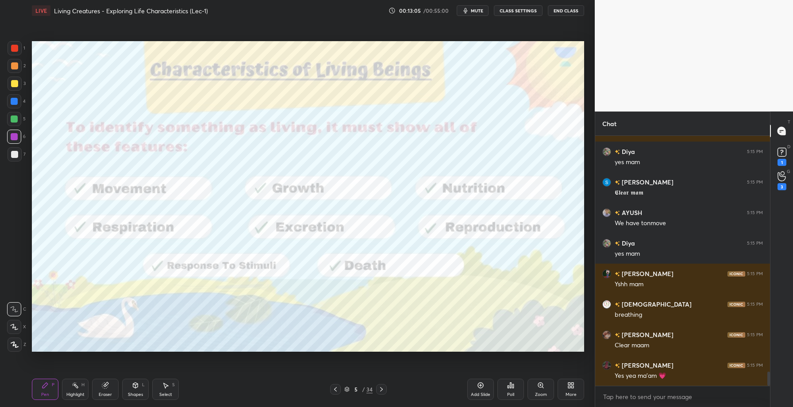
click at [472, 392] on div "Add Slide" at bounding box center [480, 394] width 19 height 4
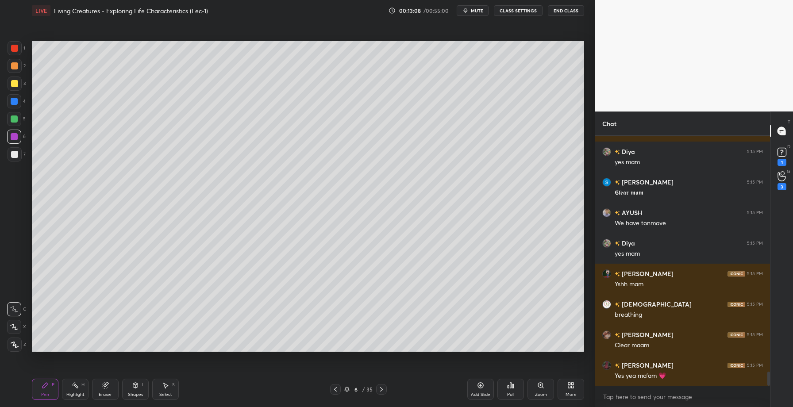
click at [16, 65] on div at bounding box center [14, 65] width 7 height 7
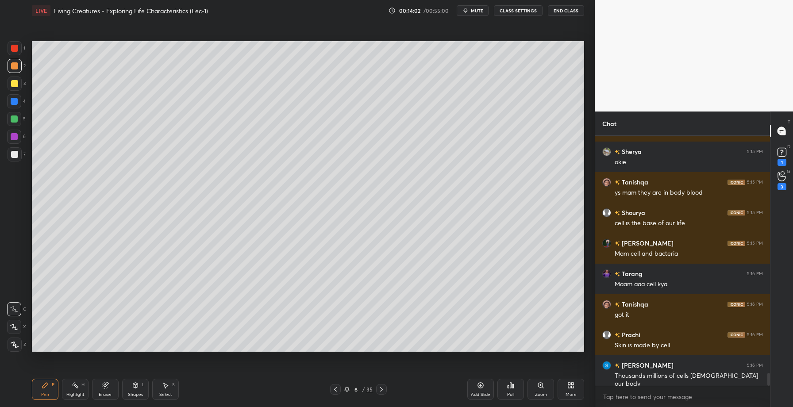
scroll to position [4621, 0]
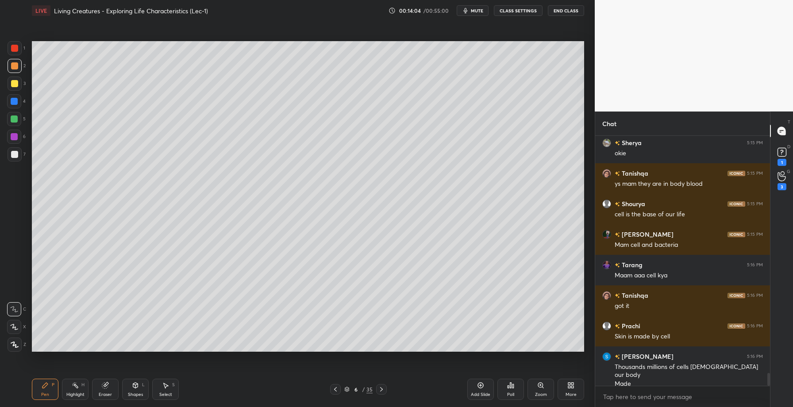
drag, startPoint x: 15, startPoint y: 136, endPoint x: 26, endPoint y: 137, distance: 11.6
click at [15, 137] on div at bounding box center [14, 136] width 7 height 7
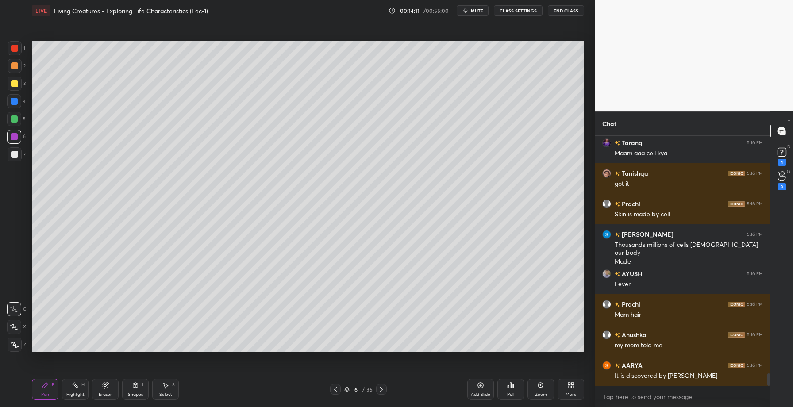
scroll to position [4774, 0]
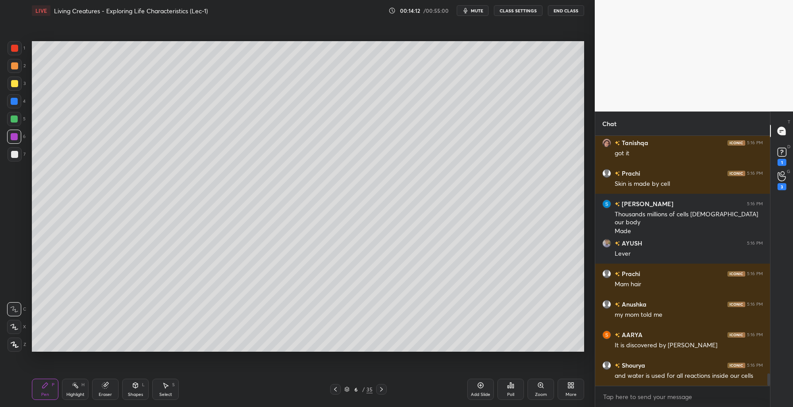
click at [20, 47] on div at bounding box center [15, 48] width 14 height 14
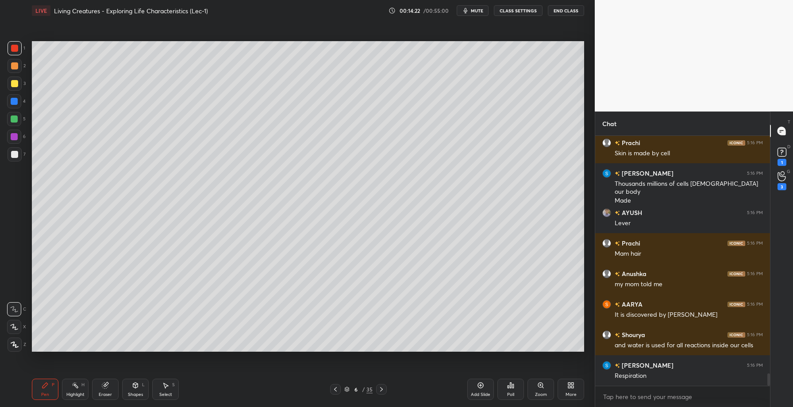
scroll to position [4835, 0]
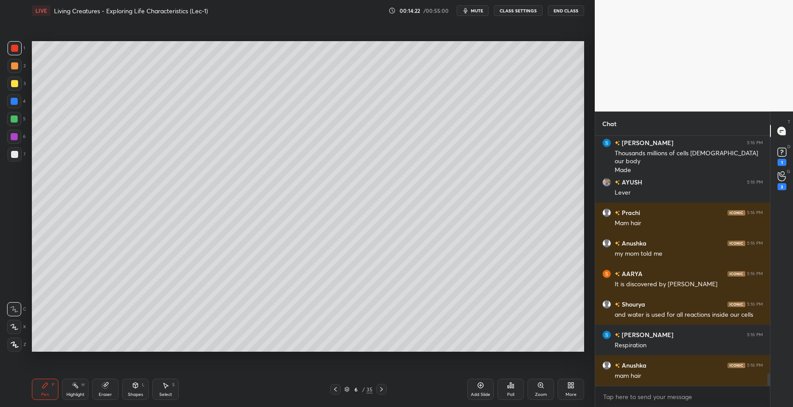
click at [16, 99] on div at bounding box center [14, 101] width 7 height 7
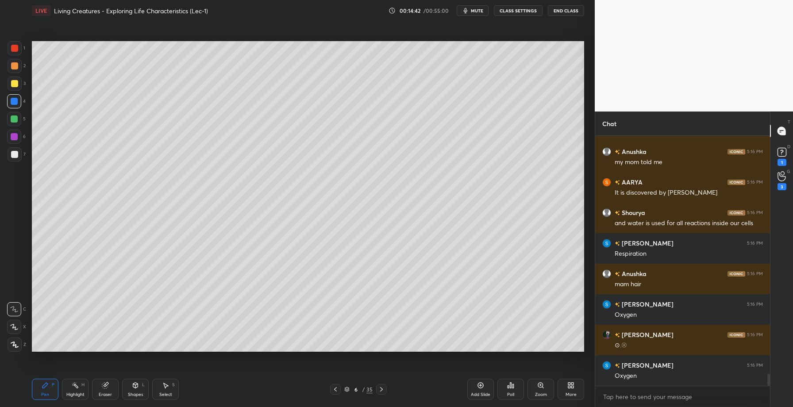
scroll to position [4957, 0]
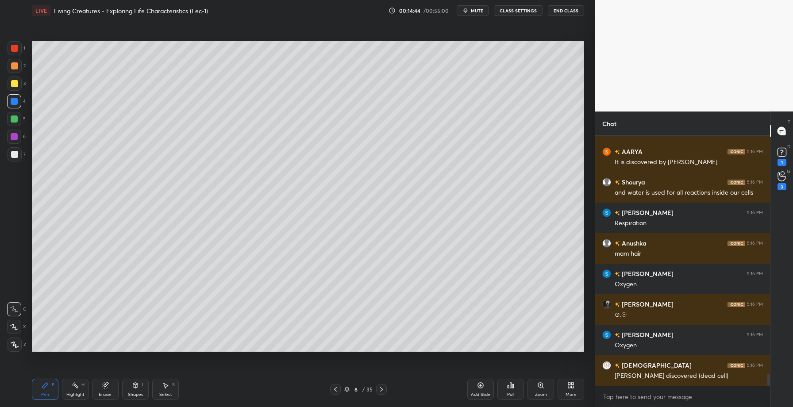
click at [16, 141] on div at bounding box center [14, 137] width 14 height 14
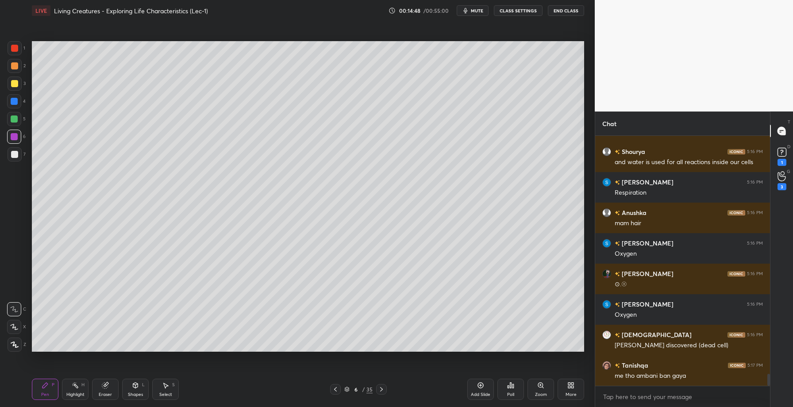
scroll to position [5018, 0]
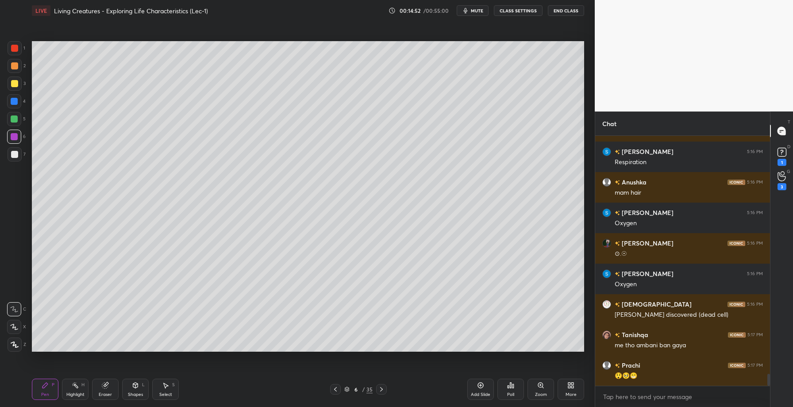
drag, startPoint x: 16, startPoint y: 119, endPoint x: 27, endPoint y: 117, distance: 11.2
click at [16, 119] on div at bounding box center [14, 118] width 7 height 7
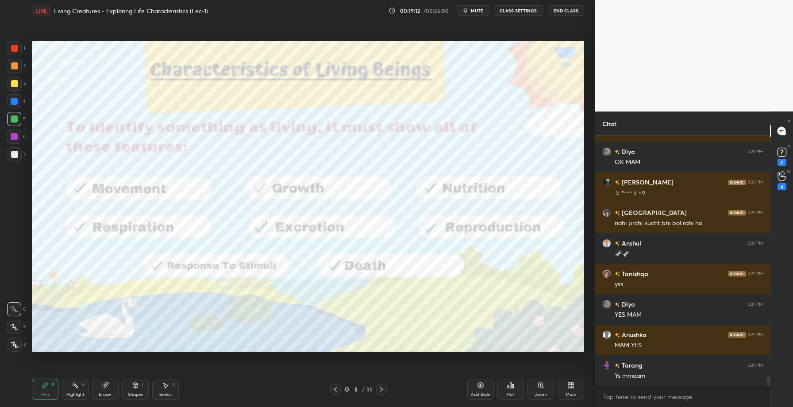
scroll to position [6451, 0]
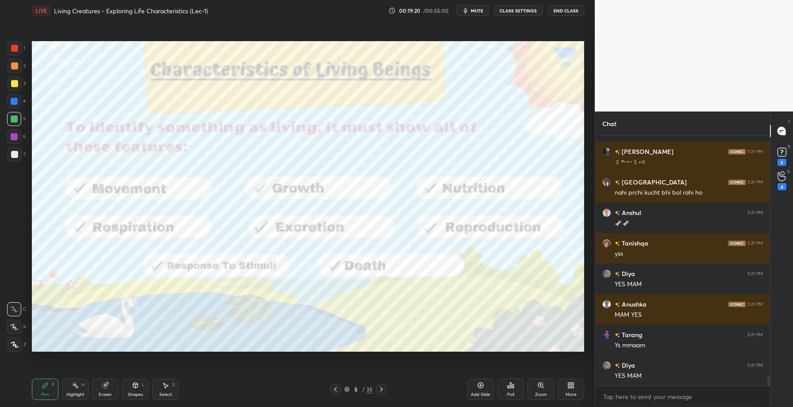
click at [489, 393] on div "Add Slide" at bounding box center [480, 394] width 19 height 4
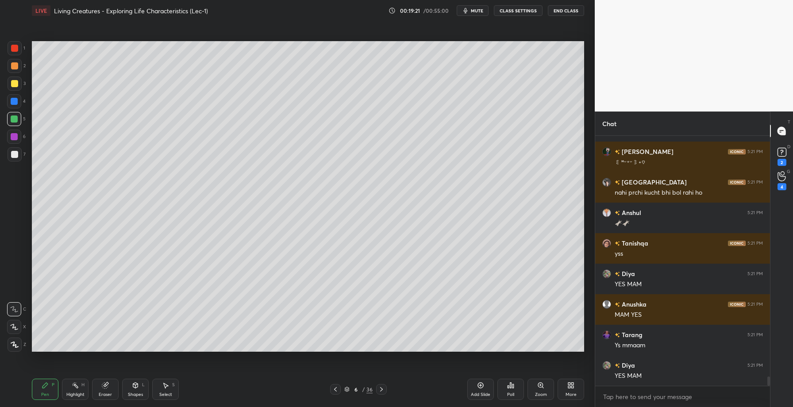
drag, startPoint x: 15, startPoint y: 139, endPoint x: 25, endPoint y: 135, distance: 10.8
click at [15, 139] on div at bounding box center [14, 136] width 7 height 7
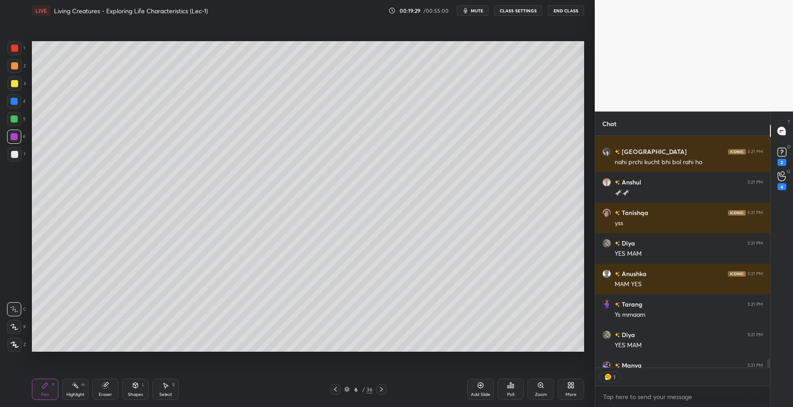
scroll to position [6530, 0]
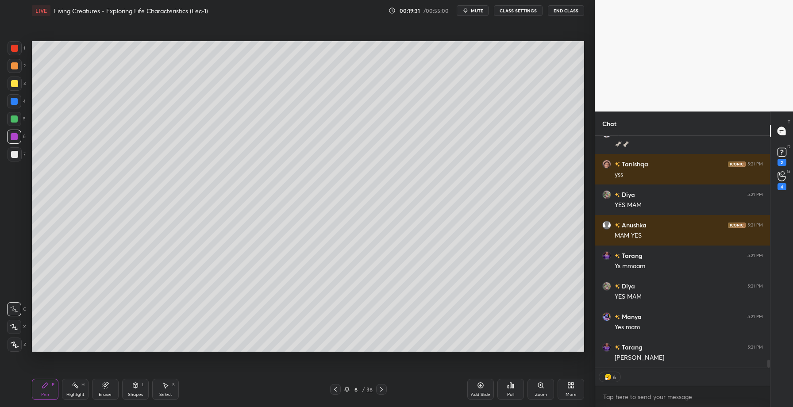
click at [14, 150] on div at bounding box center [15, 154] width 14 height 14
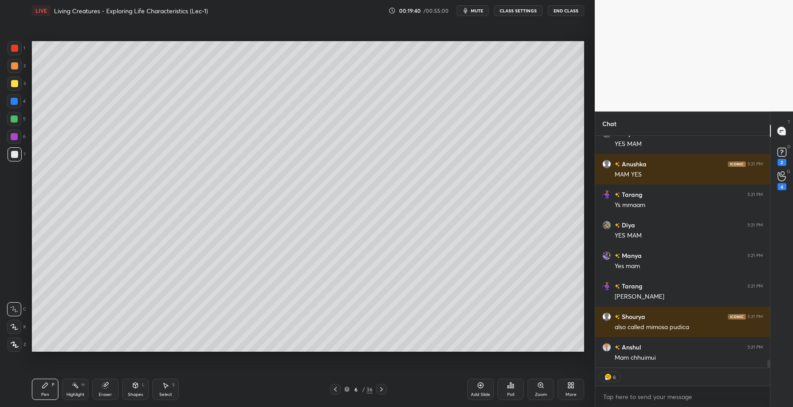
scroll to position [6573, 0]
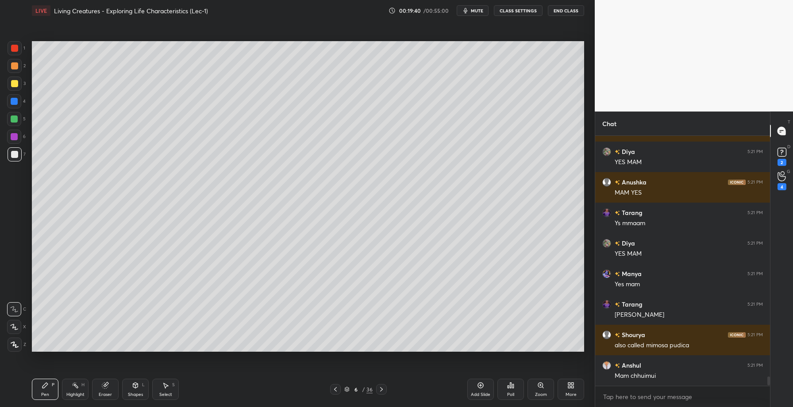
drag, startPoint x: 14, startPoint y: 118, endPoint x: 18, endPoint y: 120, distance: 4.6
click at [13, 118] on div at bounding box center [14, 118] width 7 height 7
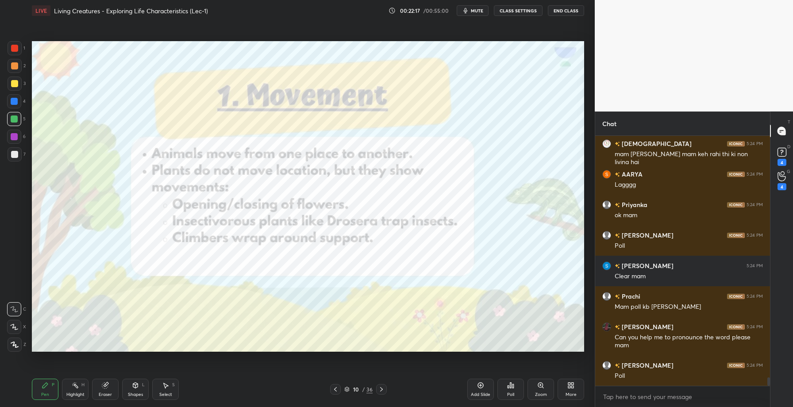
scroll to position [7351, 0]
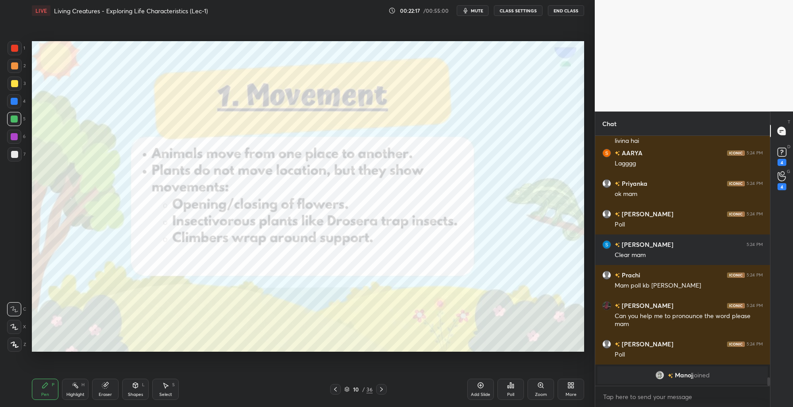
click at [20, 49] on div at bounding box center [15, 48] width 14 height 14
drag, startPoint x: 15, startPoint y: 344, endPoint x: 22, endPoint y: 330, distance: 15.4
click at [15, 345] on icon at bounding box center [15, 345] width 8 height 6
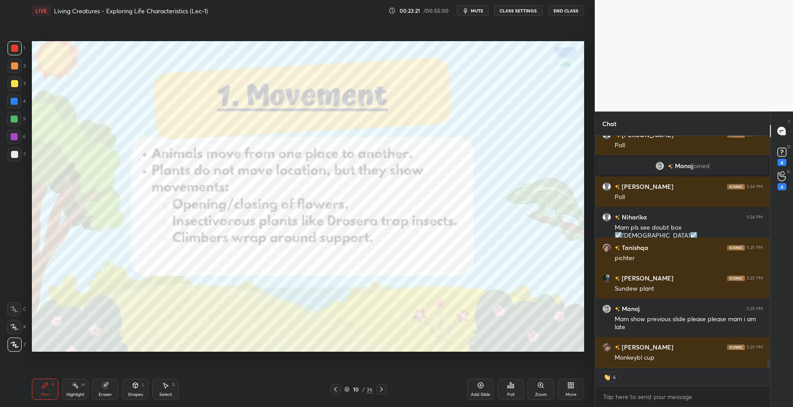
scroll to position [7316, 0]
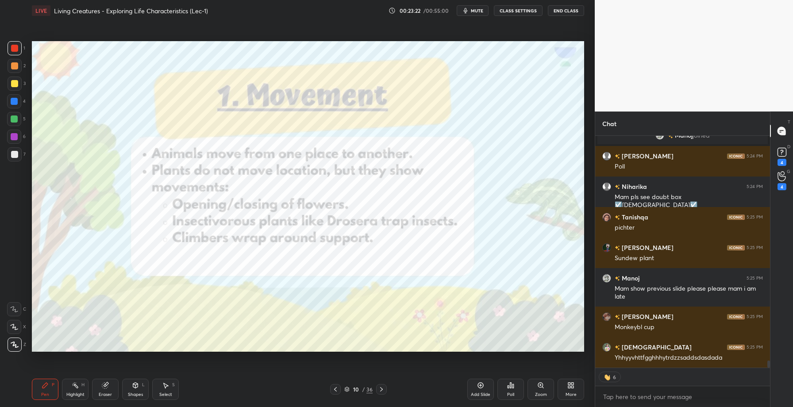
click at [17, 121] on div at bounding box center [14, 118] width 7 height 7
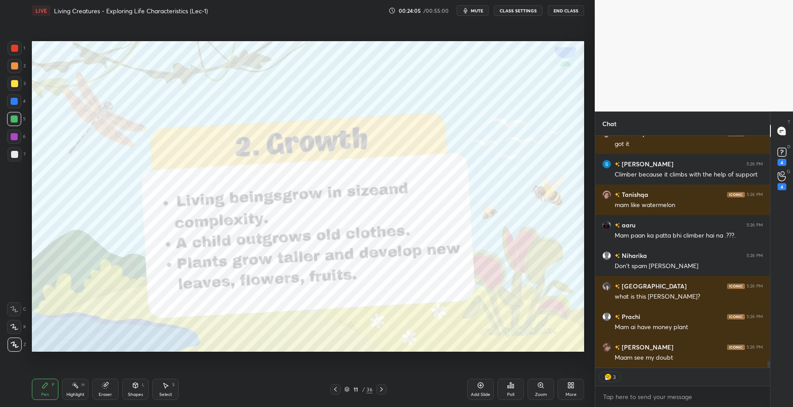
scroll to position [7621, 0]
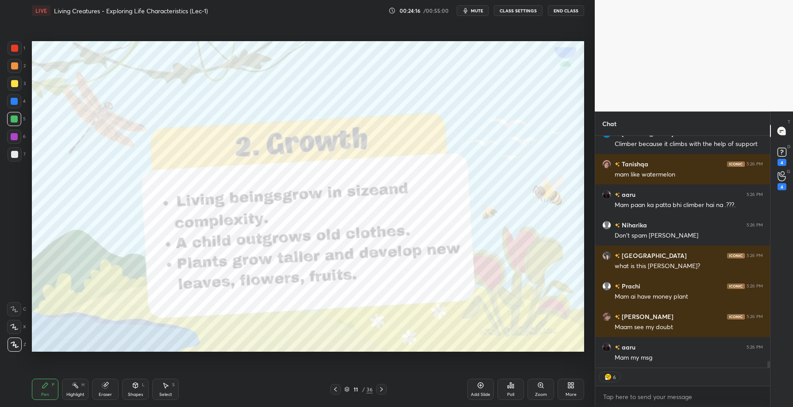
drag, startPoint x: 15, startPoint y: 52, endPoint x: 30, endPoint y: 54, distance: 15.1
click at [16, 53] on div at bounding box center [15, 48] width 14 height 14
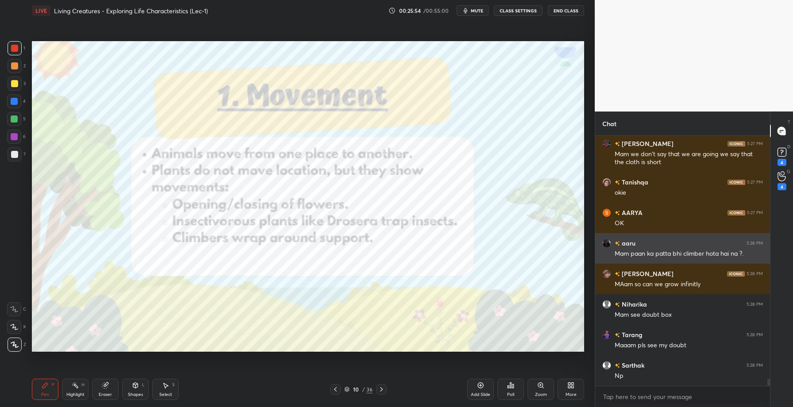
scroll to position [8382, 0]
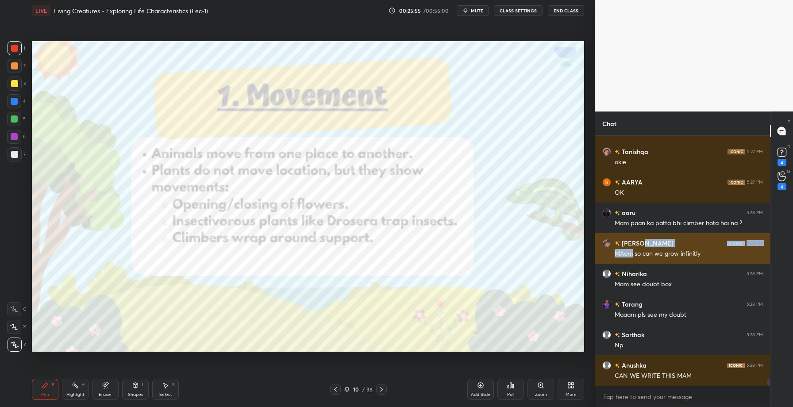
drag, startPoint x: 631, startPoint y: 253, endPoint x: 654, endPoint y: 247, distance: 23.4
click at [655, 245] on div "[PERSON_NAME] 5:28 PM MAam so can we grow infinitly" at bounding box center [682, 248] width 175 height 31
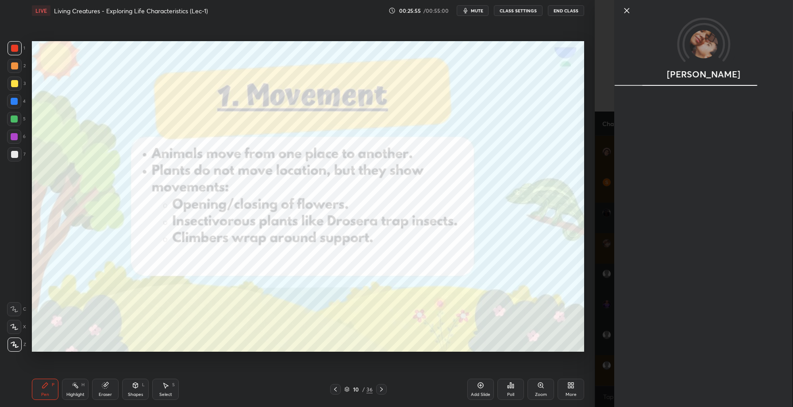
scroll to position [8413, 0]
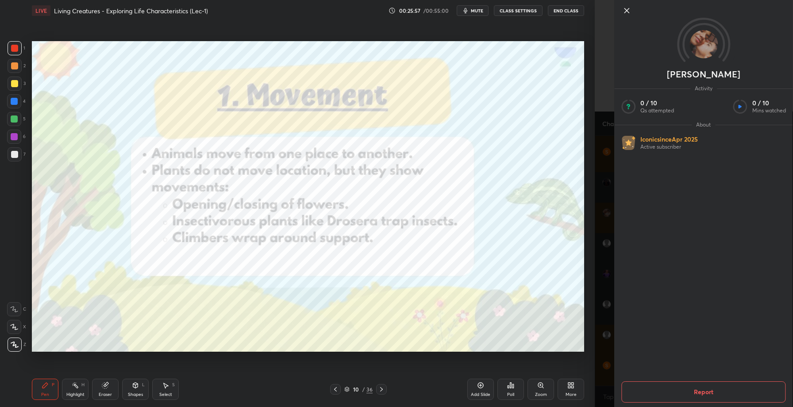
click at [626, 12] on icon at bounding box center [626, 10] width 11 height 11
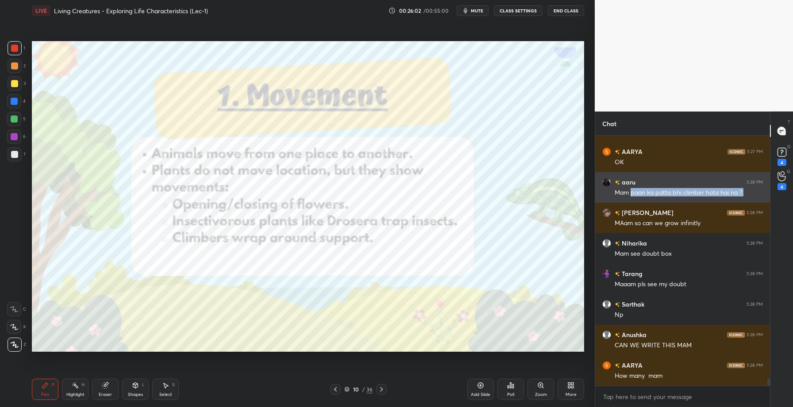
copy div "paan ka patta bhi climber hota hai na ?."
drag, startPoint x: 631, startPoint y: 191, endPoint x: 746, endPoint y: 192, distance: 114.6
click at [746, 192] on div "Mam paan ka patta bhi climber hota hai na ?." at bounding box center [689, 192] width 148 height 9
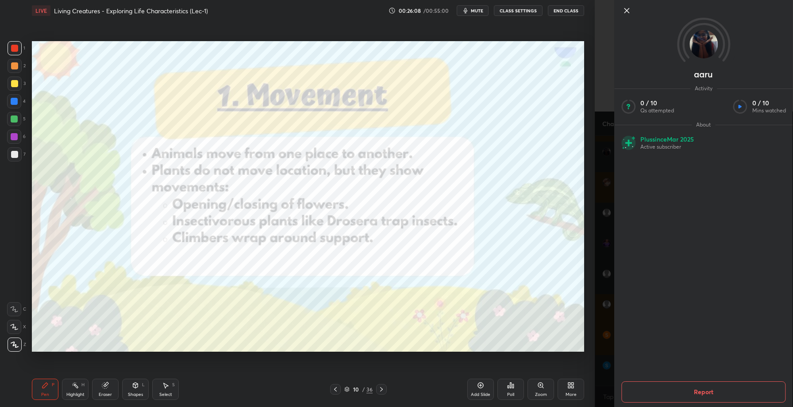
scroll to position [8474, 0]
click at [627, 14] on icon at bounding box center [626, 10] width 11 height 11
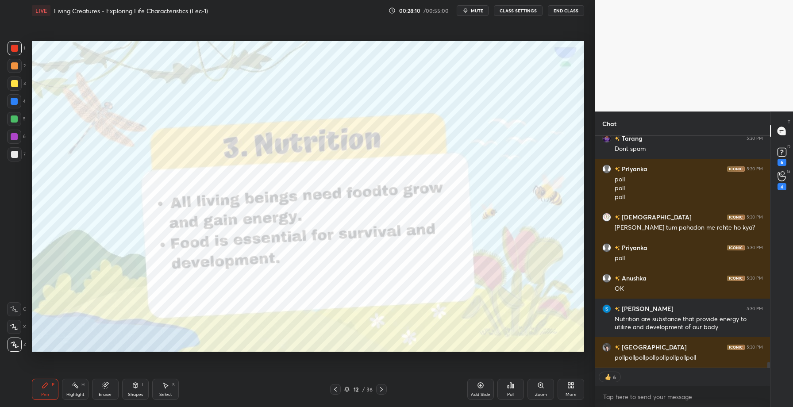
scroll to position [8921, 0]
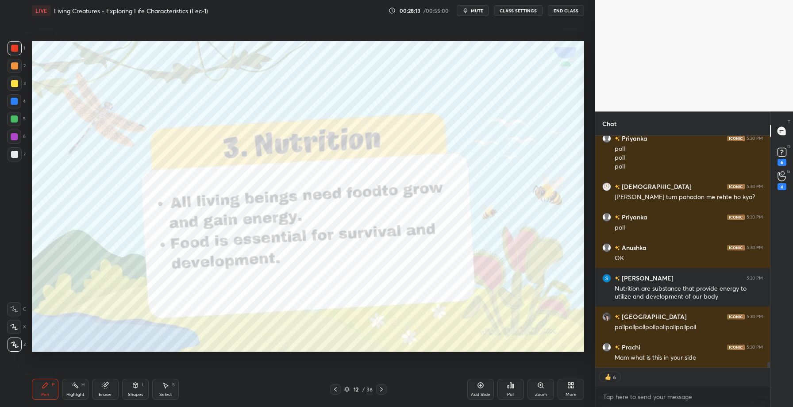
click at [481, 388] on icon at bounding box center [481, 386] width 6 height 6
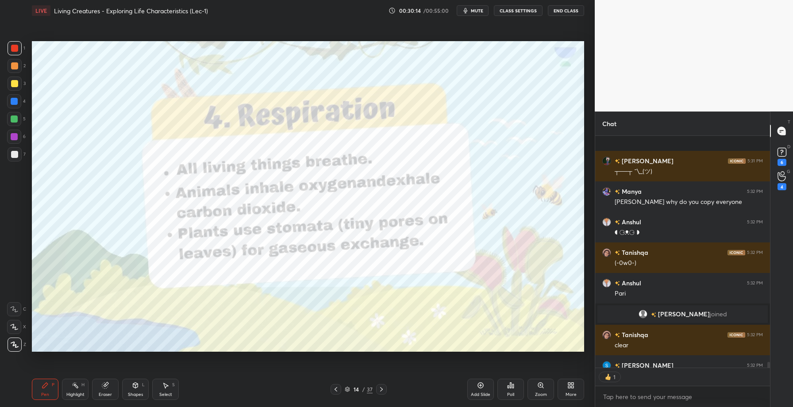
scroll to position [9261, 0]
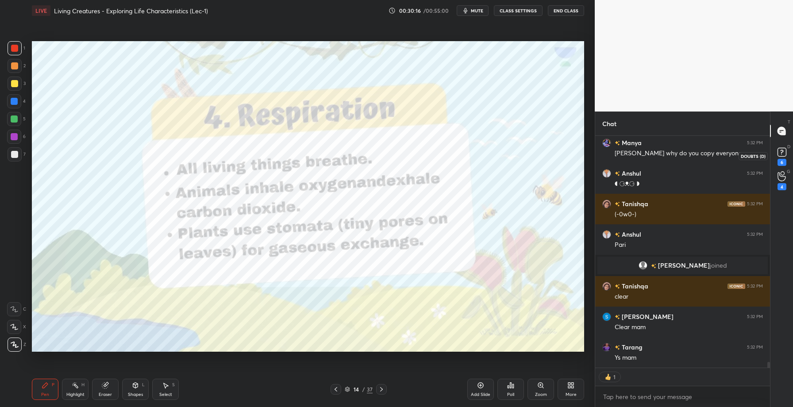
click at [778, 151] on rect at bounding box center [781, 152] width 8 height 8
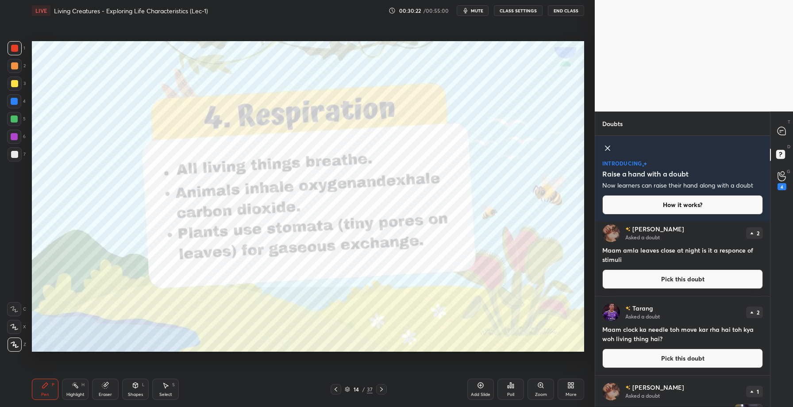
scroll to position [1, 0]
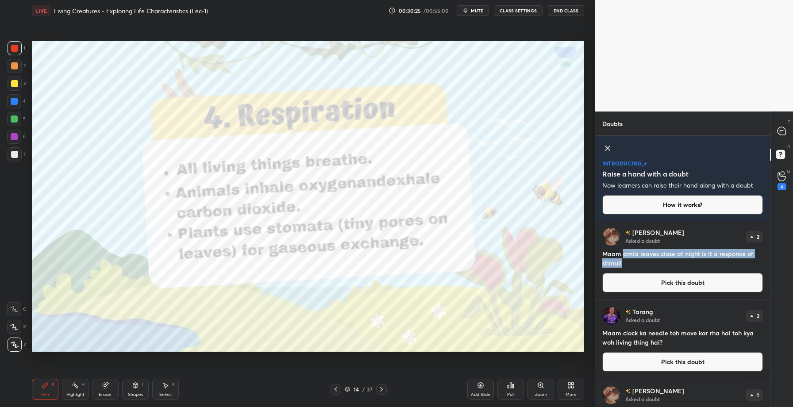
drag, startPoint x: 623, startPoint y: 251, endPoint x: 624, endPoint y: 261, distance: 9.9
click at [625, 262] on h4 "Maam amla leaves close at night is it a responce of stimuli" at bounding box center [682, 258] width 161 height 19
copy h4 "amla leaves close at night is it a responce of stimuli"
click at [665, 288] on button "Pick this doubt" at bounding box center [682, 282] width 161 height 19
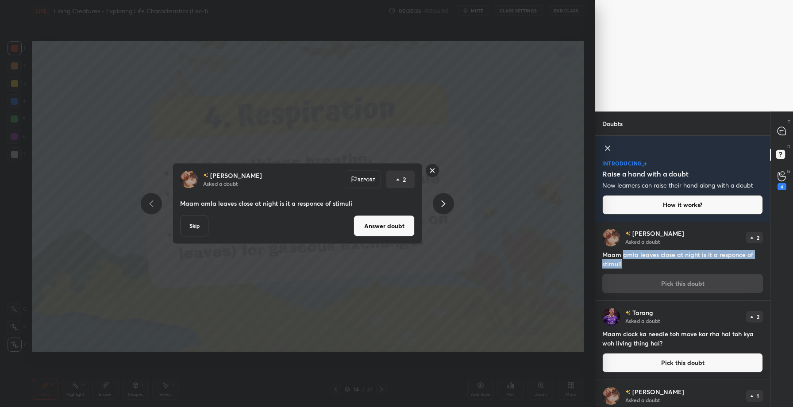
click at [380, 226] on button "Answer doubt" at bounding box center [384, 225] width 61 height 21
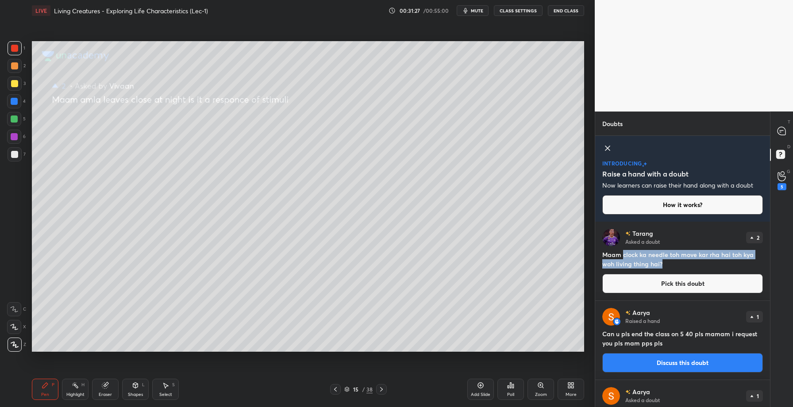
drag, startPoint x: 623, startPoint y: 254, endPoint x: 671, endPoint y: 265, distance: 48.5
click at [671, 265] on h4 "Maam clock ka needle toh move kar rha hai toh kya woh living thing hai?" at bounding box center [682, 259] width 161 height 19
click at [671, 281] on button "Pick this doubt" at bounding box center [682, 283] width 161 height 19
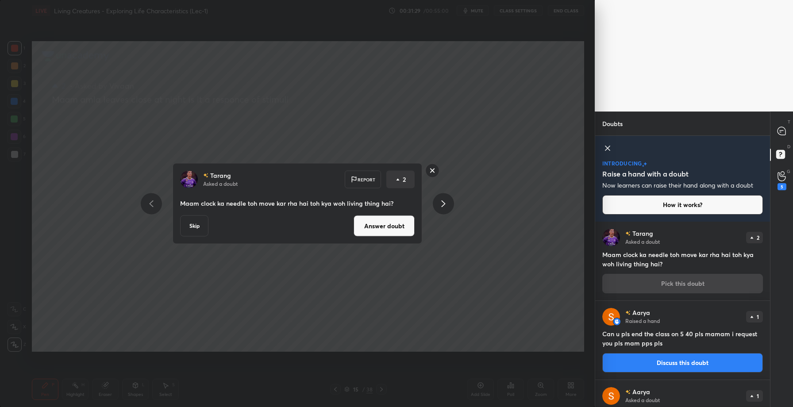
click at [367, 221] on button "Answer doubt" at bounding box center [384, 225] width 61 height 21
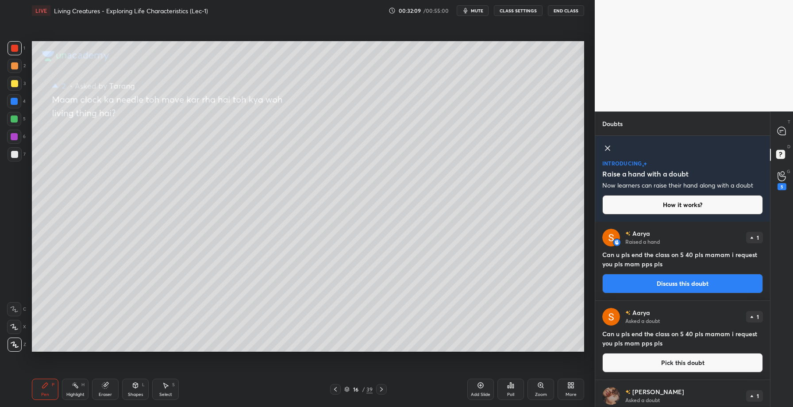
click at [783, 122] on div "T Messages (T)" at bounding box center [781, 131] width 23 height 25
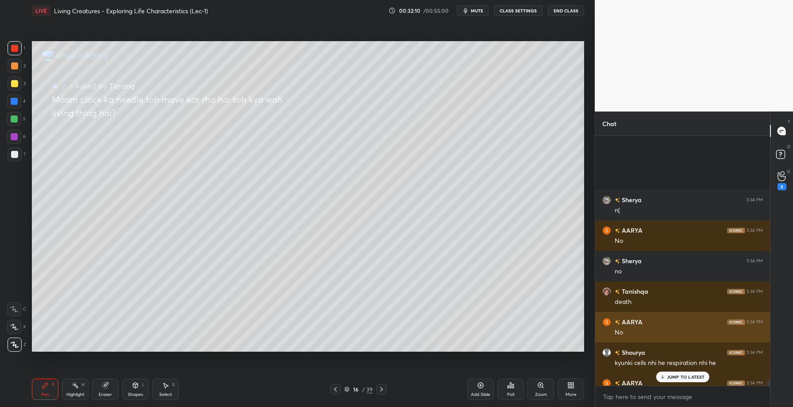
scroll to position [10227, 0]
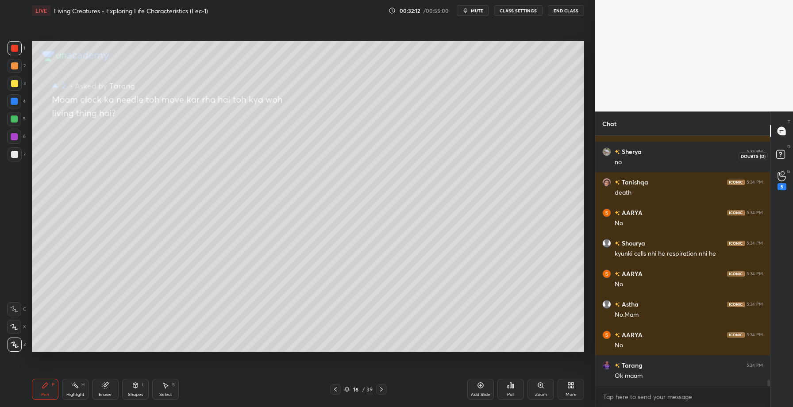
click at [781, 153] on rect at bounding box center [780, 154] width 8 height 8
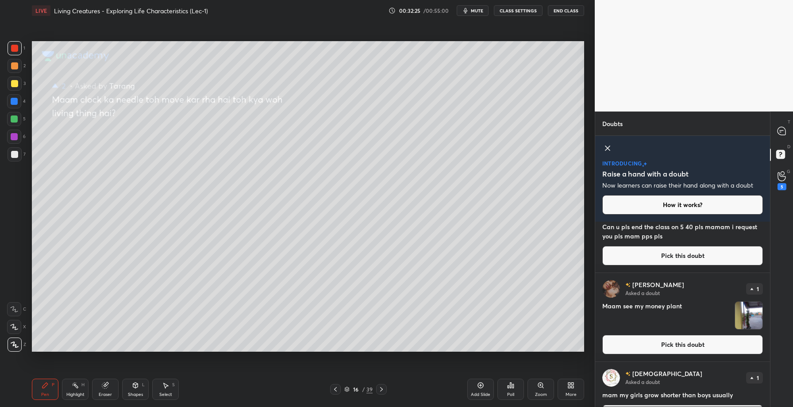
scroll to position [112, 0]
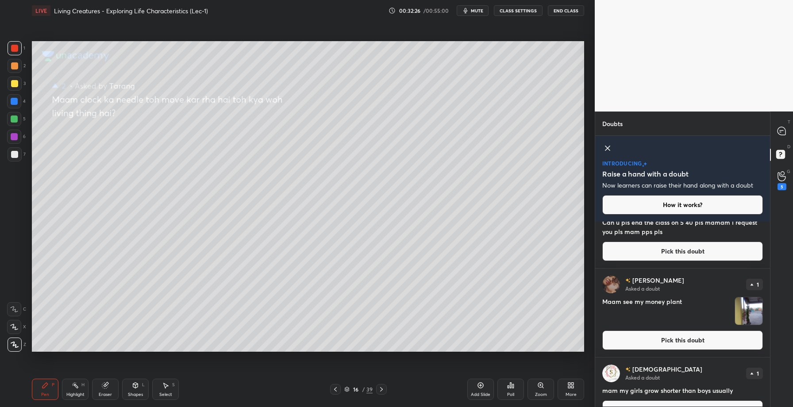
click at [668, 344] on button "Pick this doubt" at bounding box center [682, 340] width 161 height 19
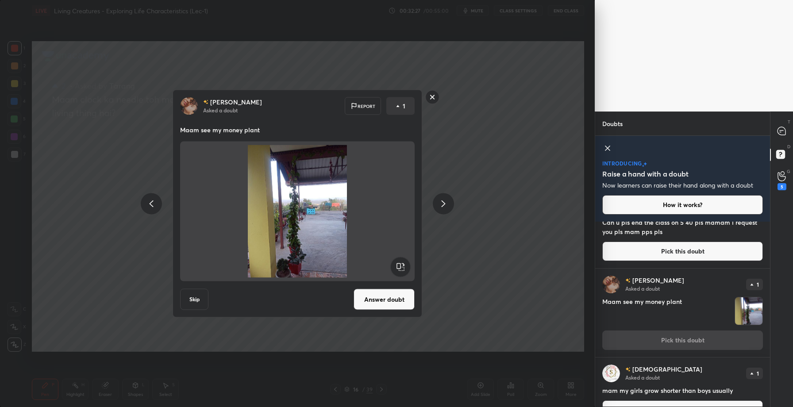
click at [386, 313] on div "[PERSON_NAME] Asked a doubt Report 1 Maam see my money plant Skip Answer doubt" at bounding box center [298, 204] width 250 height 228
click at [387, 304] on button "Answer doubt" at bounding box center [384, 299] width 61 height 21
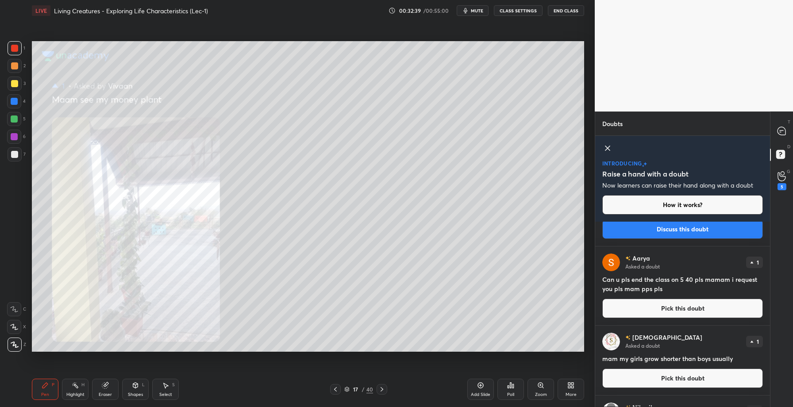
scroll to position [0, 0]
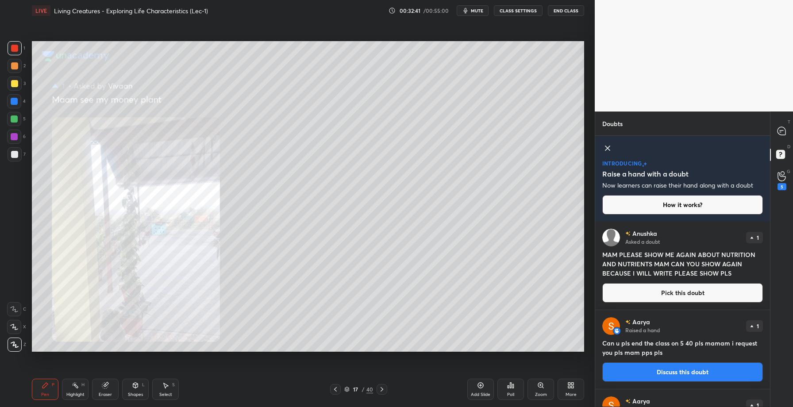
click at [690, 257] on h4 "MAM PLEASE SHOW ME AGAIN ABOUT NUTRITION AND NUTRIENTS MAM CAN YOU SHOW AGAIN B…" at bounding box center [682, 264] width 161 height 28
click at [667, 290] on button "Pick this doubt" at bounding box center [682, 292] width 161 height 19
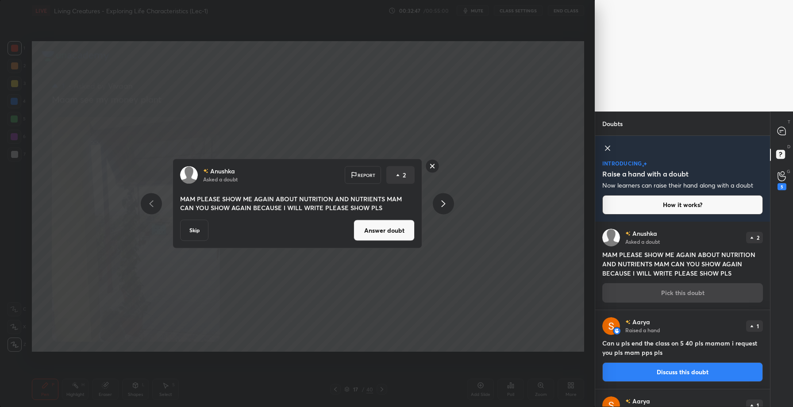
click at [396, 232] on button "Answer doubt" at bounding box center [384, 230] width 61 height 21
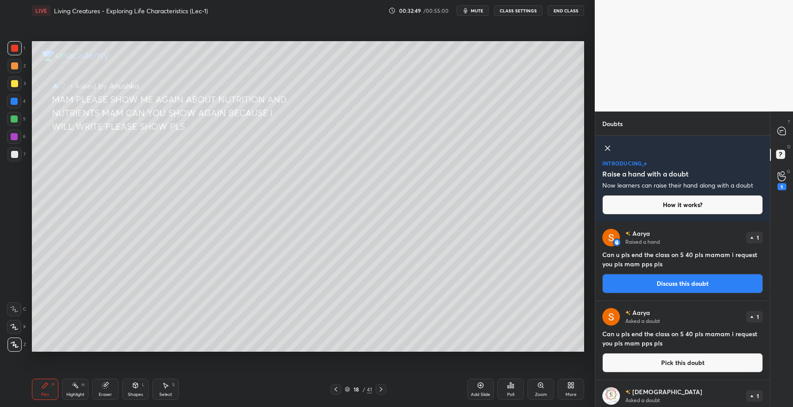
scroll to position [221, 0]
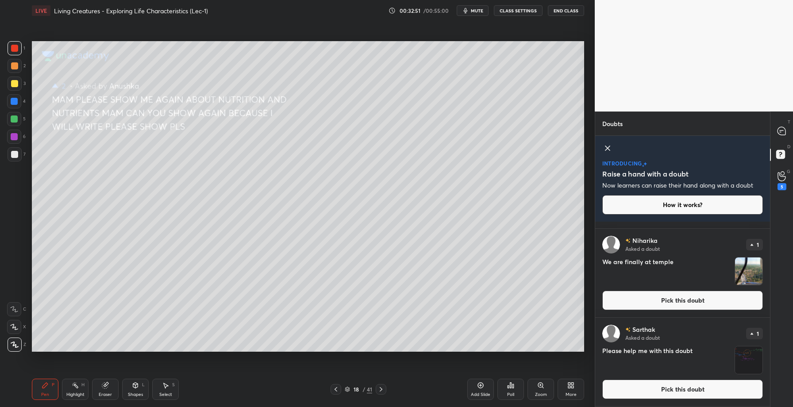
click at [674, 396] on button "Pick this doubt" at bounding box center [682, 389] width 161 height 19
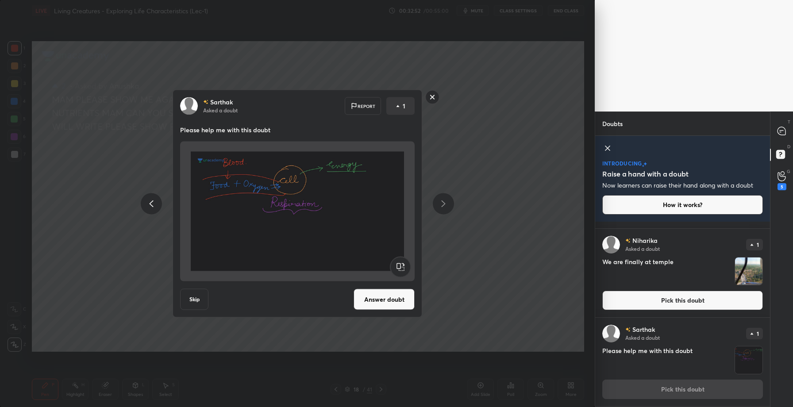
click at [400, 295] on button "Answer doubt" at bounding box center [384, 299] width 61 height 21
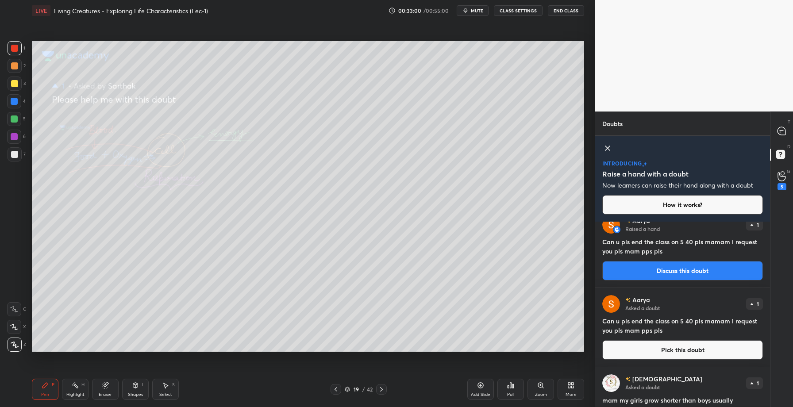
scroll to position [202, 0]
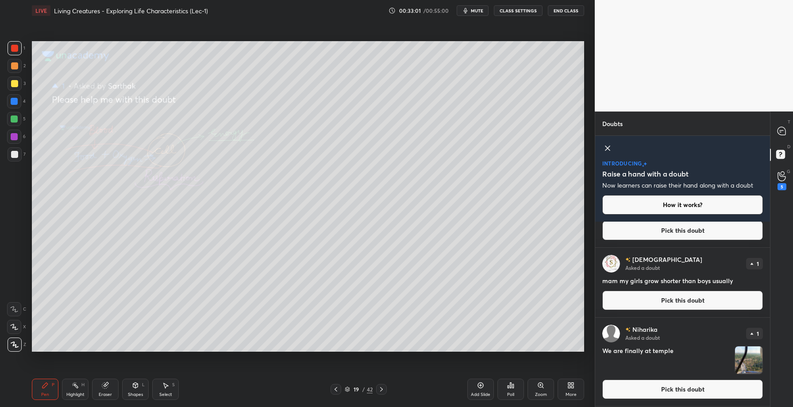
click at [672, 298] on button "Pick this doubt" at bounding box center [682, 300] width 161 height 19
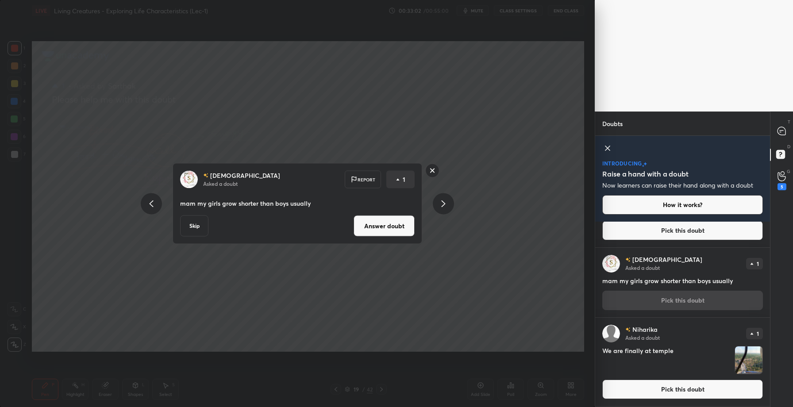
click at [386, 234] on button "Answer doubt" at bounding box center [384, 225] width 61 height 21
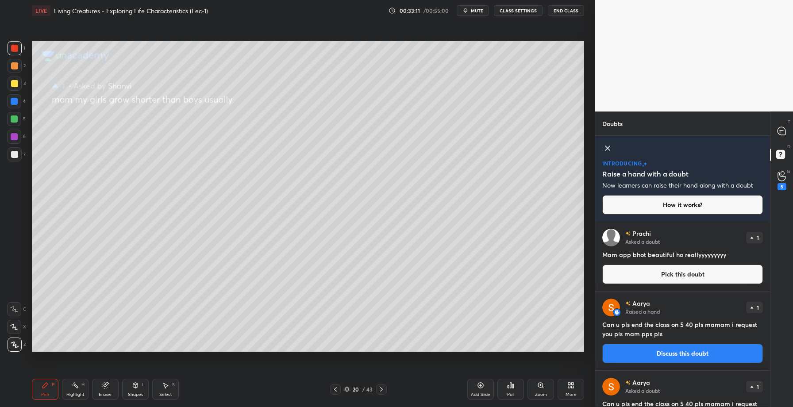
scroll to position [132, 0]
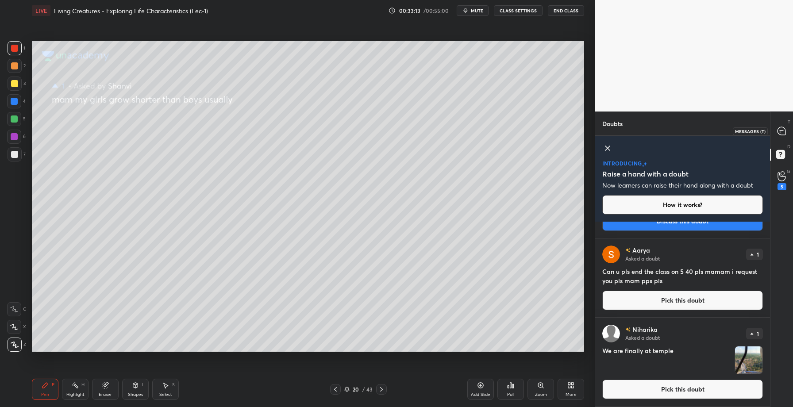
click at [781, 134] on icon at bounding box center [781, 131] width 8 height 8
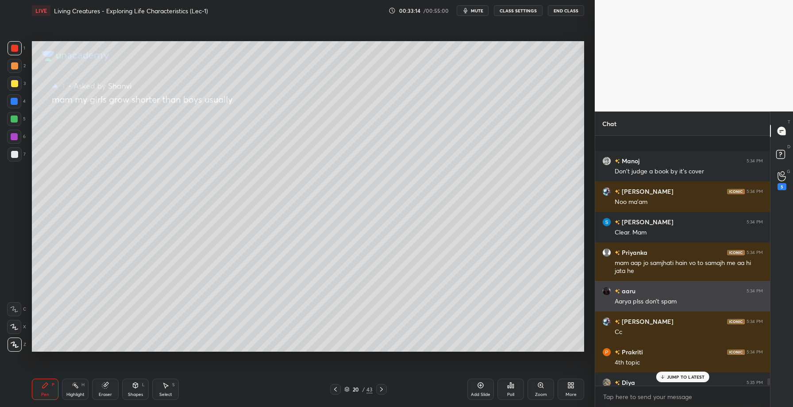
scroll to position [10567, 0]
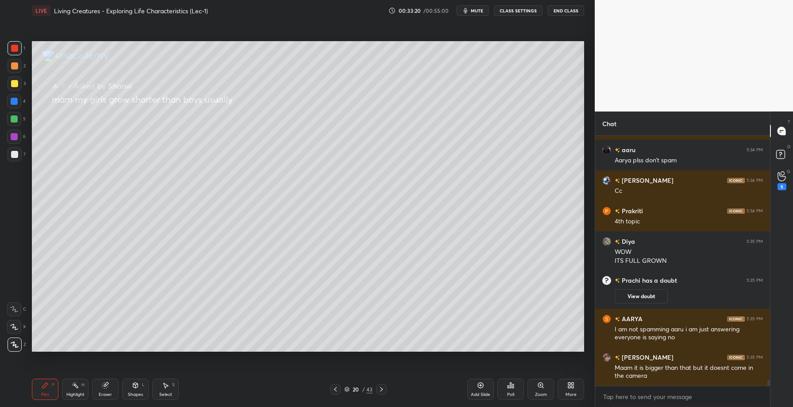
click at [339, 385] on div at bounding box center [335, 389] width 11 height 11
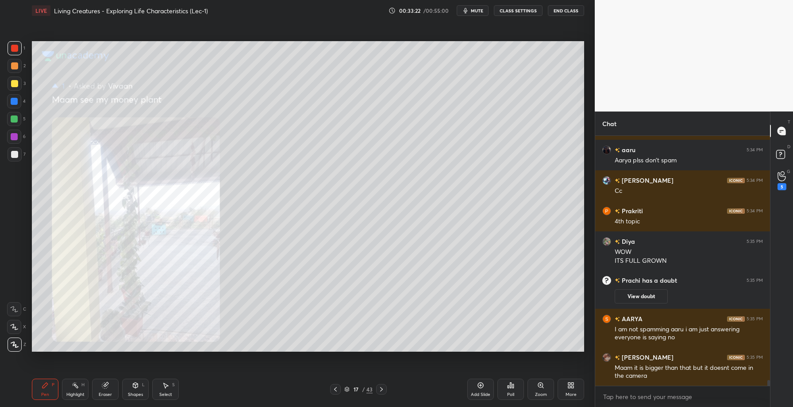
click at [339, 385] on div at bounding box center [335, 389] width 11 height 11
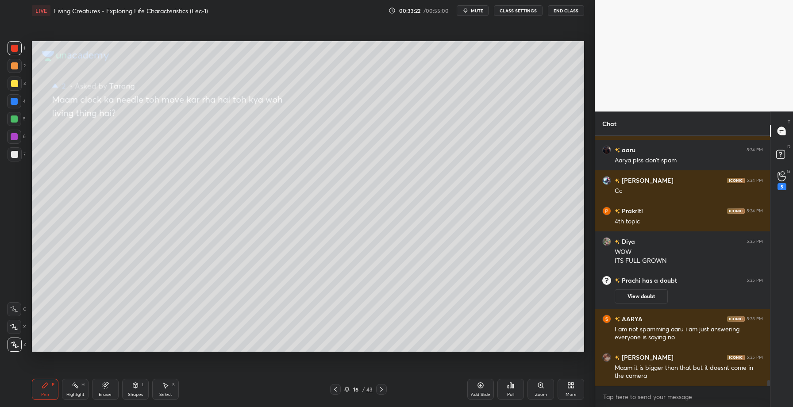
click at [339, 385] on div at bounding box center [335, 389] width 11 height 11
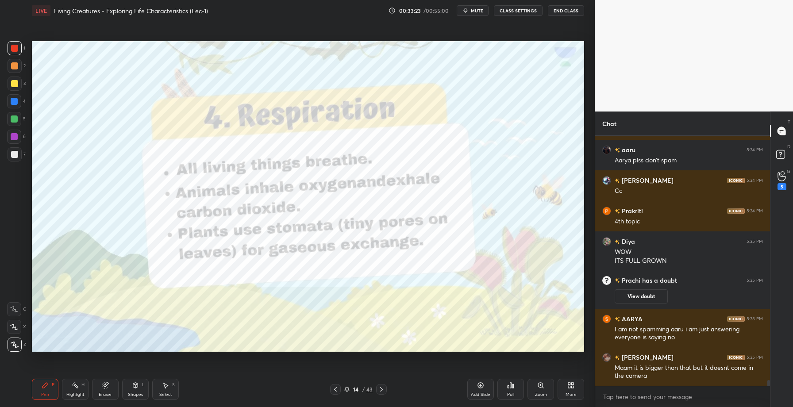
click at [339, 385] on div at bounding box center [335, 389] width 11 height 11
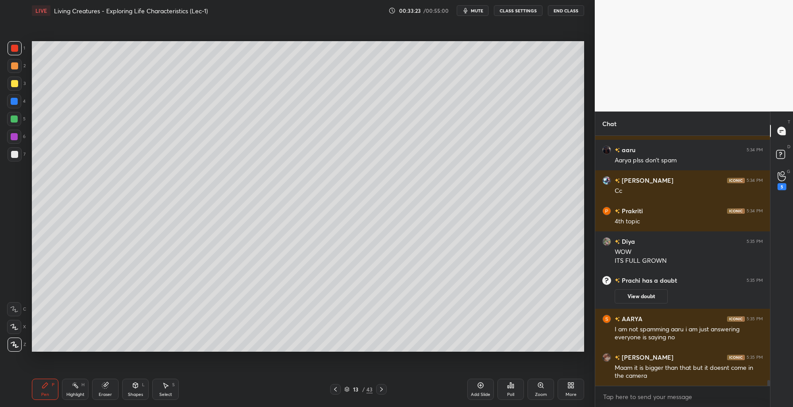
click at [339, 385] on div at bounding box center [335, 389] width 11 height 11
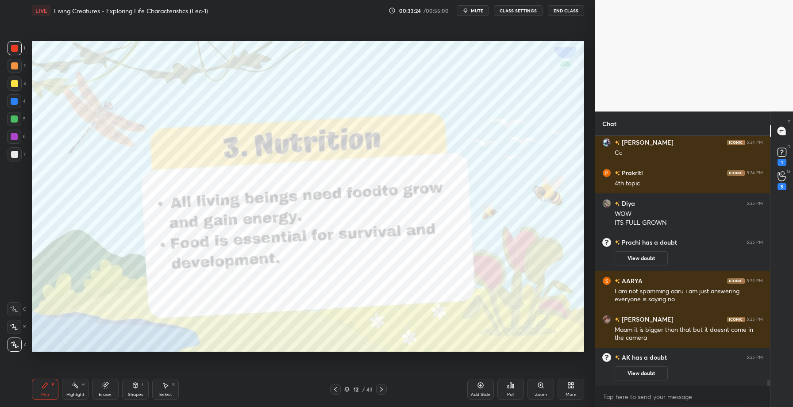
click at [381, 390] on icon at bounding box center [381, 389] width 7 height 7
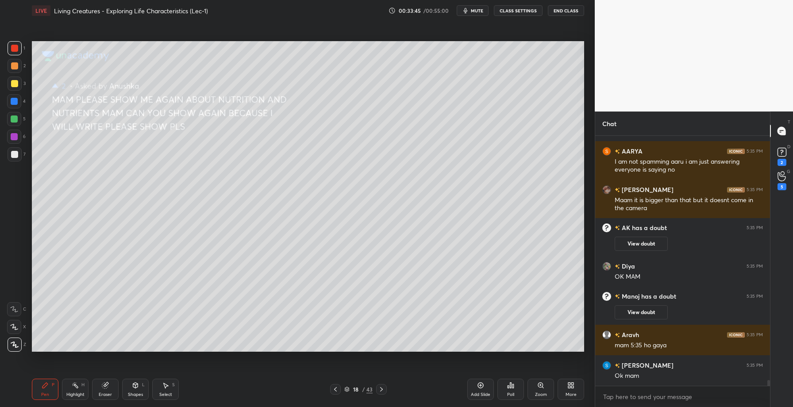
scroll to position [10322, 0]
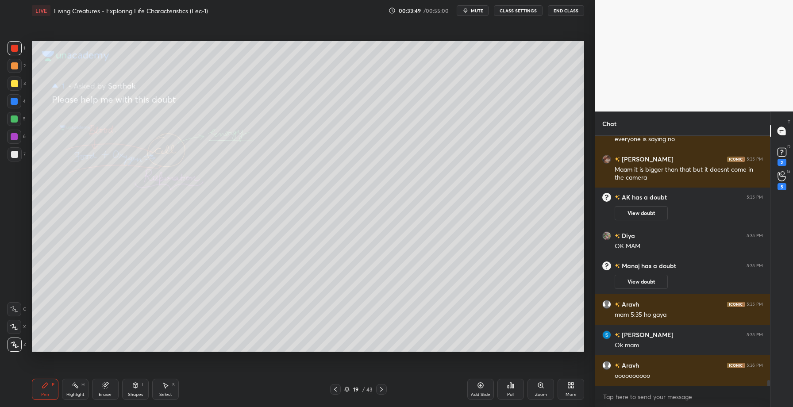
drag, startPoint x: 79, startPoint y: 389, endPoint x: 85, endPoint y: 376, distance: 14.5
click at [80, 389] on div "Highlight H" at bounding box center [75, 389] width 27 height 21
click at [12, 83] on div at bounding box center [14, 83] width 7 height 7
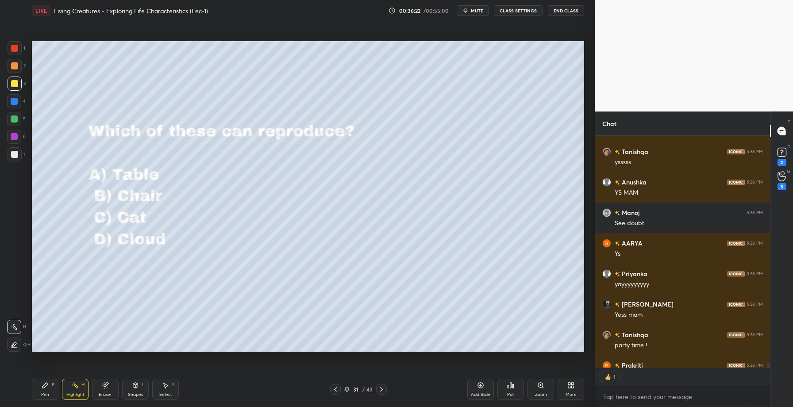
scroll to position [229, 172]
click at [509, 390] on div "Poll" at bounding box center [510, 389] width 27 height 21
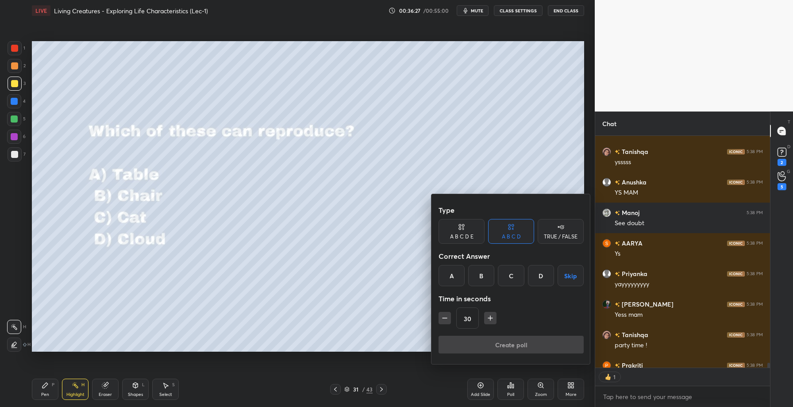
click at [513, 277] on div "C" at bounding box center [511, 275] width 26 height 21
click at [508, 346] on button "Create poll" at bounding box center [511, 345] width 145 height 18
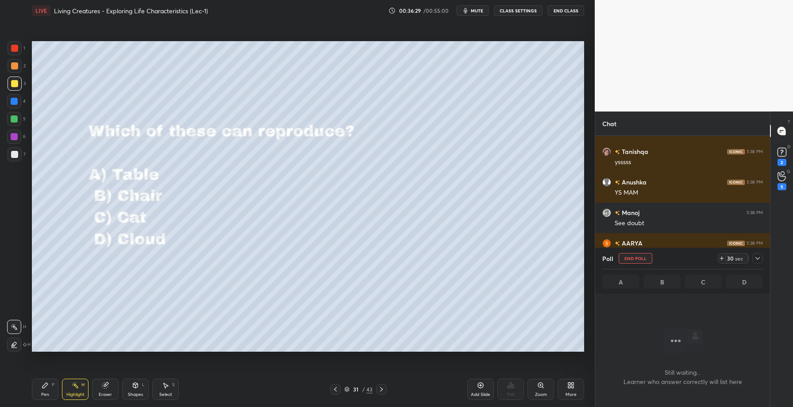
scroll to position [3, 3]
click at [783, 156] on rect at bounding box center [781, 152] width 8 height 8
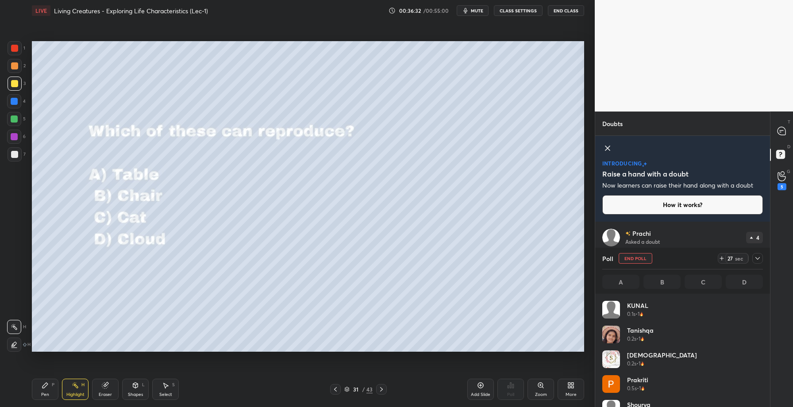
click at [762, 260] on div at bounding box center [757, 258] width 11 height 11
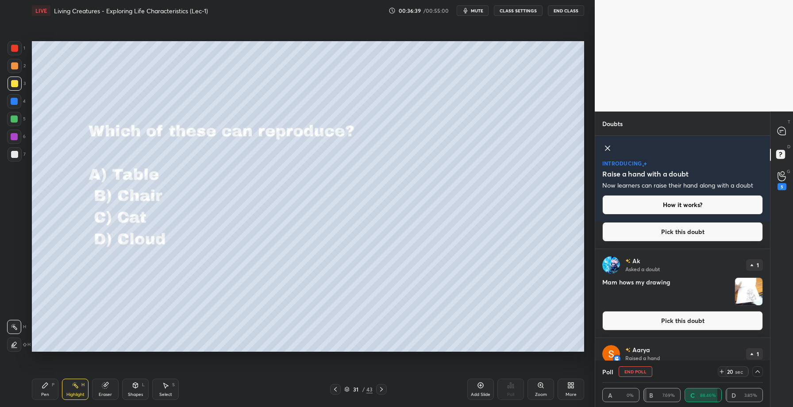
click at [674, 321] on button "Pick this doubt" at bounding box center [682, 320] width 161 height 19
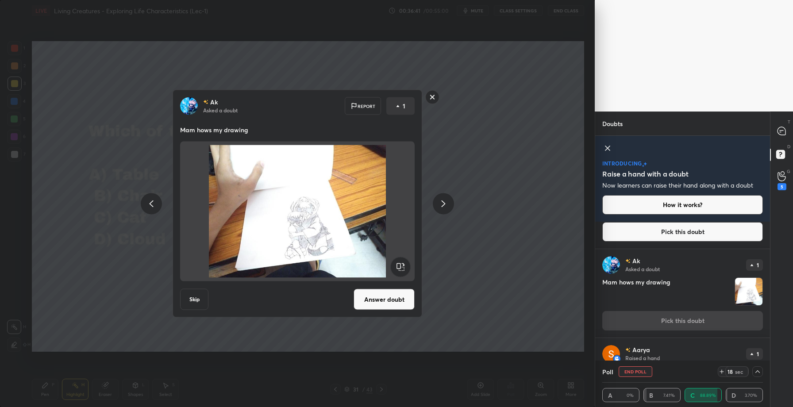
click at [504, 159] on div "Ak Asked a doubt Report 1 Mam hows my drawing Skip Answer doubt" at bounding box center [297, 203] width 595 height 407
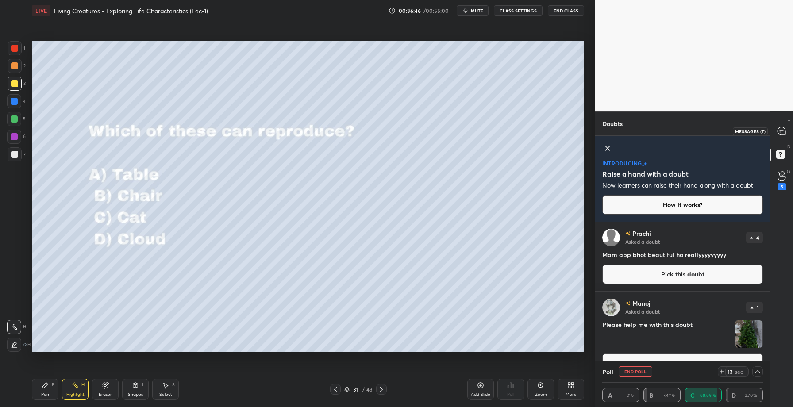
click at [782, 131] on icon at bounding box center [781, 131] width 8 height 8
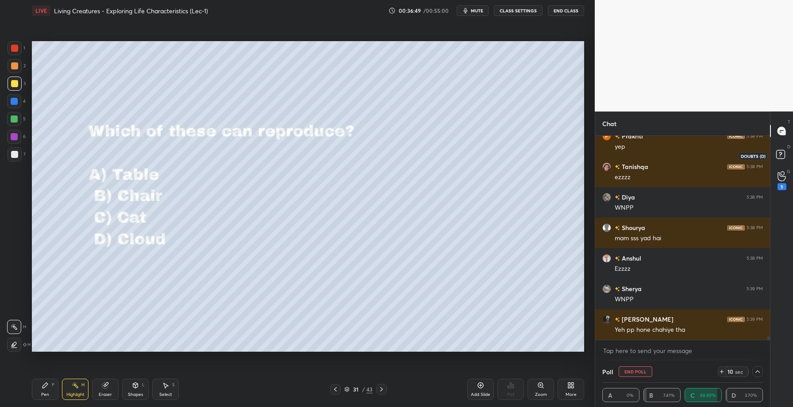
click at [773, 154] on div at bounding box center [782, 156] width 18 height 16
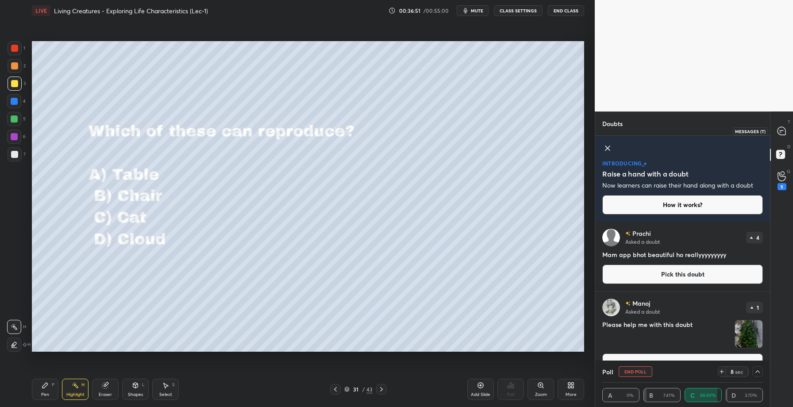
click at [777, 128] on icon at bounding box center [781, 131] width 8 height 8
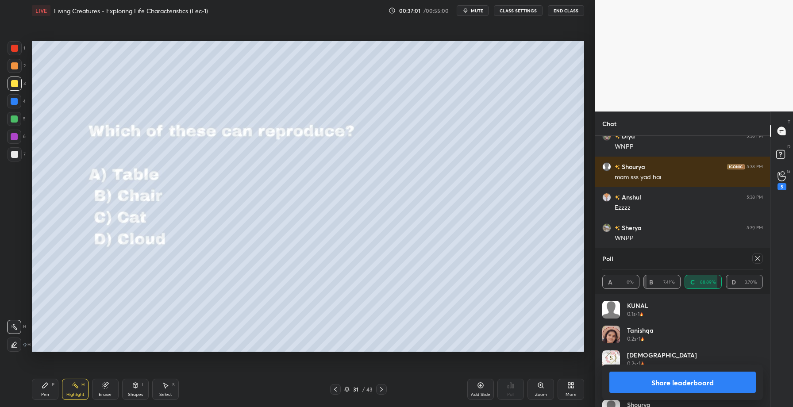
click at [674, 384] on button "Share leaderboard" at bounding box center [682, 382] width 146 height 21
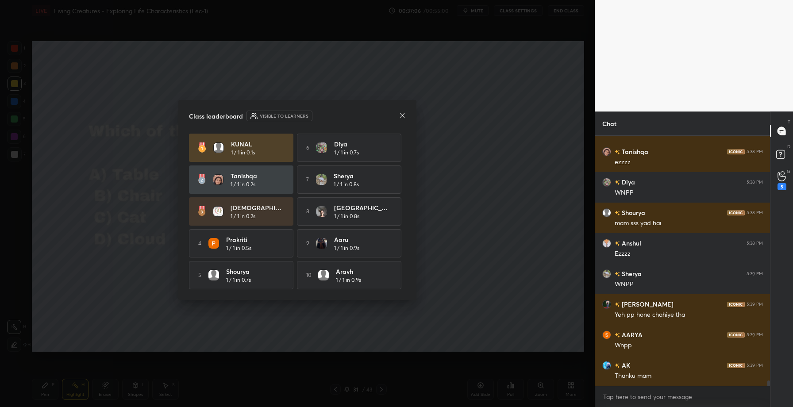
click at [405, 112] on icon at bounding box center [402, 115] width 7 height 7
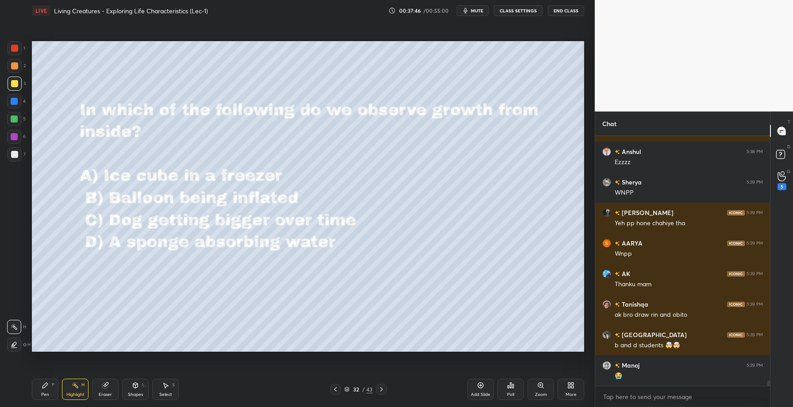
click at [503, 386] on div "Poll" at bounding box center [510, 389] width 27 height 21
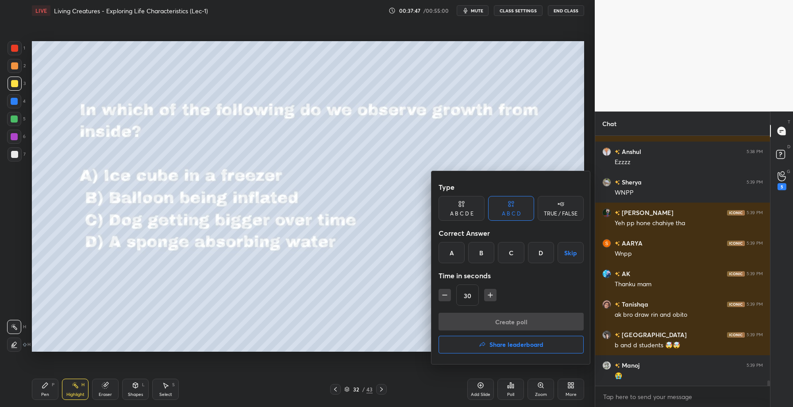
click at [507, 257] on div "C" at bounding box center [511, 252] width 26 height 21
click at [488, 321] on button "Create poll" at bounding box center [511, 322] width 145 height 18
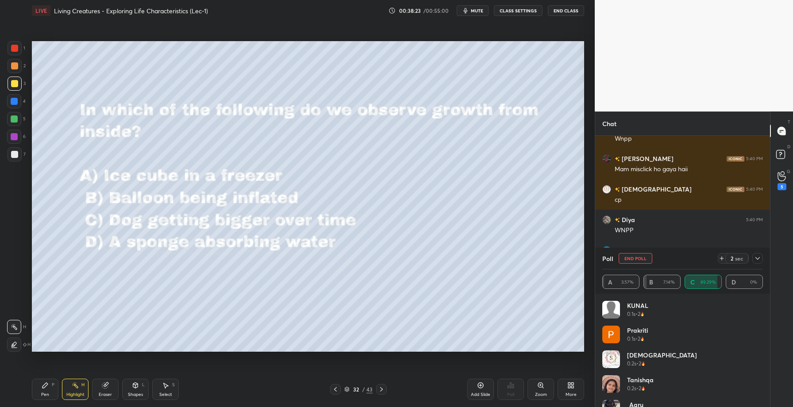
scroll to position [11604, 0]
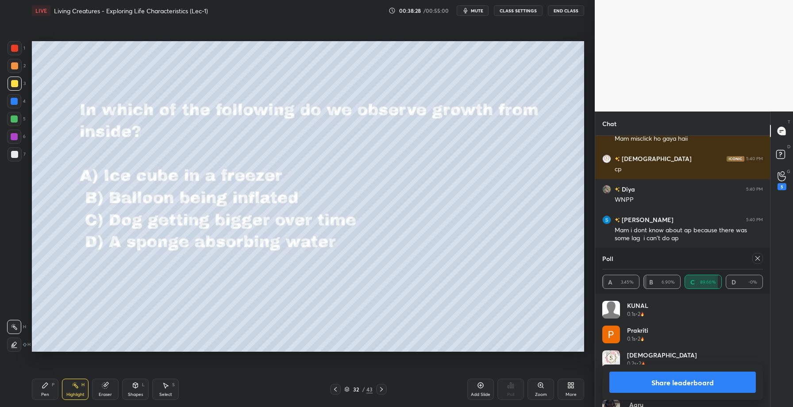
click at [662, 379] on button "Share leaderboard" at bounding box center [682, 382] width 146 height 21
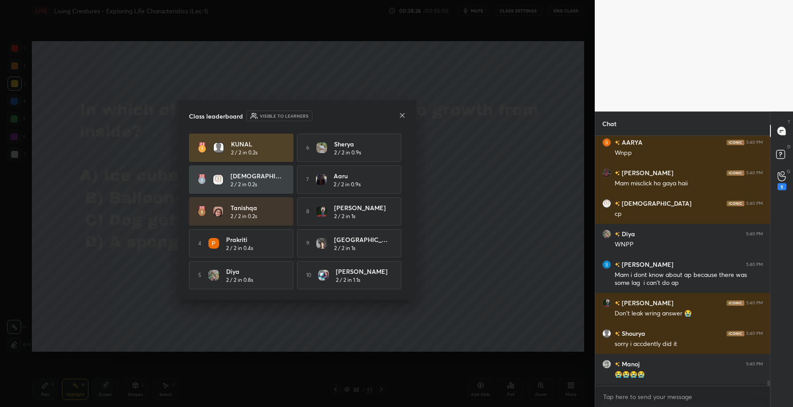
scroll to position [11558, 0]
click at [404, 113] on icon at bounding box center [402, 115] width 7 height 7
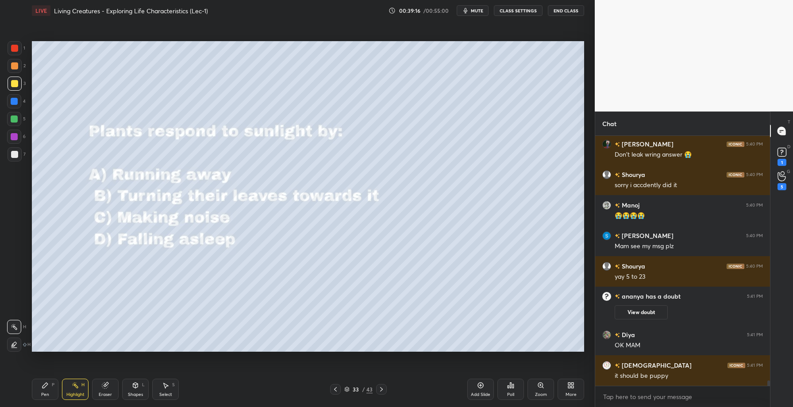
scroll to position [11698, 0]
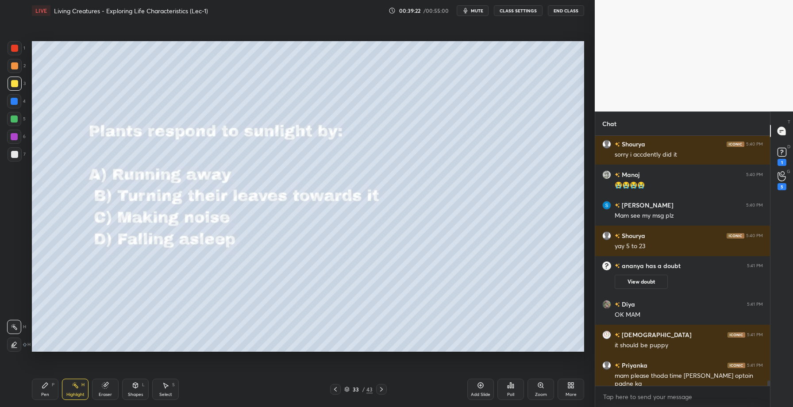
click at [515, 394] on div "Poll" at bounding box center [510, 389] width 27 height 21
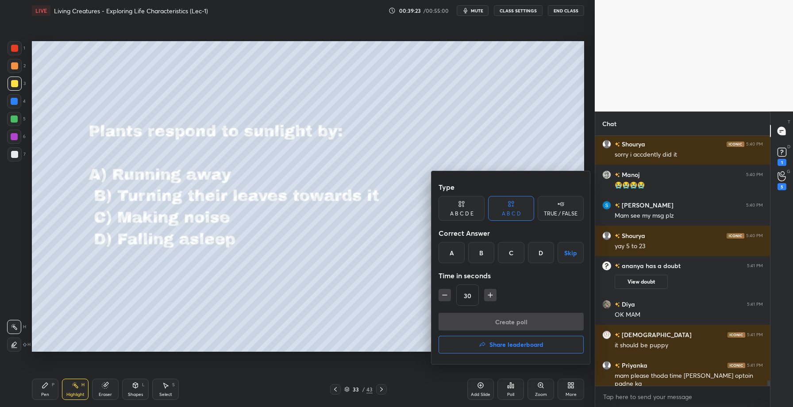
click at [476, 251] on div "B" at bounding box center [481, 252] width 26 height 21
click at [485, 319] on button "Create poll" at bounding box center [511, 322] width 145 height 18
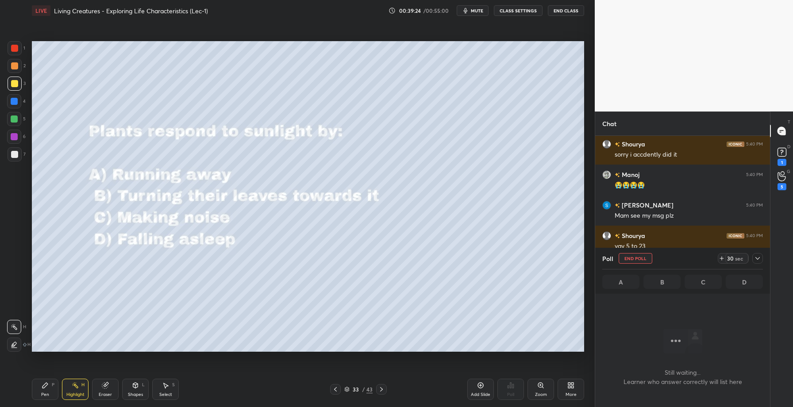
scroll to position [3, 3]
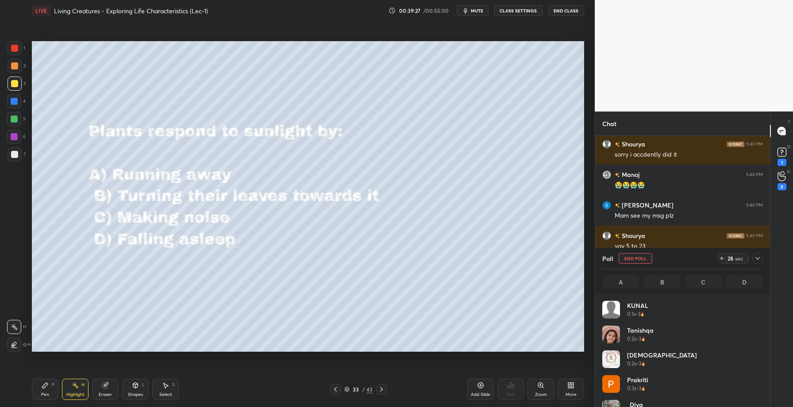
click at [762, 257] on div at bounding box center [757, 258] width 11 height 11
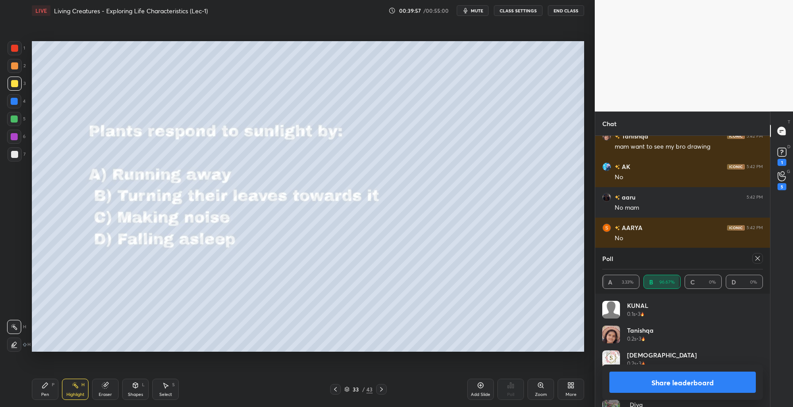
click at [677, 378] on button "Share leaderboard" at bounding box center [682, 382] width 146 height 21
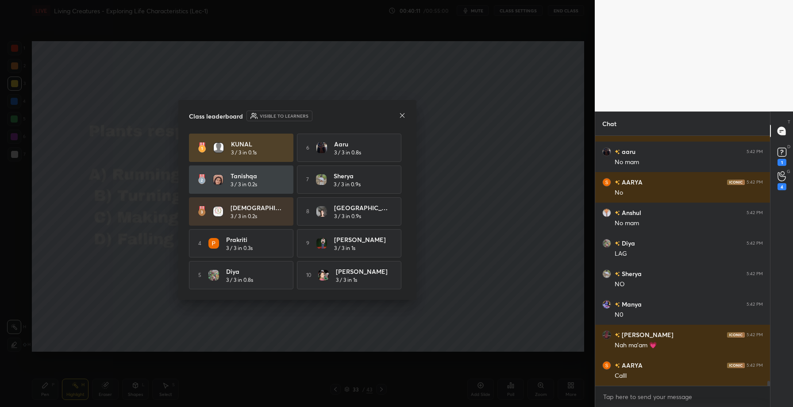
click at [405, 112] on icon at bounding box center [402, 115] width 7 height 7
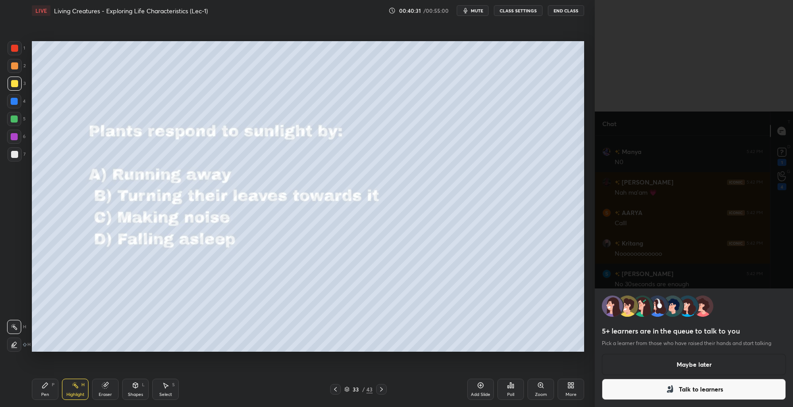
click at [682, 362] on button "Maybe later" at bounding box center [694, 364] width 184 height 21
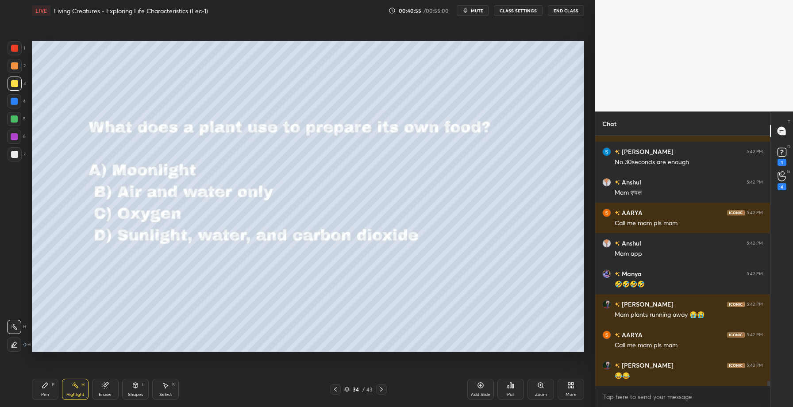
click at [516, 392] on div "Poll" at bounding box center [510, 389] width 27 height 21
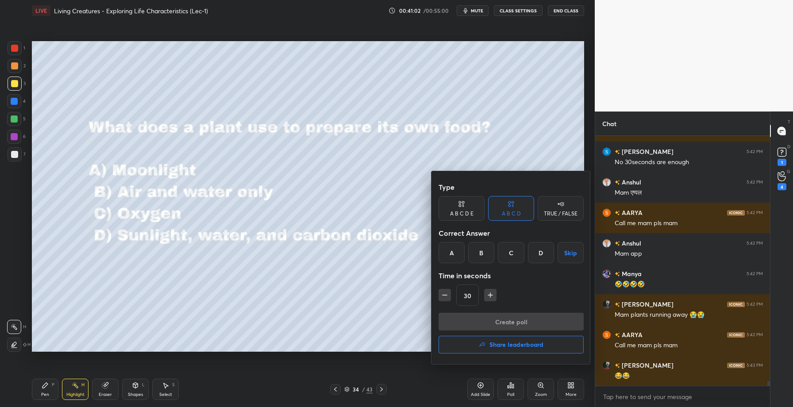
click at [544, 254] on div "D" at bounding box center [541, 252] width 26 height 21
click at [522, 323] on button "Create poll" at bounding box center [511, 322] width 145 height 18
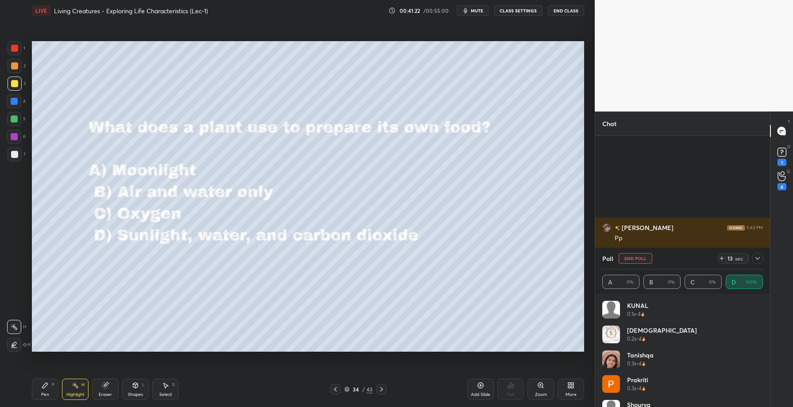
scroll to position [13255, 0]
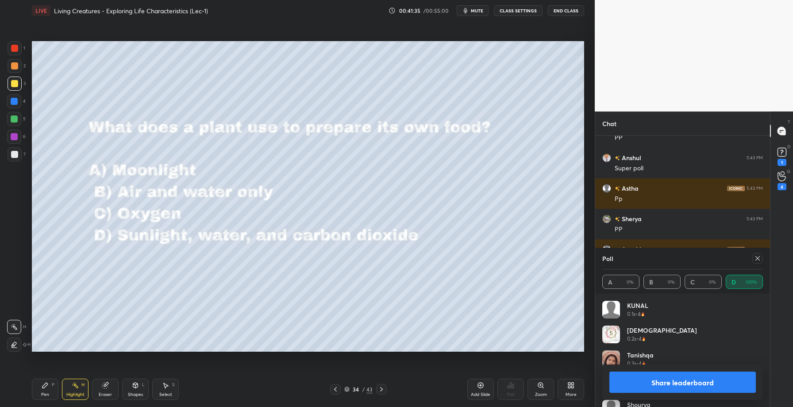
click at [672, 389] on button "Share leaderboard" at bounding box center [682, 382] width 146 height 21
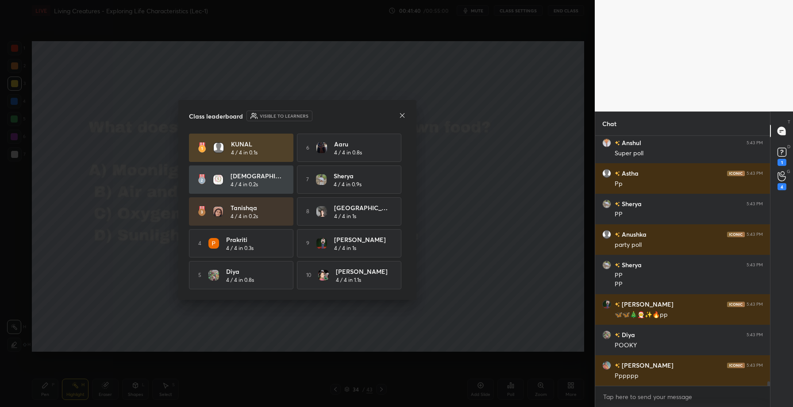
click at [403, 112] on icon at bounding box center [402, 115] width 7 height 7
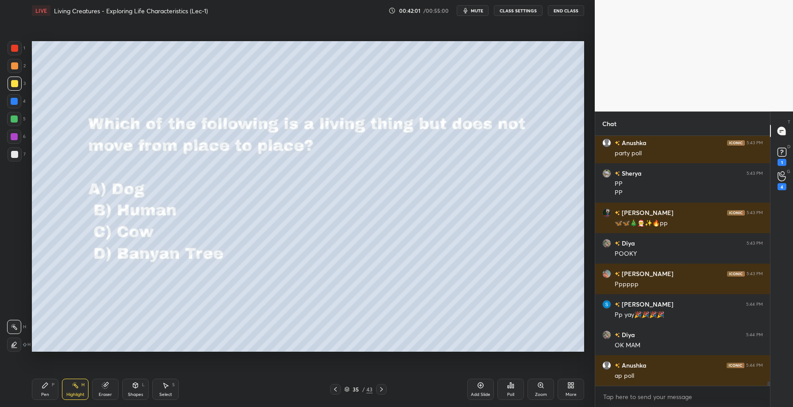
click at [501, 386] on div "Poll" at bounding box center [510, 389] width 27 height 21
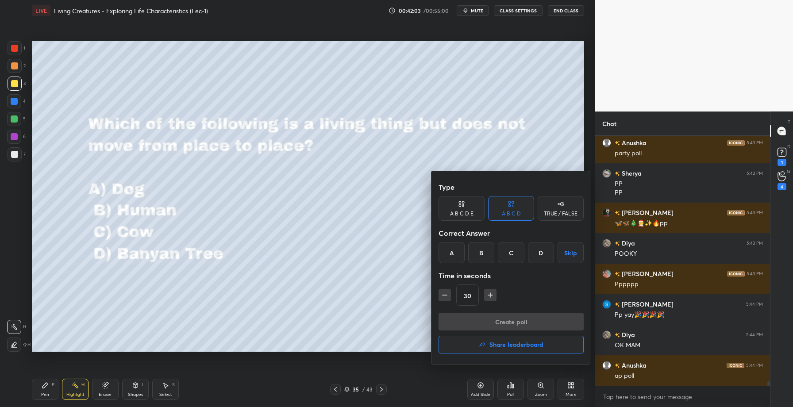
click at [541, 254] on div "D" at bounding box center [541, 252] width 26 height 21
click at [519, 319] on button "Create poll" at bounding box center [511, 322] width 145 height 18
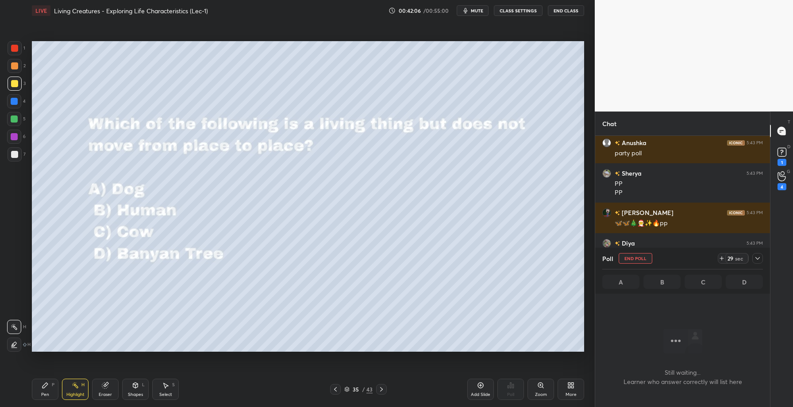
click at [758, 259] on icon at bounding box center [757, 258] width 7 height 7
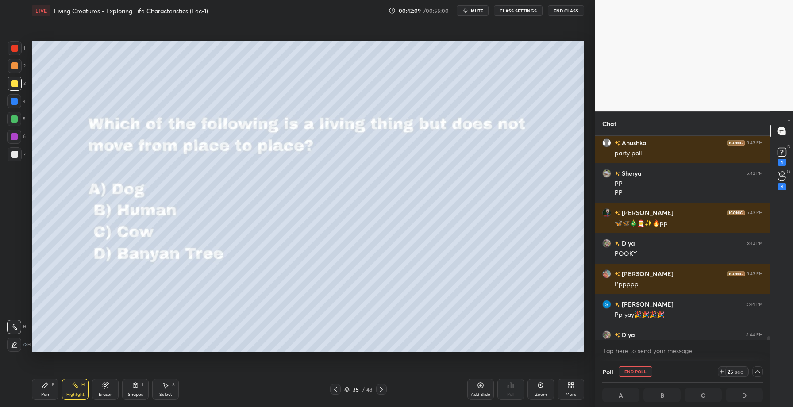
click at [758, 373] on icon at bounding box center [757, 371] width 7 height 7
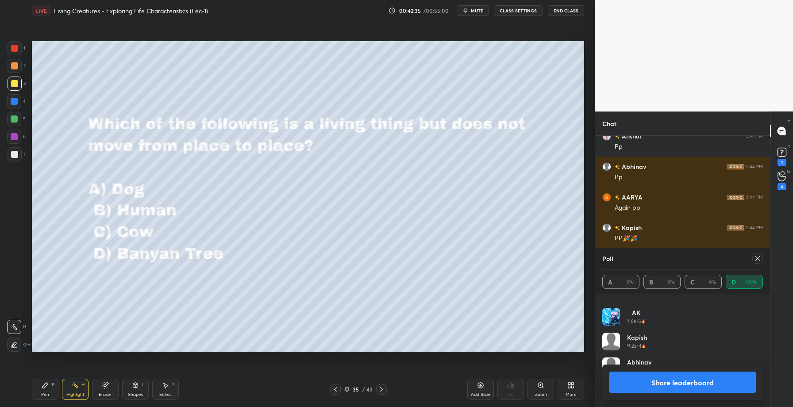
click at [689, 380] on button "Share leaderboard" at bounding box center [682, 382] width 146 height 21
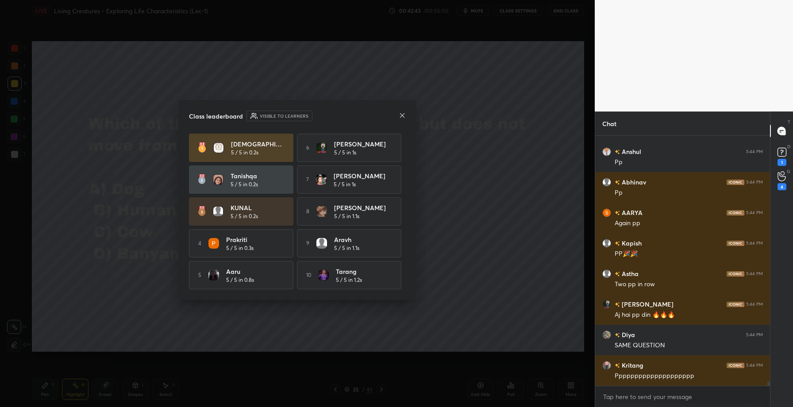
click at [403, 114] on icon at bounding box center [402, 115] width 4 height 4
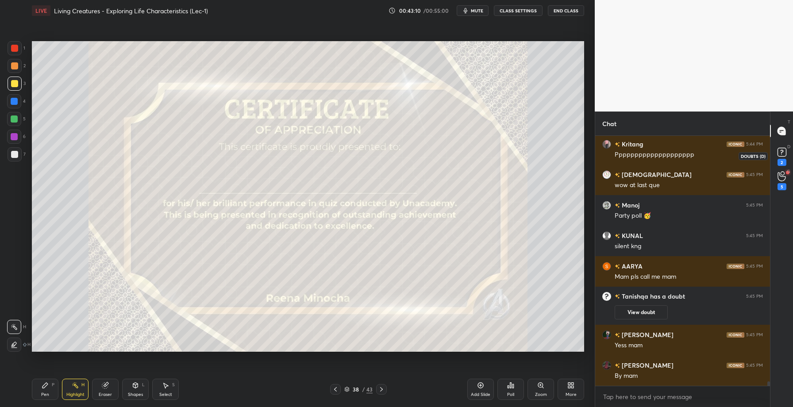
click at [781, 153] on rect at bounding box center [781, 152] width 8 height 8
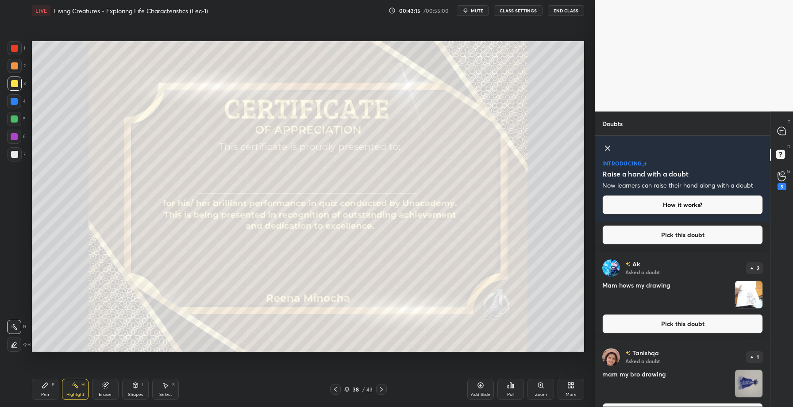
click at [669, 330] on button "Pick this doubt" at bounding box center [682, 323] width 161 height 19
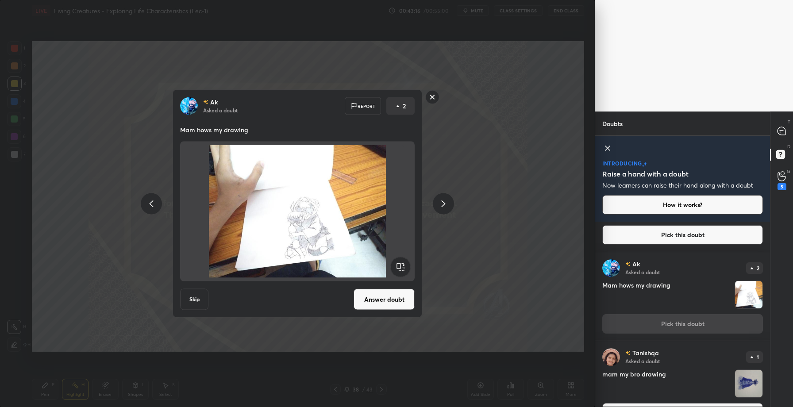
click at [389, 299] on button "Answer doubt" at bounding box center [384, 299] width 61 height 21
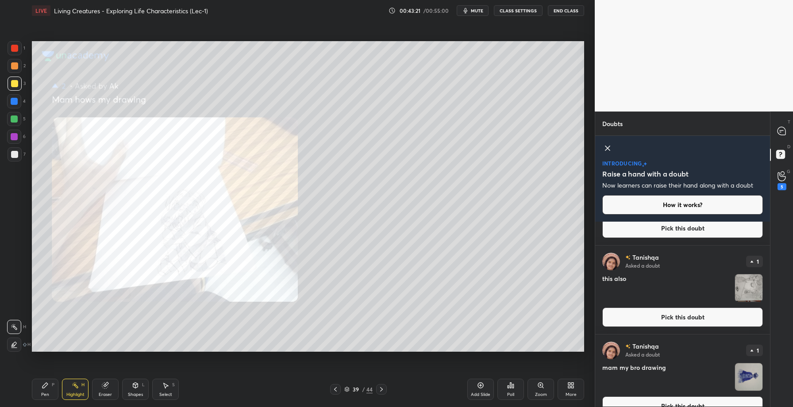
click at [672, 315] on button "Pick this doubt" at bounding box center [682, 317] width 161 height 19
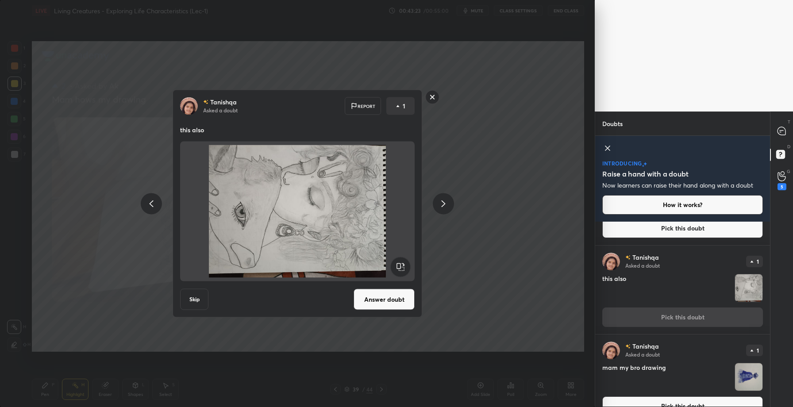
click at [381, 298] on button "Answer doubt" at bounding box center [384, 299] width 61 height 21
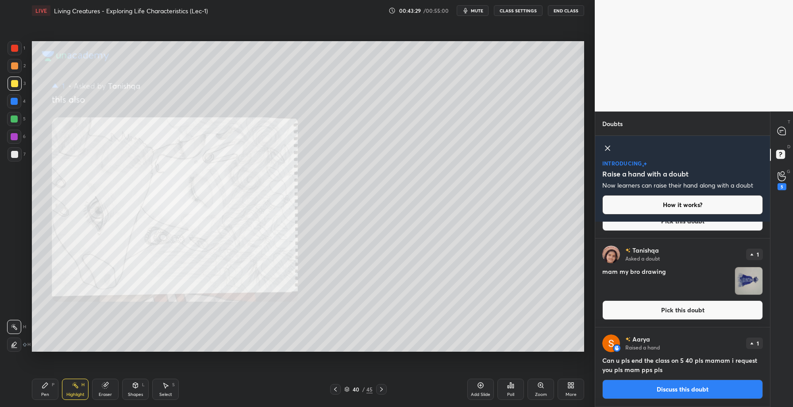
click at [678, 312] on button "Pick this doubt" at bounding box center [682, 309] width 161 height 19
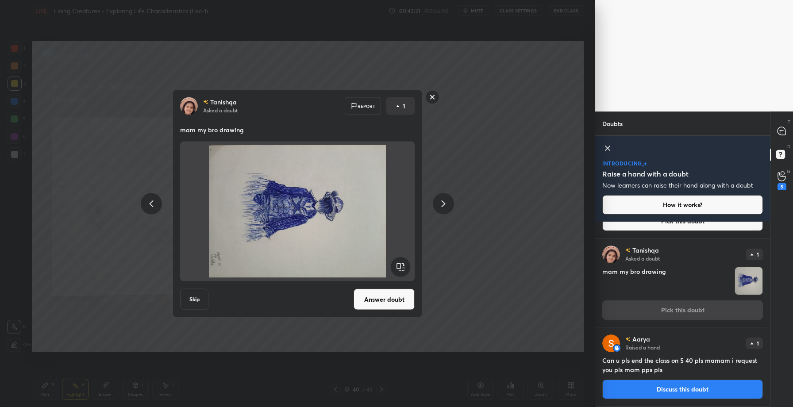
click at [384, 303] on button "Answer doubt" at bounding box center [384, 299] width 61 height 21
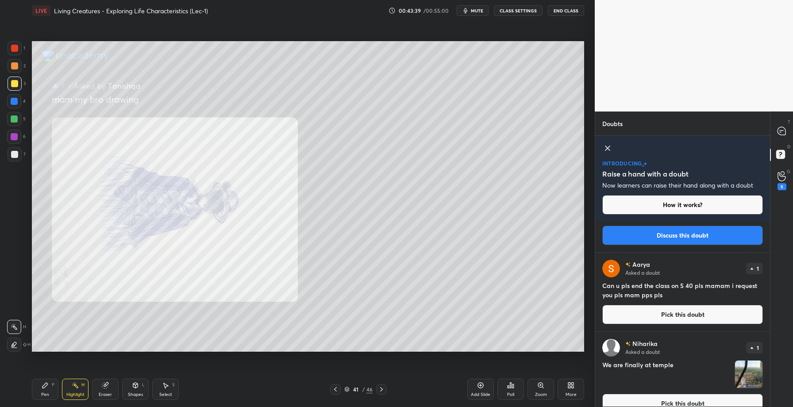
scroll to position [291, 0]
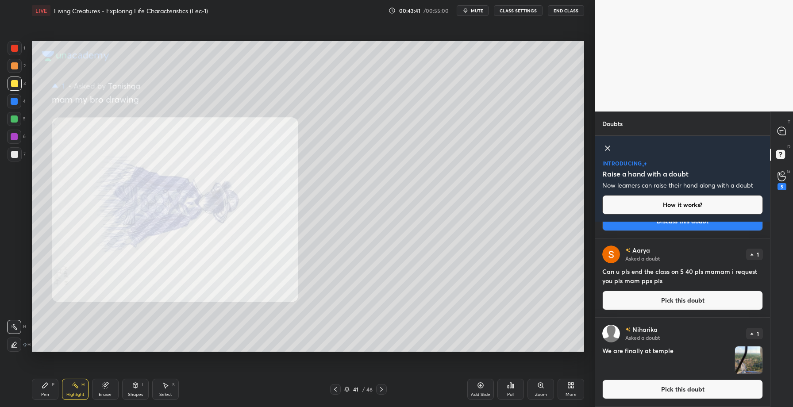
click at [334, 389] on icon at bounding box center [335, 389] width 7 height 7
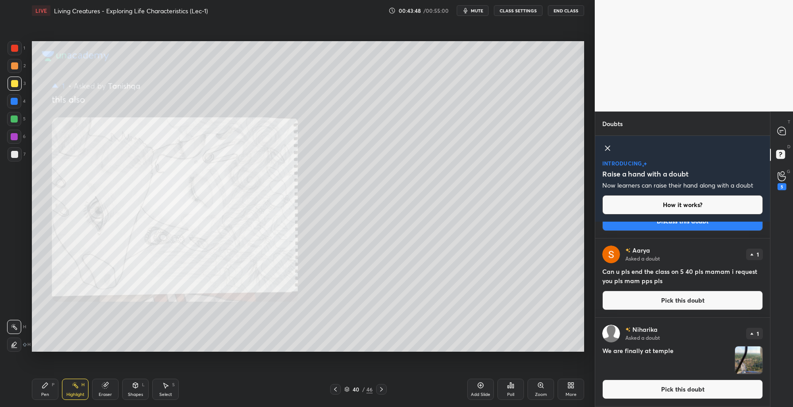
click at [334, 389] on icon at bounding box center [335, 389] width 7 height 7
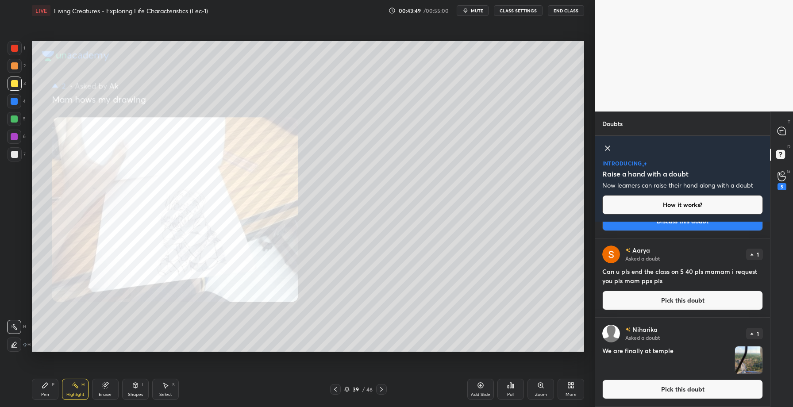
click at [334, 389] on icon at bounding box center [335, 389] width 7 height 7
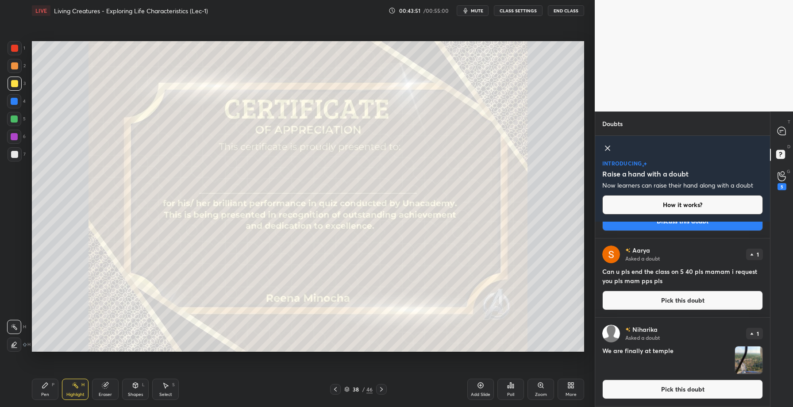
click at [337, 388] on icon at bounding box center [335, 389] width 7 height 7
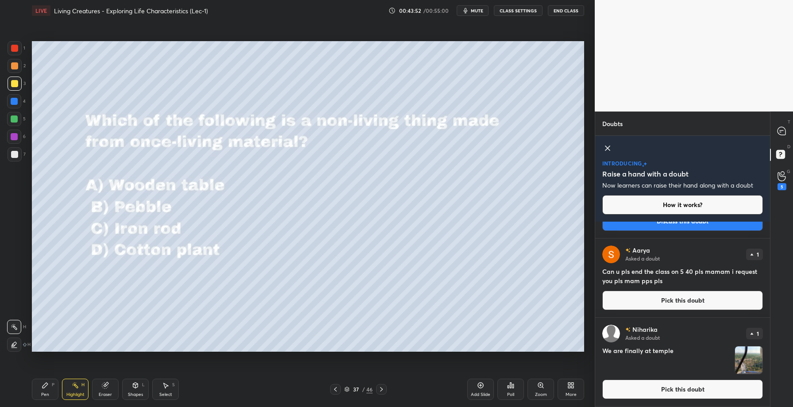
click at [383, 385] on div at bounding box center [381, 389] width 11 height 11
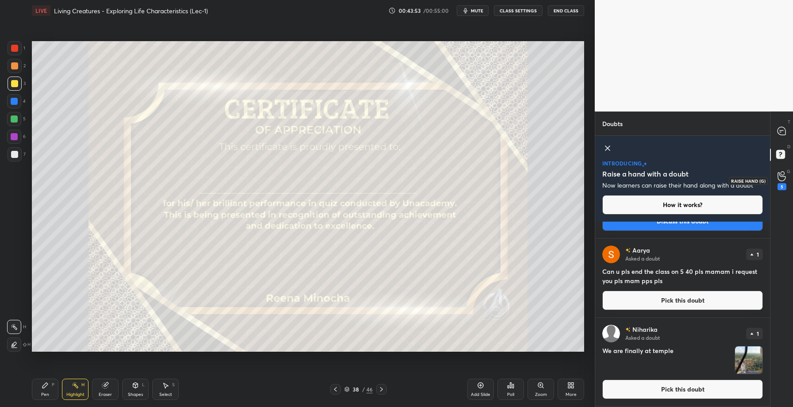
click at [778, 177] on icon at bounding box center [781, 176] width 8 height 9
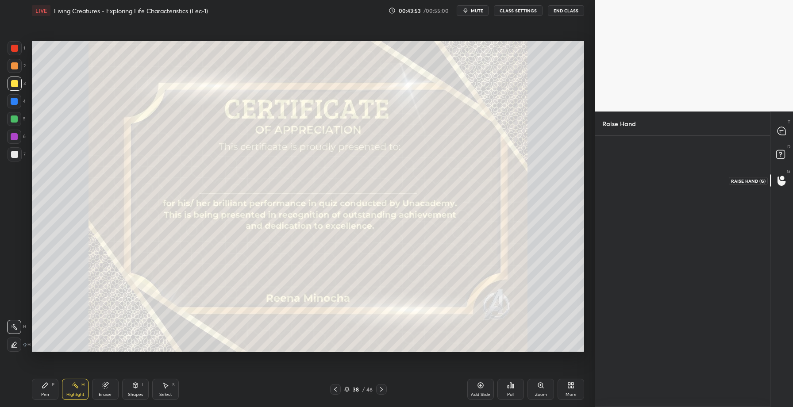
scroll to position [3, 3]
click at [635, 170] on img "grid" at bounding box center [628, 170] width 25 height 25
click at [632, 195] on button "INVITE" at bounding box center [628, 197] width 45 height 12
click at [780, 131] on icon at bounding box center [782, 131] width 4 height 0
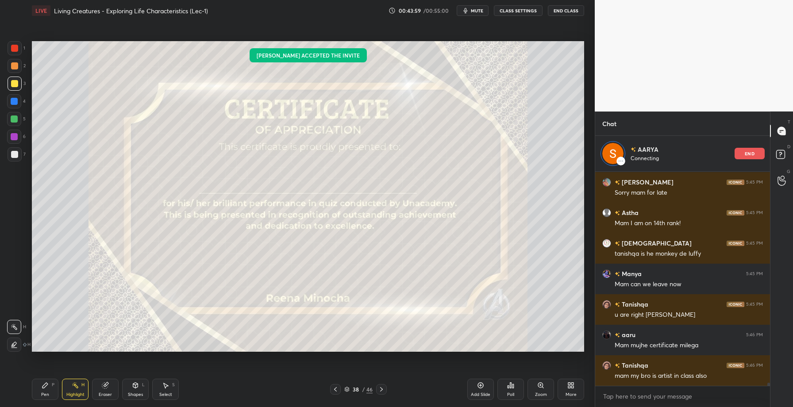
scroll to position [14549, 0]
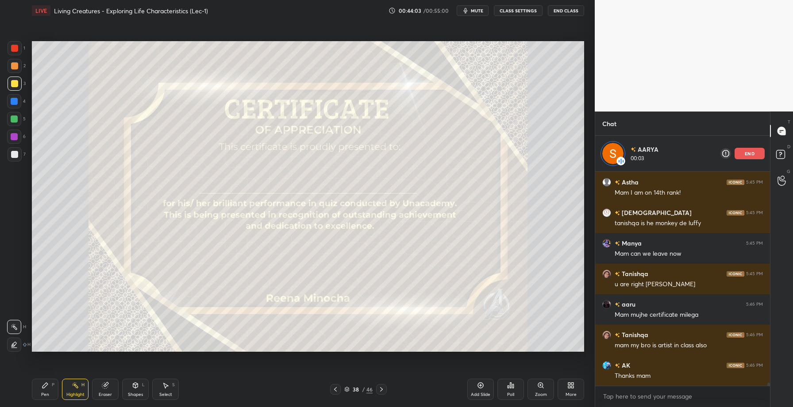
click at [52, 383] on div "P" at bounding box center [53, 385] width 3 height 4
click at [514, 389] on div "Poll" at bounding box center [510, 389] width 27 height 21
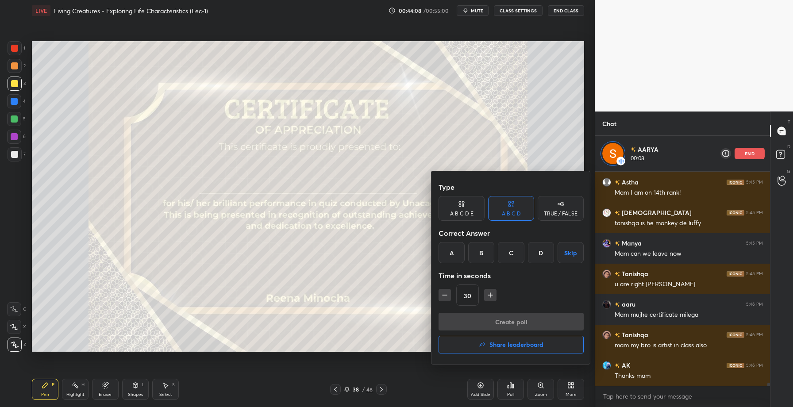
click at [492, 344] on h4 "Share leaderboard" at bounding box center [516, 345] width 54 height 6
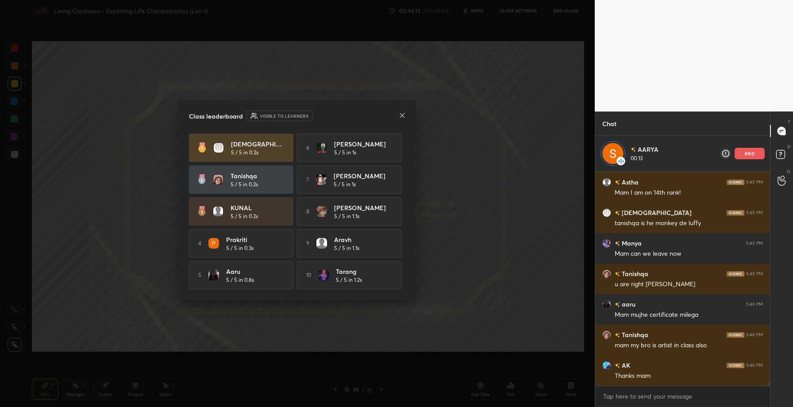
click at [405, 112] on icon at bounding box center [402, 115] width 7 height 7
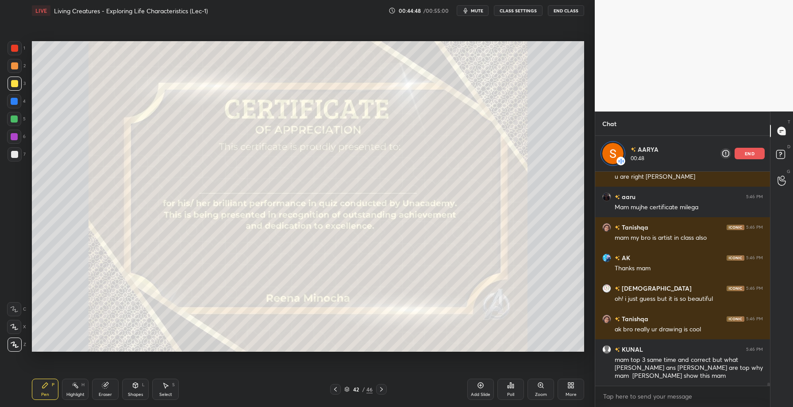
scroll to position [14621, 0]
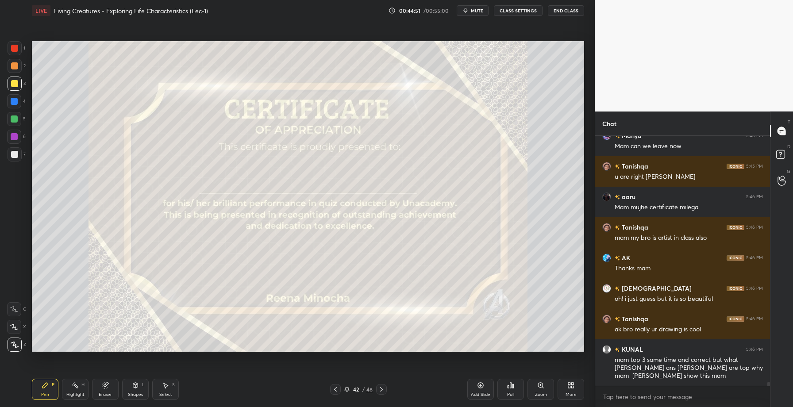
click at [383, 388] on icon at bounding box center [381, 389] width 7 height 7
click at [508, 387] on icon at bounding box center [508, 387] width 1 height 2
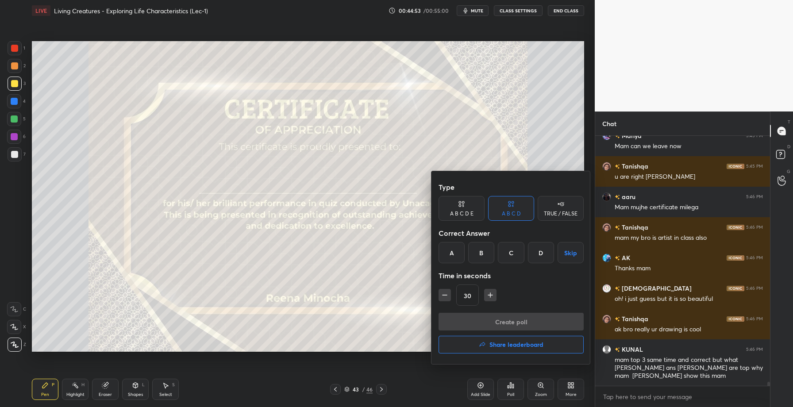
click at [505, 344] on h4 "Share leaderboard" at bounding box center [516, 345] width 54 height 6
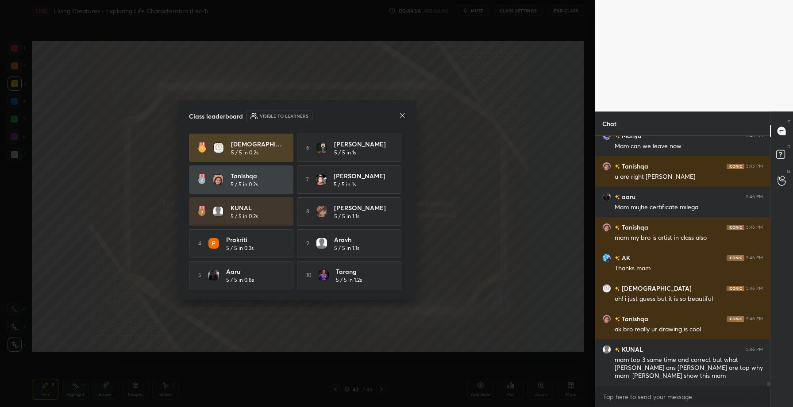
click at [402, 113] on icon at bounding box center [402, 115] width 7 height 7
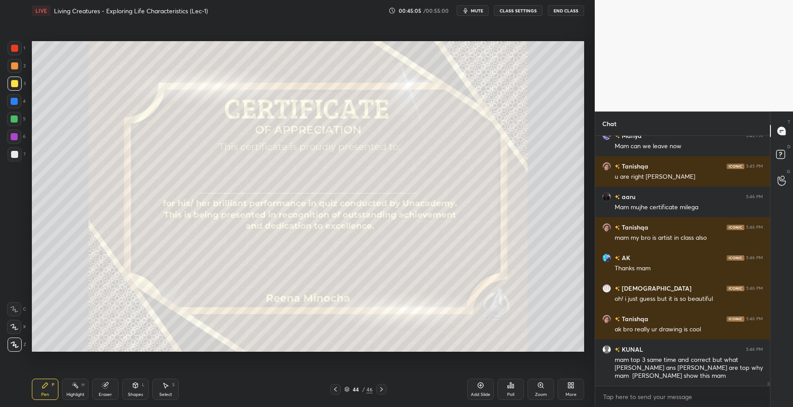
scroll to position [14652, 0]
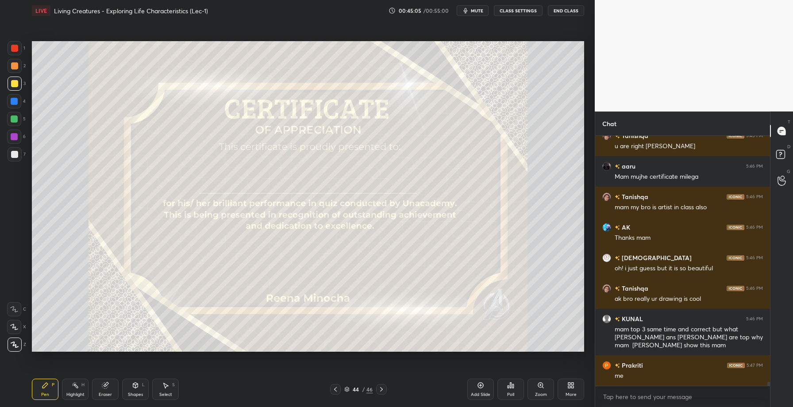
click at [514, 390] on div "Poll" at bounding box center [510, 389] width 27 height 21
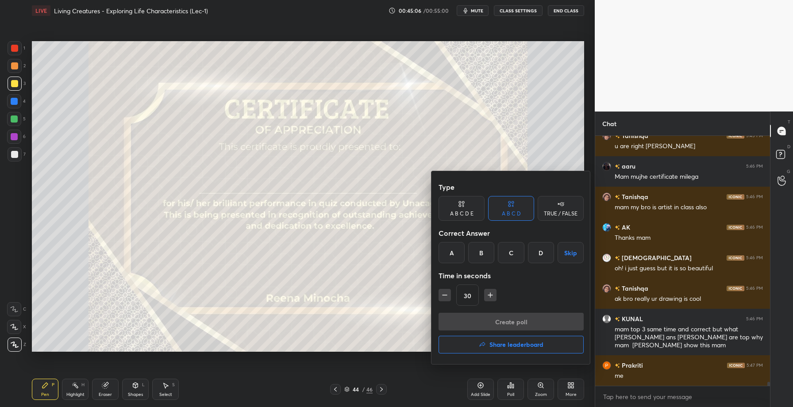
click at [503, 348] on h4 "Share leaderboard" at bounding box center [516, 345] width 54 height 6
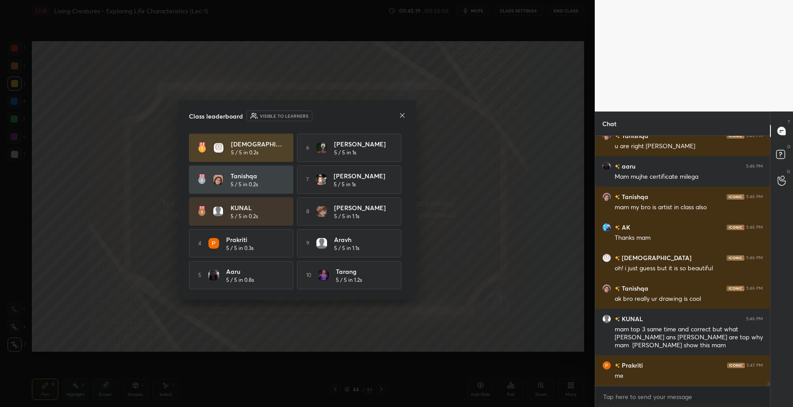
scroll to position [14682, 0]
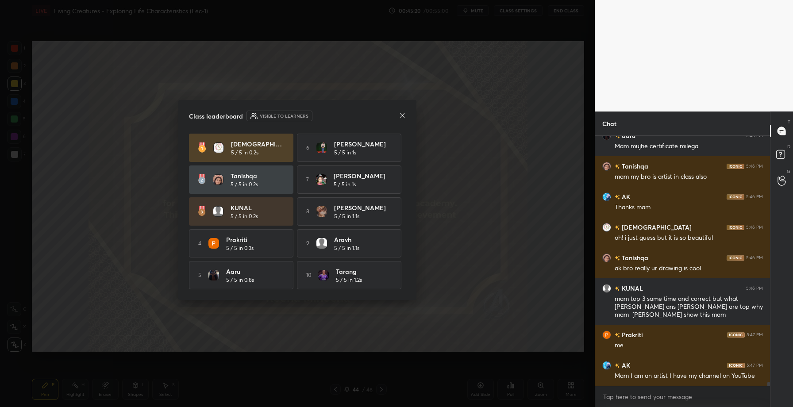
click at [404, 115] on icon at bounding box center [402, 115] width 7 height 7
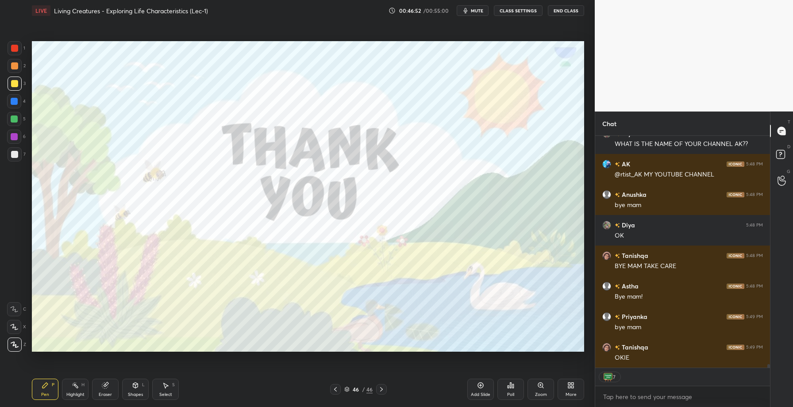
scroll to position [15250, 0]
click at [571, 11] on button "End Class" at bounding box center [566, 10] width 36 height 11
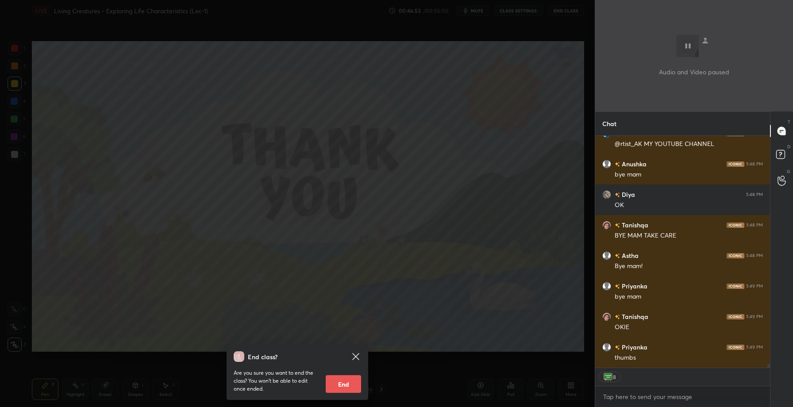
scroll to position [15280, 0]
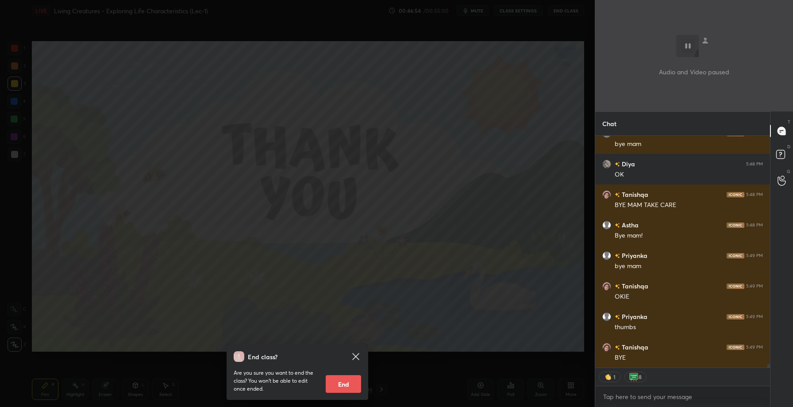
click at [350, 388] on button "End" at bounding box center [343, 384] width 35 height 18
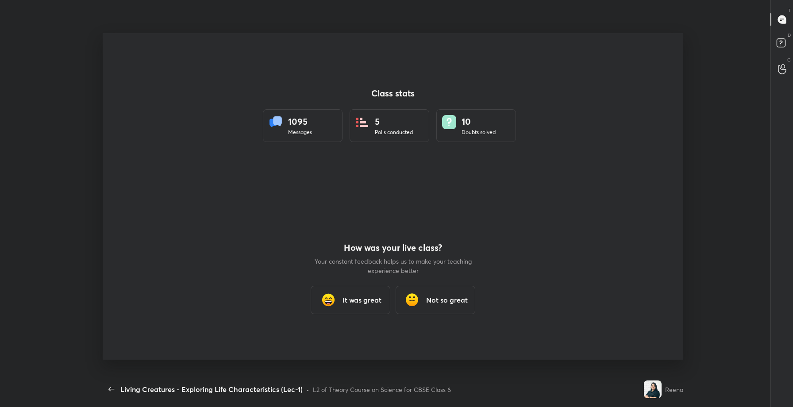
scroll to position [0, 0]
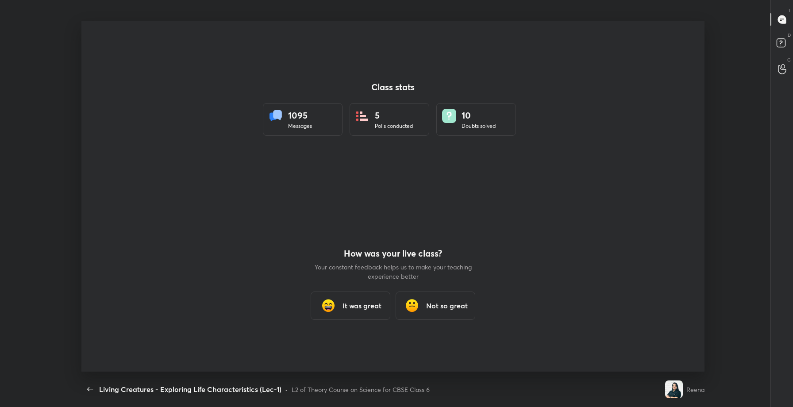
click at [365, 308] on h3 "It was great" at bounding box center [361, 305] width 39 height 11
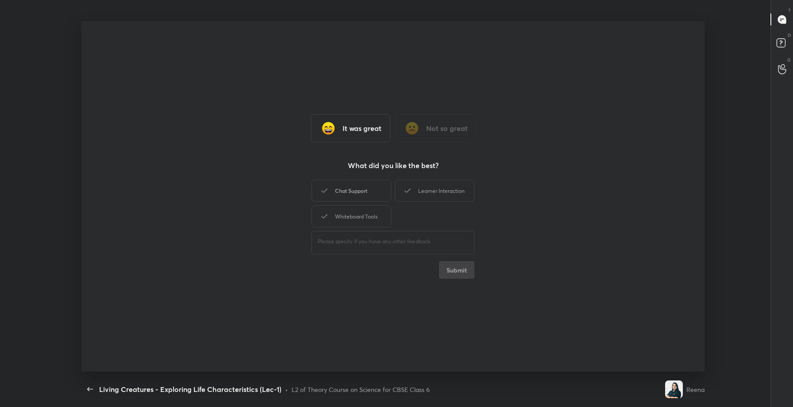
click at [360, 192] on div "Chat Support" at bounding box center [352, 191] width 80 height 22
click at [457, 271] on button "Submit" at bounding box center [456, 270] width 35 height 18
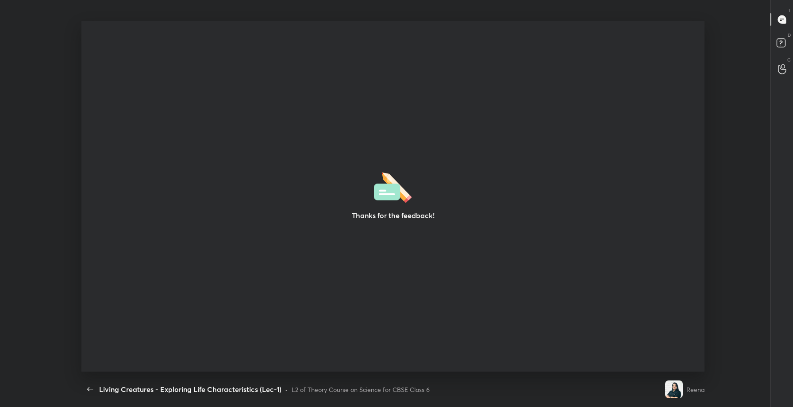
type textarea "x"
